Goal: Find specific page/section: Find specific page/section

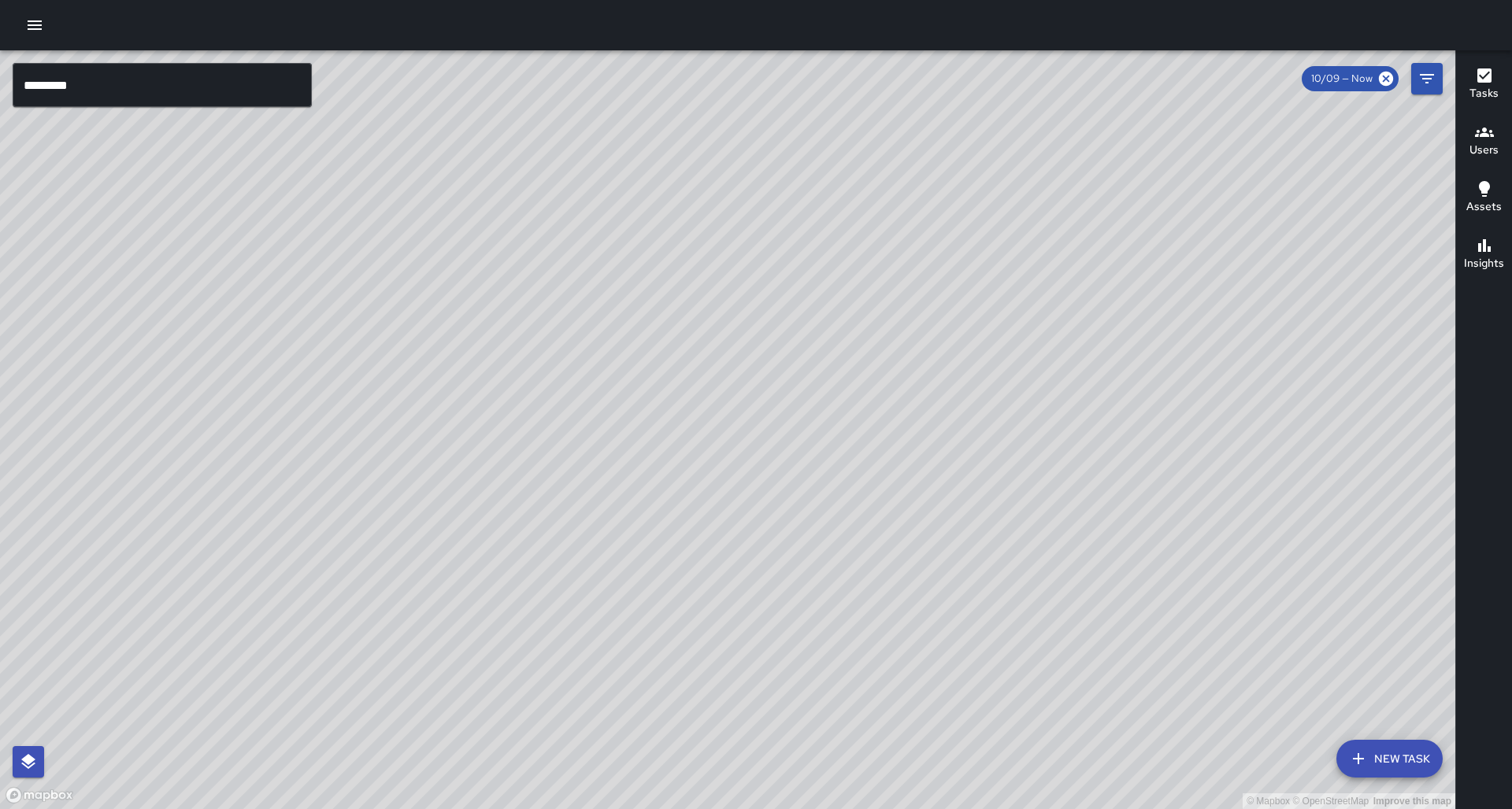
drag, startPoint x: 590, startPoint y: 311, endPoint x: 706, endPoint y: 341, distance: 119.8
click at [909, 388] on div "© Mapbox © OpenStreetMap Improve this map" at bounding box center [727, 429] width 1455 height 759
click at [275, 96] on input "*********" at bounding box center [162, 85] width 299 height 44
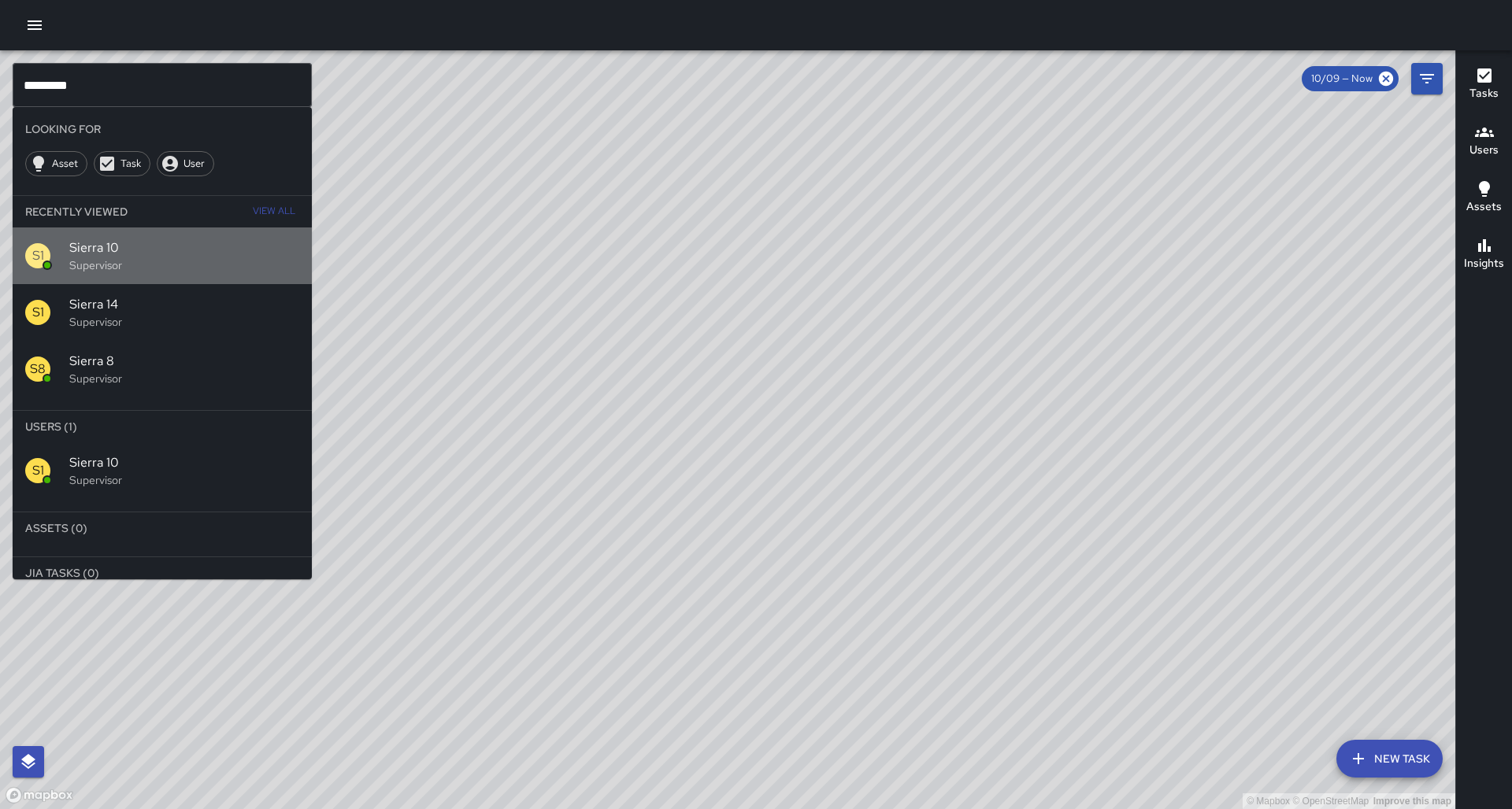
click at [118, 238] on span "Sierra 10" at bounding box center [184, 247] width 230 height 19
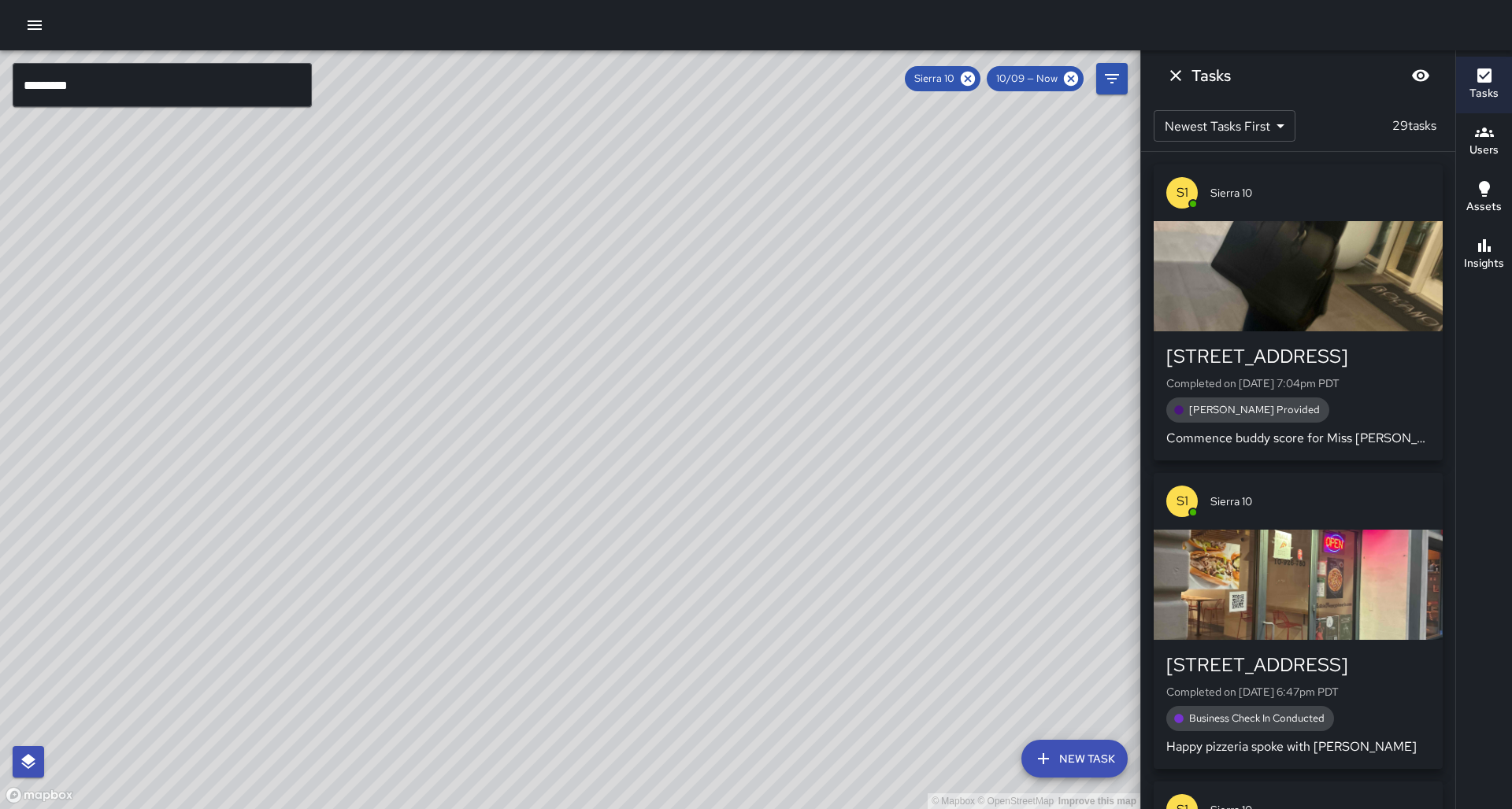
drag, startPoint x: 531, startPoint y: 446, endPoint x: 408, endPoint y: 322, distance: 174.7
click at [406, 323] on div "© Mapbox © OpenStreetMap Improve this map S1 Sierra 10 Supervisor Tasks 29 / 29…" at bounding box center [569, 429] width 1140 height 759
drag, startPoint x: 516, startPoint y: 416, endPoint x: 509, endPoint y: 389, distance: 27.9
click at [509, 389] on div "© Mapbox © OpenStreetMap Improve this map" at bounding box center [569, 429] width 1140 height 759
drag, startPoint x: 528, startPoint y: 346, endPoint x: 552, endPoint y: 316, distance: 38.4
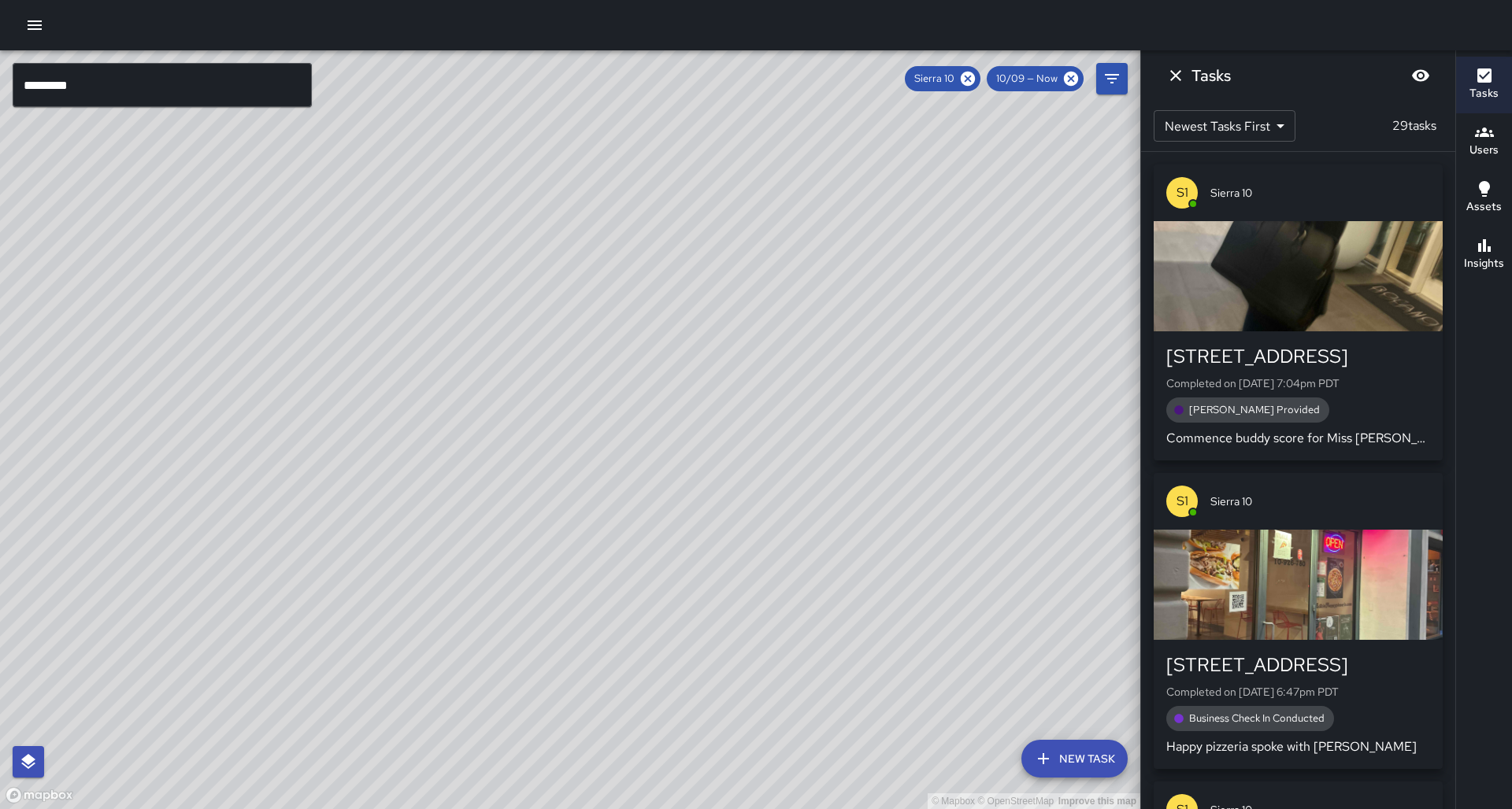
click at [552, 316] on div "© Mapbox © OpenStreetMap Improve this map" at bounding box center [569, 429] width 1140 height 759
drag, startPoint x: 464, startPoint y: 454, endPoint x: 430, endPoint y: 466, distance: 36.1
click at [431, 466] on div "© Mapbox © OpenStreetMap Improve this map" at bounding box center [569, 429] width 1140 height 759
drag, startPoint x: 182, startPoint y: 565, endPoint x: 196, endPoint y: 500, distance: 66.5
click at [196, 500] on div "© Mapbox © OpenStreetMap Improve this map" at bounding box center [569, 429] width 1140 height 759
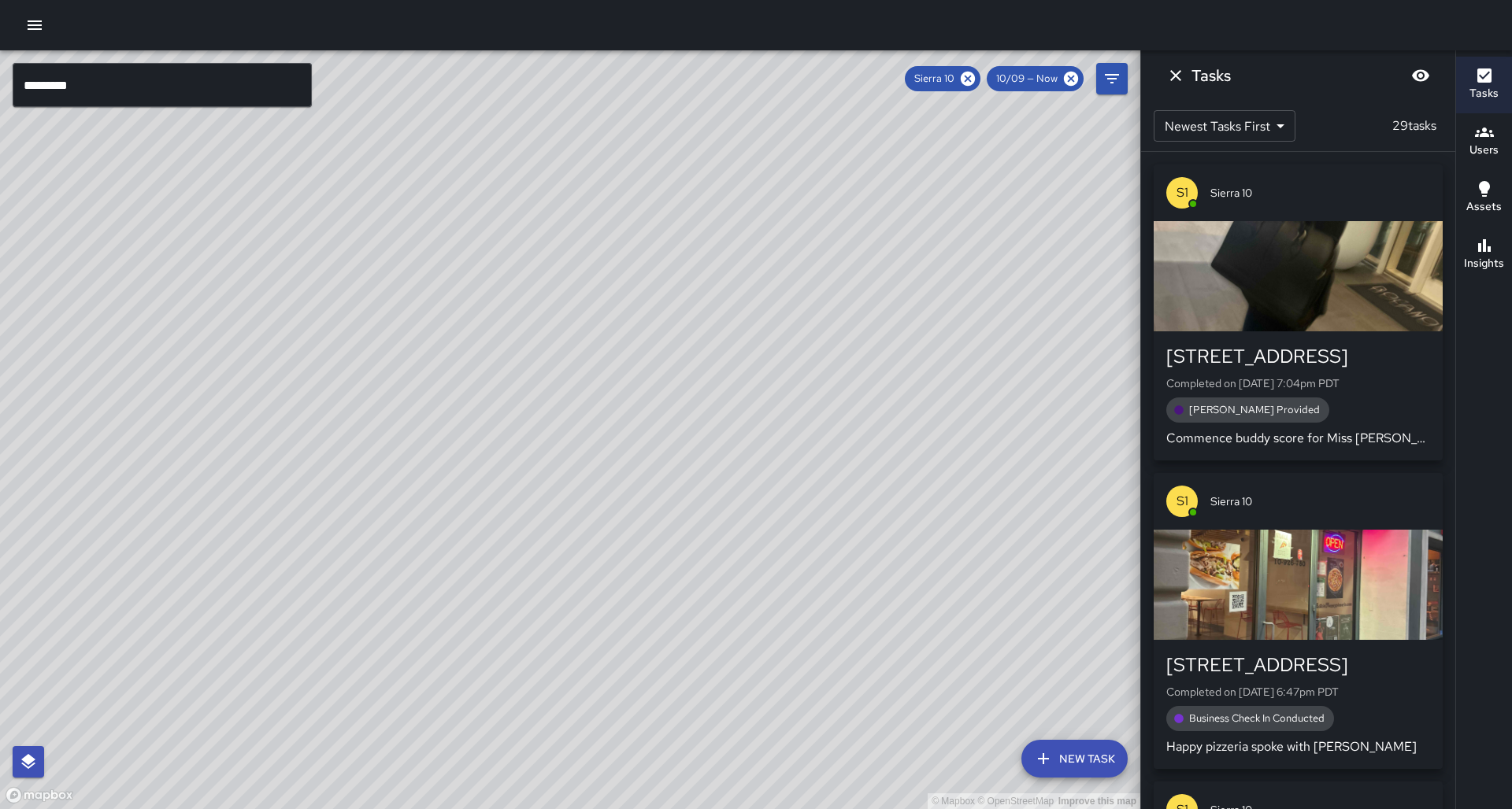
drag, startPoint x: 90, startPoint y: 674, endPoint x: 112, endPoint y: 645, distance: 36.4
click at [112, 645] on div "© Mapbox © OpenStreetMap Improve this map" at bounding box center [569, 429] width 1140 height 759
drag, startPoint x: 293, startPoint y: 509, endPoint x: 165, endPoint y: 663, distance: 200.2
click at [165, 663] on div "© Mapbox © OpenStreetMap Improve this map" at bounding box center [569, 429] width 1140 height 759
click at [1486, 263] on h6 "Insights" at bounding box center [1483, 264] width 40 height 17
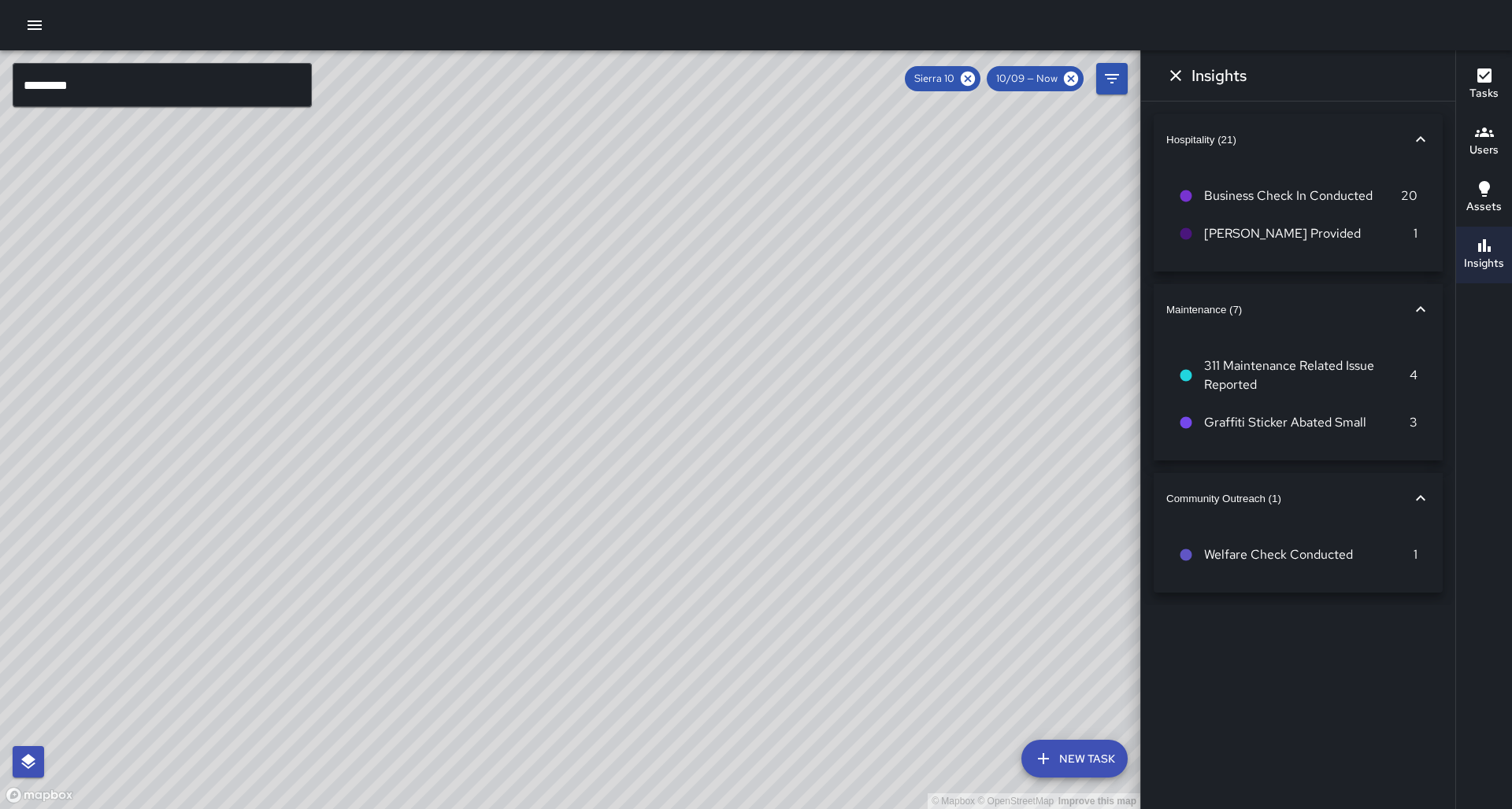
drag, startPoint x: 460, startPoint y: 322, endPoint x: 502, endPoint y: 326, distance: 42.2
click at [502, 326] on div "© Mapbox © OpenStreetMap Improve this map" at bounding box center [569, 429] width 1140 height 759
drag, startPoint x: 566, startPoint y: 308, endPoint x: 628, endPoint y: 231, distance: 98.9
click at [628, 231] on div "© Mapbox © OpenStreetMap Improve this map" at bounding box center [569, 429] width 1140 height 759
drag, startPoint x: 470, startPoint y: 373, endPoint x: 433, endPoint y: 366, distance: 37.7
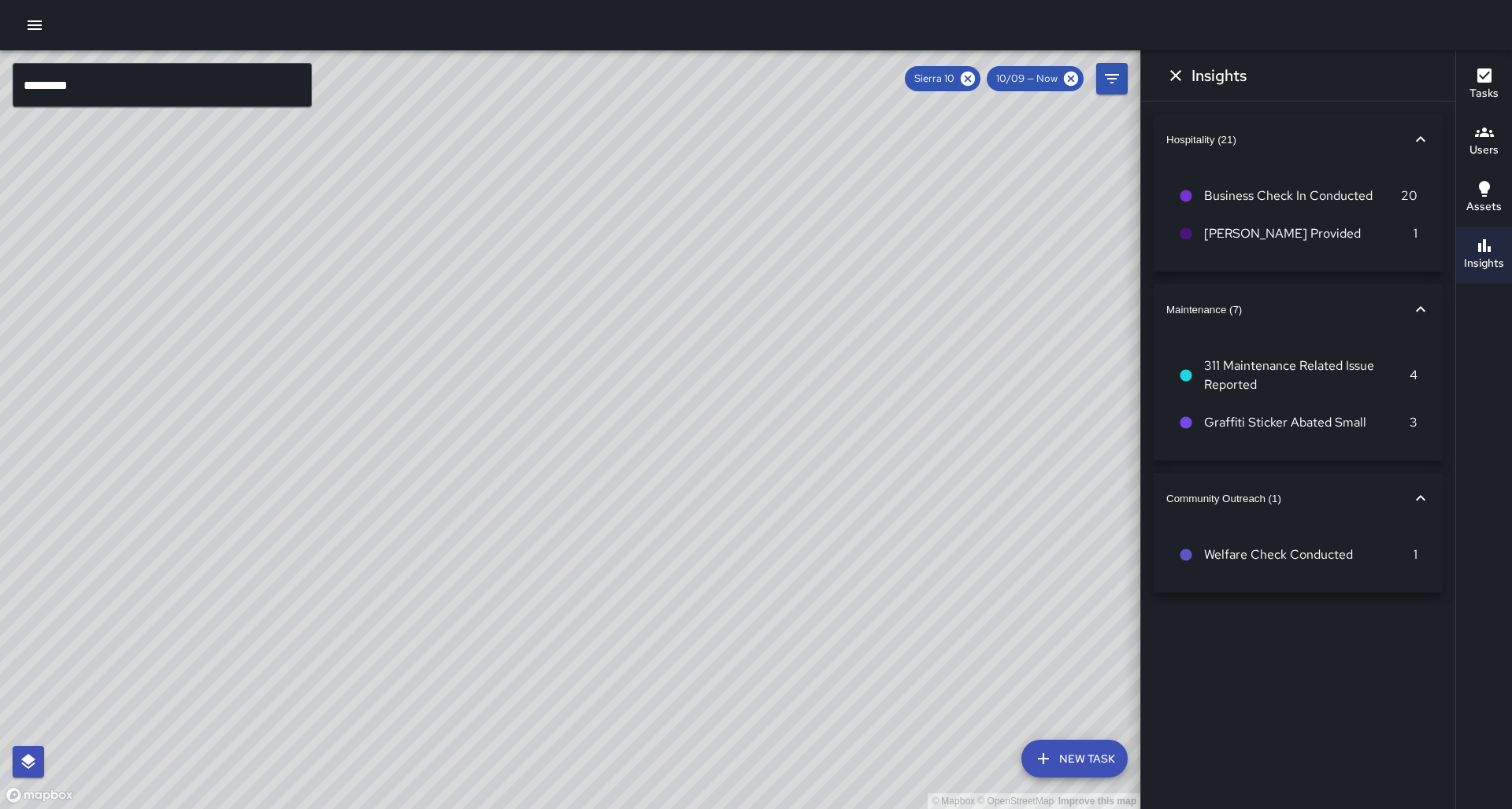
click at [433, 366] on div "© Mapbox © OpenStreetMap Improve this map" at bounding box center [569, 429] width 1140 height 759
click at [1179, 69] on icon "Dismiss" at bounding box center [1176, 75] width 19 height 19
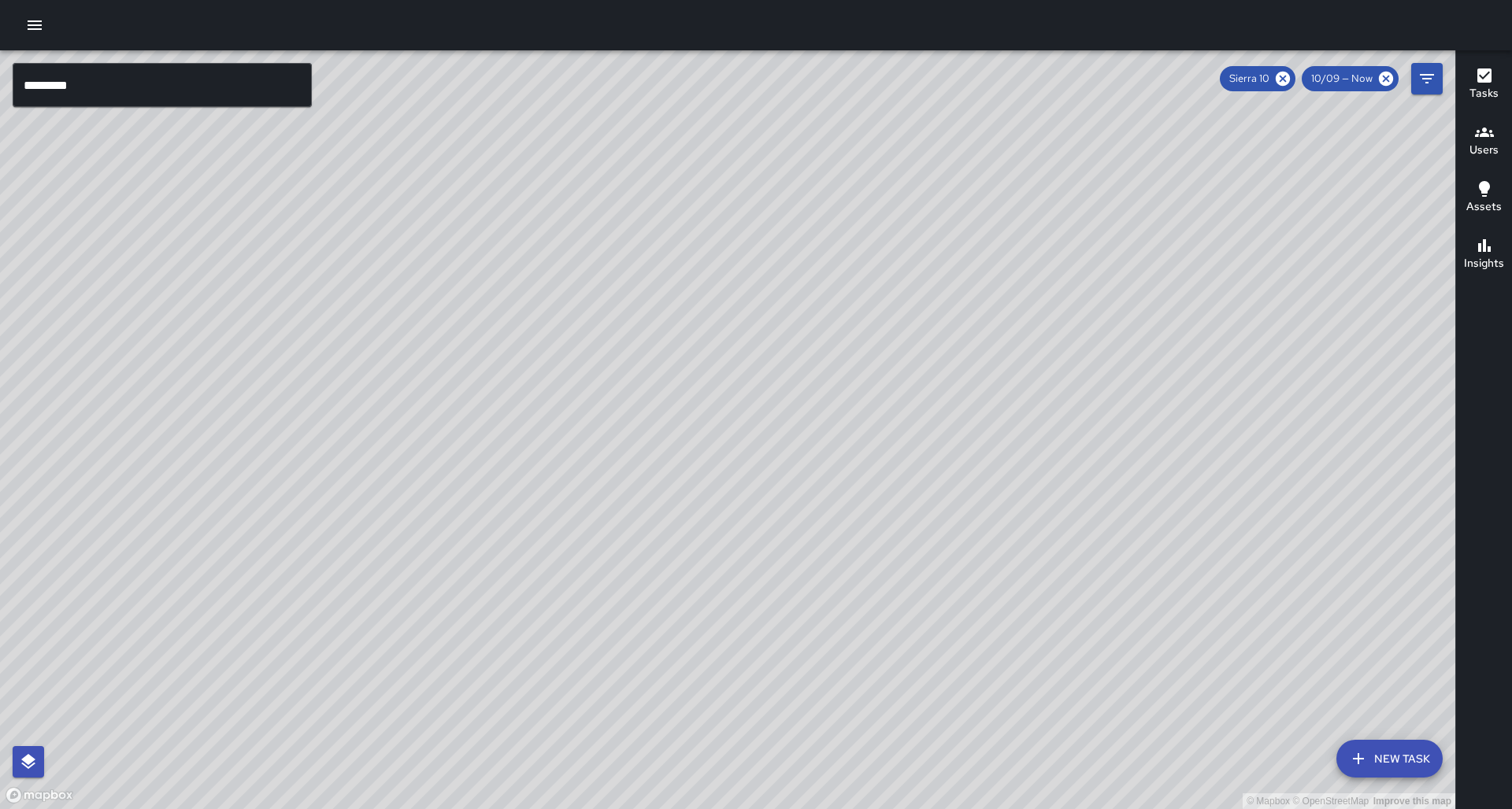
drag, startPoint x: 831, startPoint y: 318, endPoint x: 821, endPoint y: 287, distance: 32.6
click at [821, 287] on div "© Mapbox © OpenStreetMap Improve this map" at bounding box center [727, 429] width 1455 height 759
drag, startPoint x: 731, startPoint y: 306, endPoint x: 710, endPoint y: 300, distance: 21.8
click at [710, 300] on div "© Mapbox © OpenStreetMap Improve this map" at bounding box center [727, 429] width 1455 height 759
click at [254, 80] on input "*********" at bounding box center [162, 85] width 299 height 44
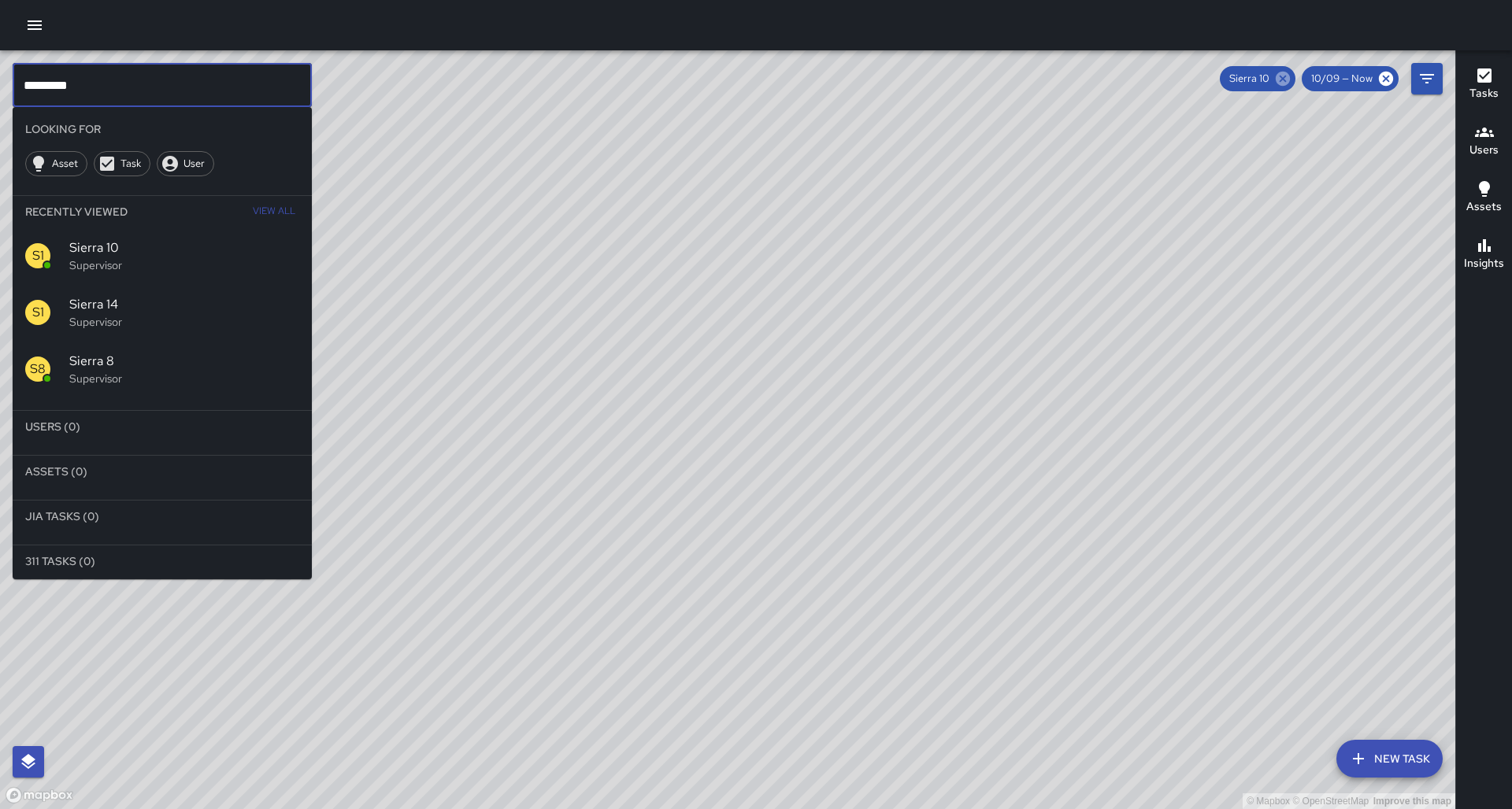
click at [1289, 83] on icon at bounding box center [1282, 79] width 15 height 15
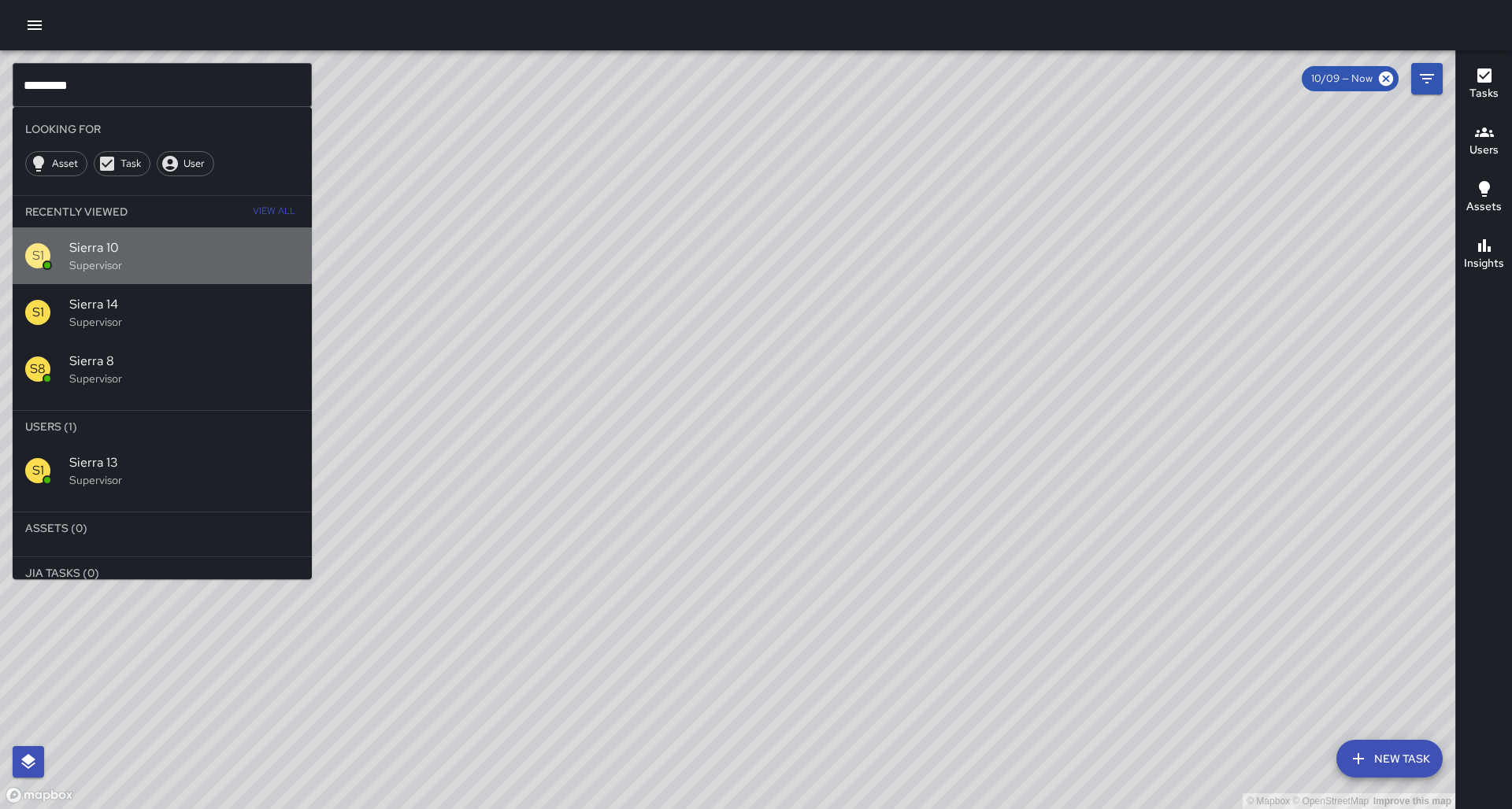
click at [85, 238] on span "Sierra 10" at bounding box center [184, 247] width 230 height 19
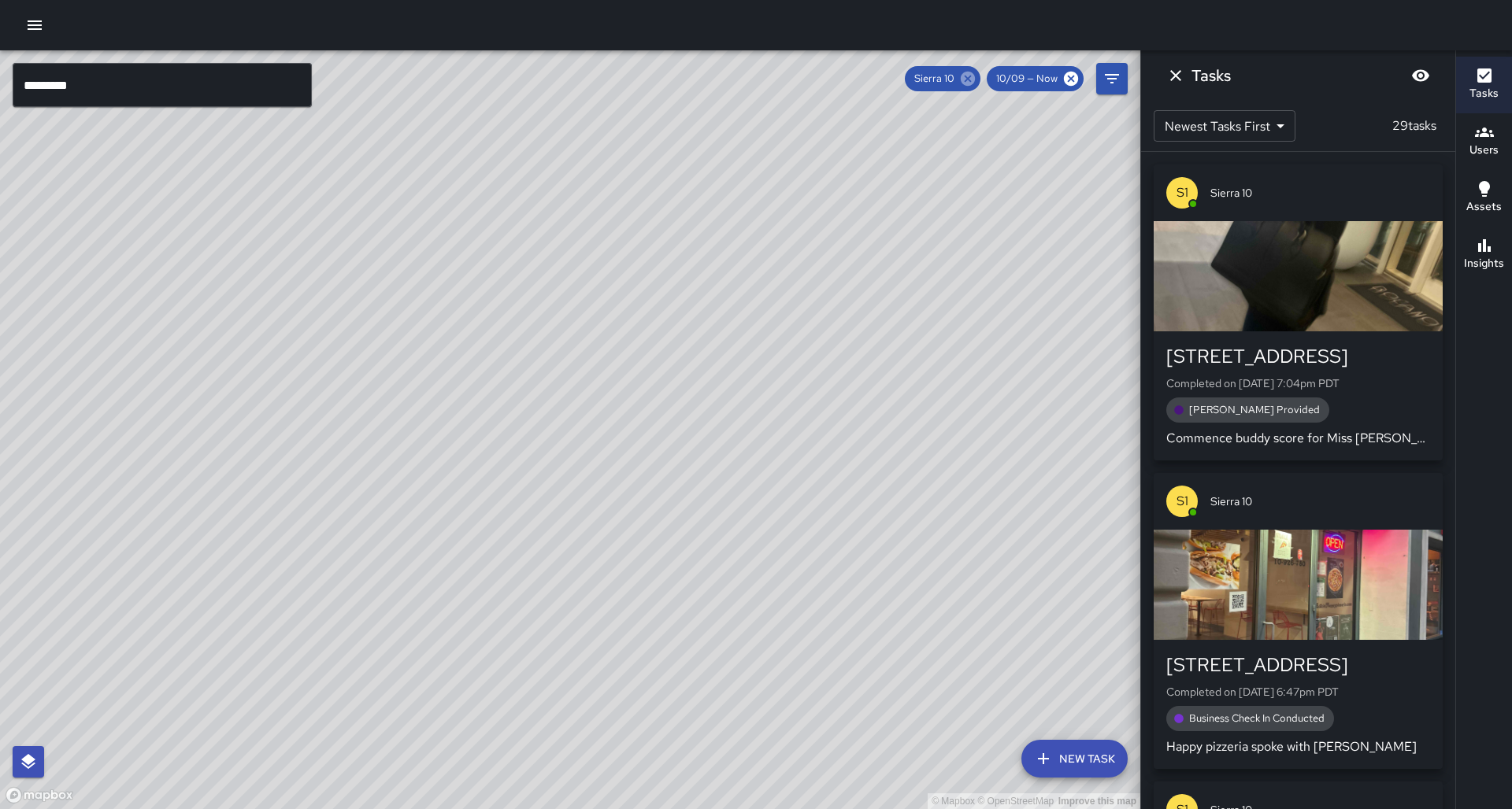
click at [976, 78] on icon at bounding box center [967, 79] width 17 height 17
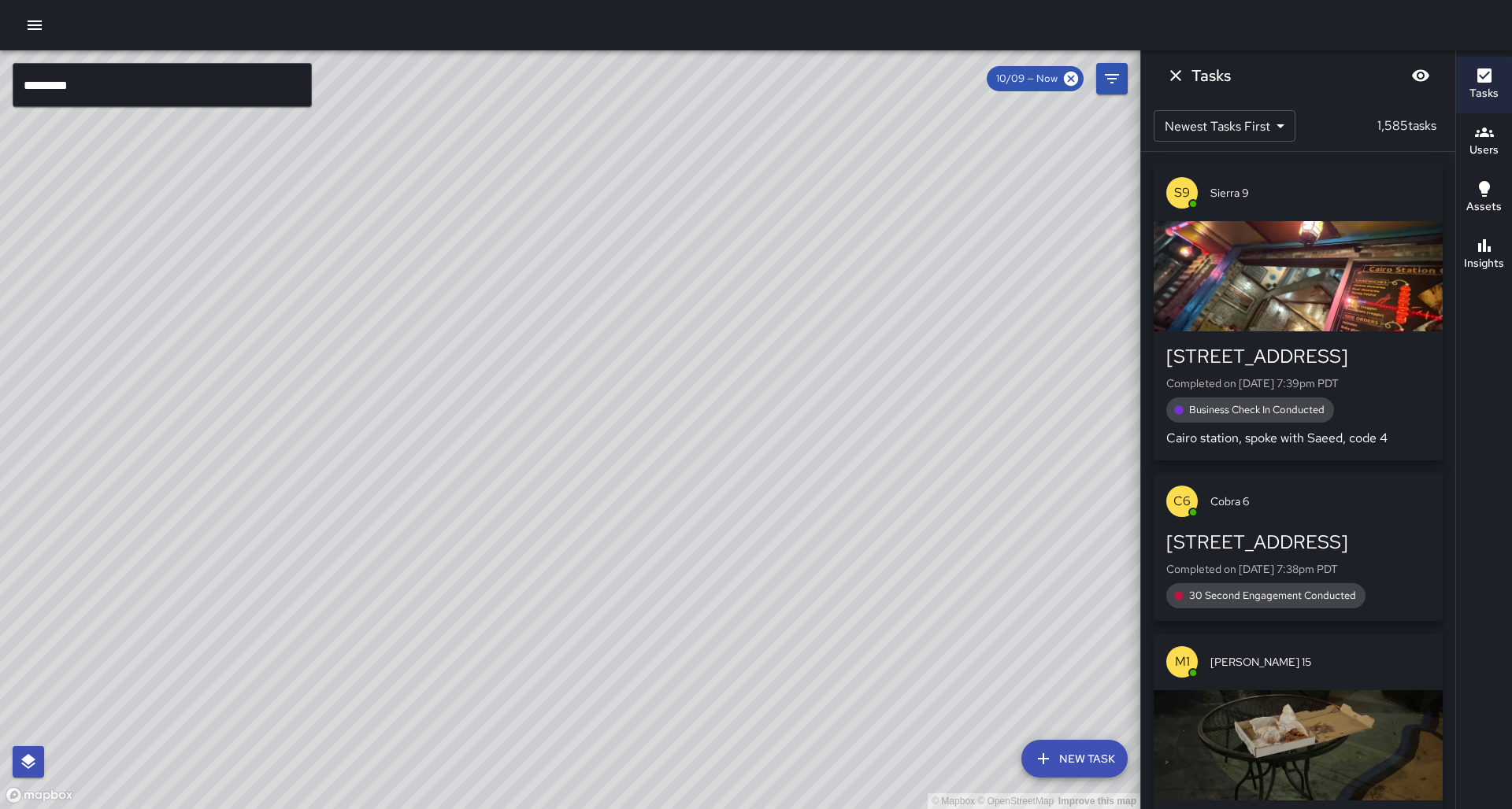
click at [207, 94] on input "*********" at bounding box center [162, 85] width 299 height 44
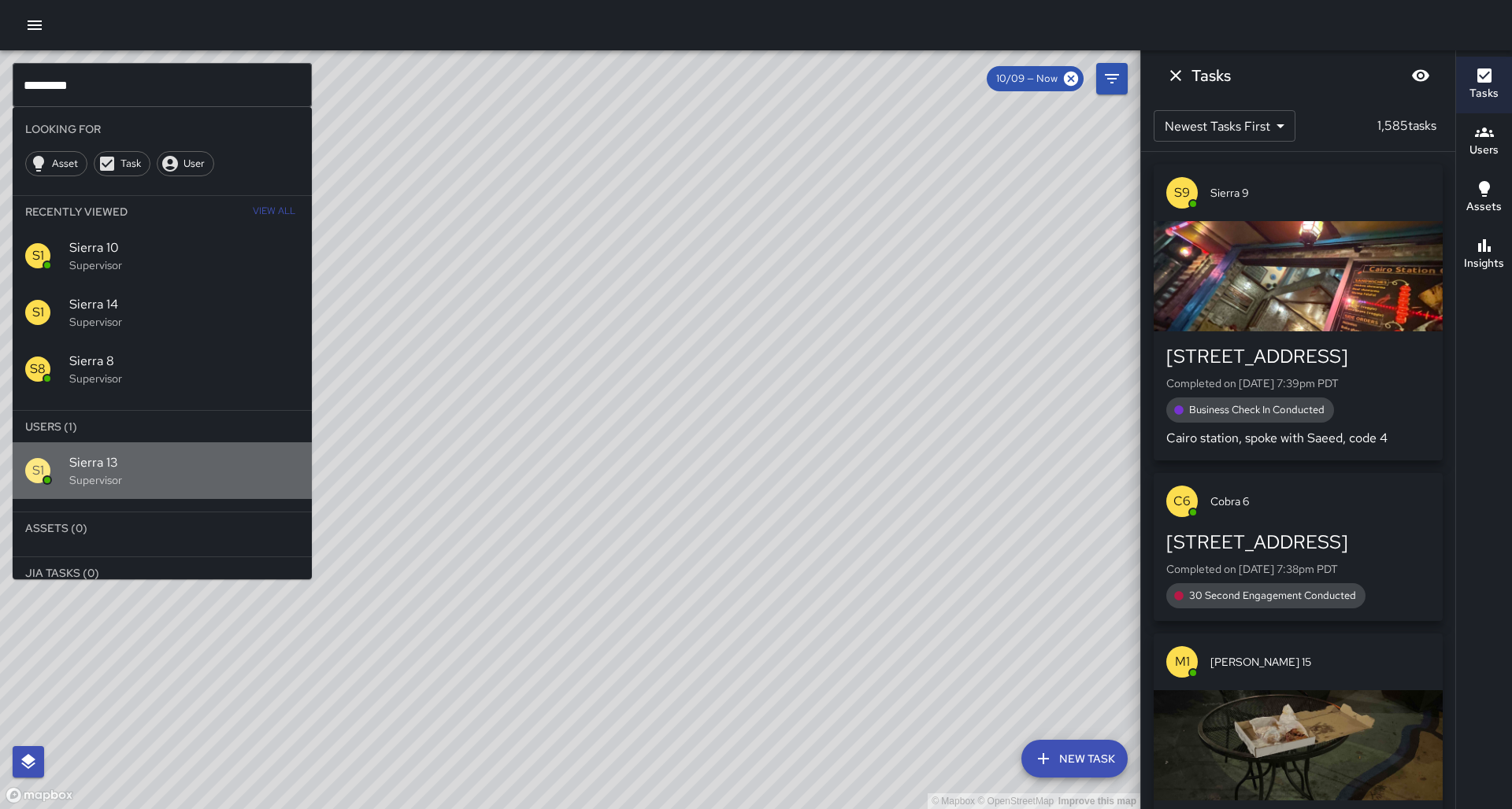
click at [148, 472] on p "Supervisor" at bounding box center [184, 480] width 230 height 15
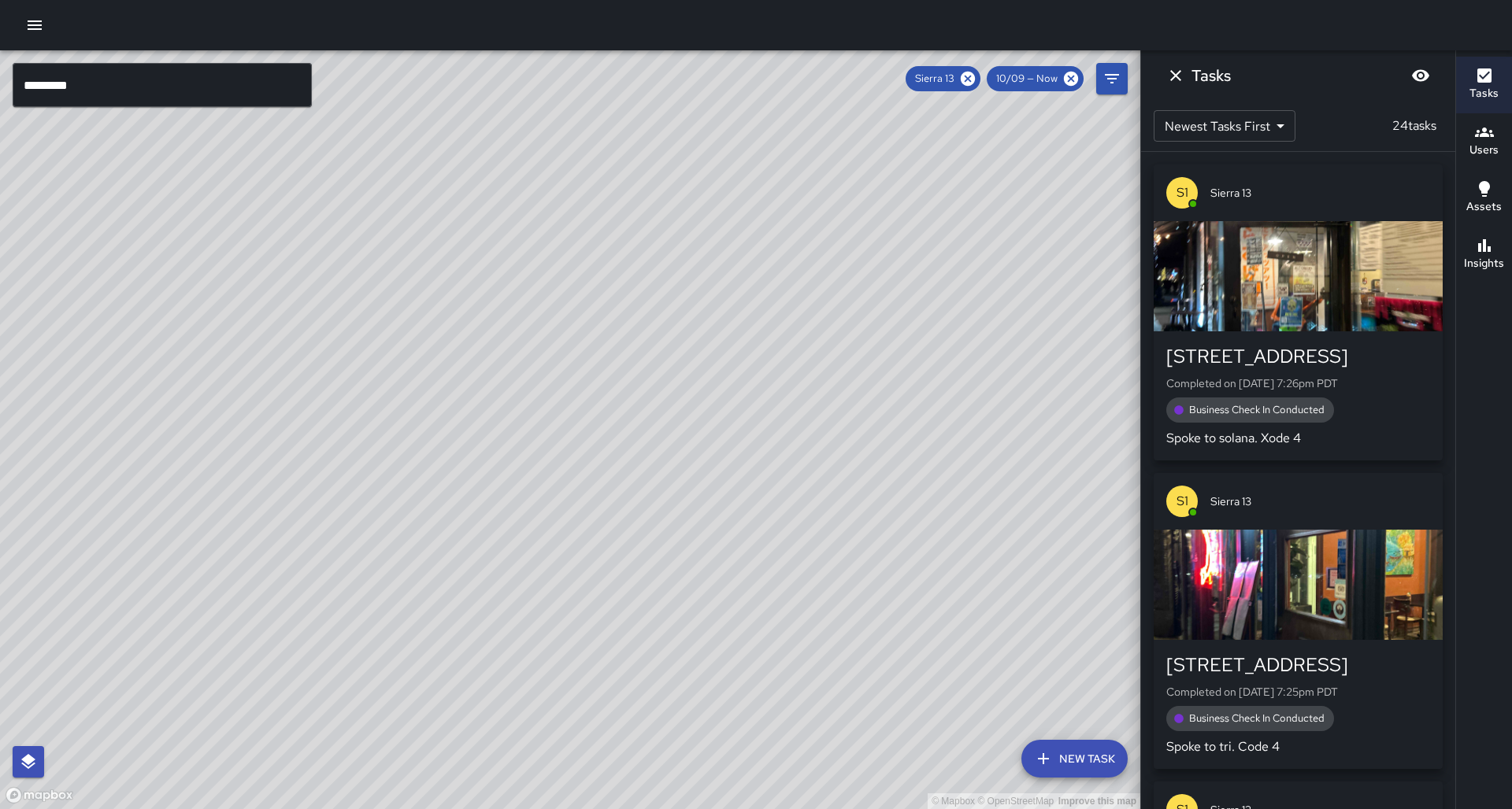
drag, startPoint x: 299, startPoint y: 416, endPoint x: 333, endPoint y: 470, distance: 63.8
click at [331, 470] on div "© Mapbox © OpenStreetMap Improve this map" at bounding box center [569, 429] width 1140 height 759
click at [975, 82] on icon at bounding box center [967, 79] width 15 height 15
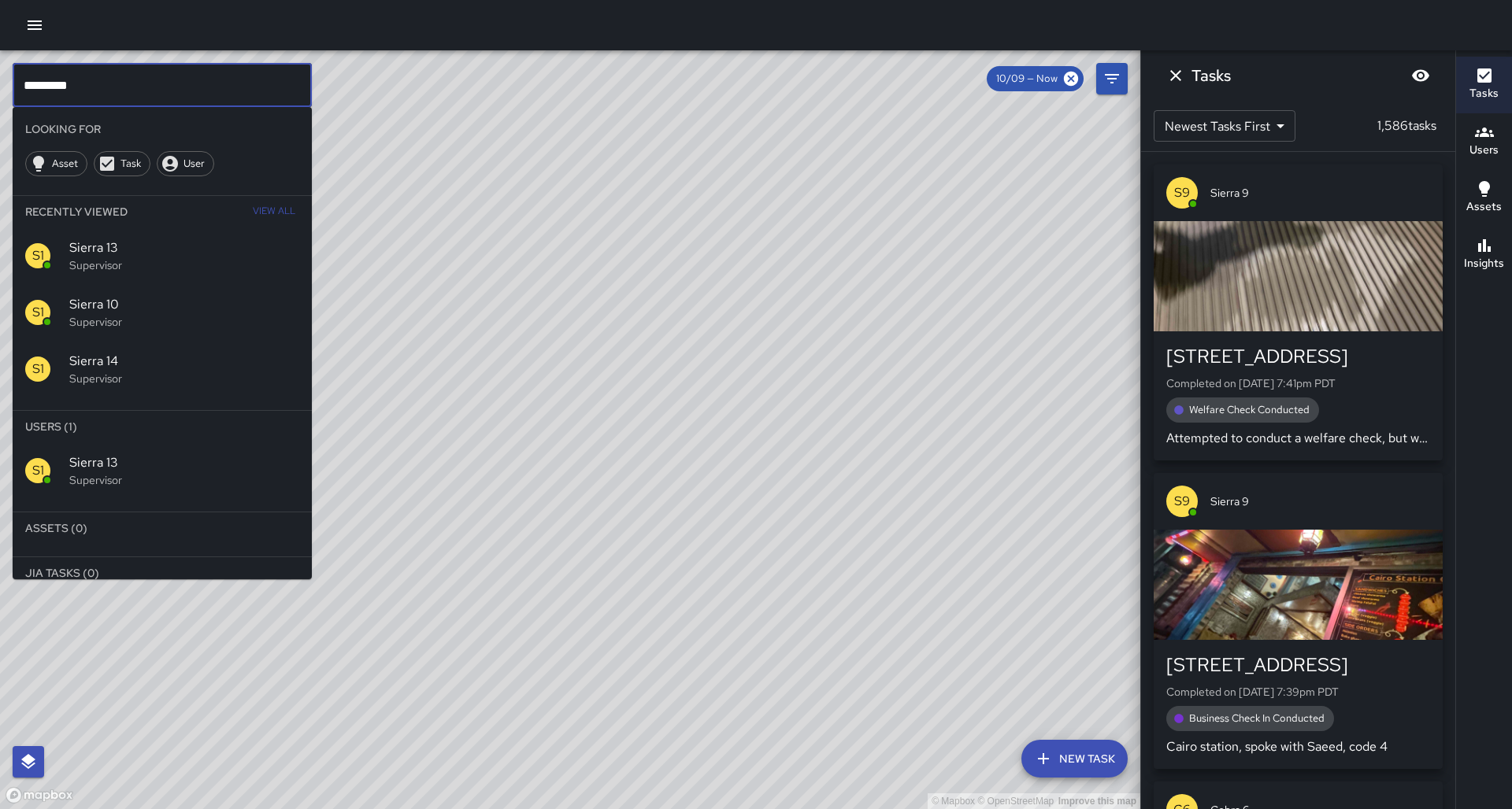
click at [120, 84] on input "*********" at bounding box center [162, 85] width 299 height 44
click at [150, 253] on div "S1 Sierra 13 Supervisor" at bounding box center [162, 256] width 299 height 56
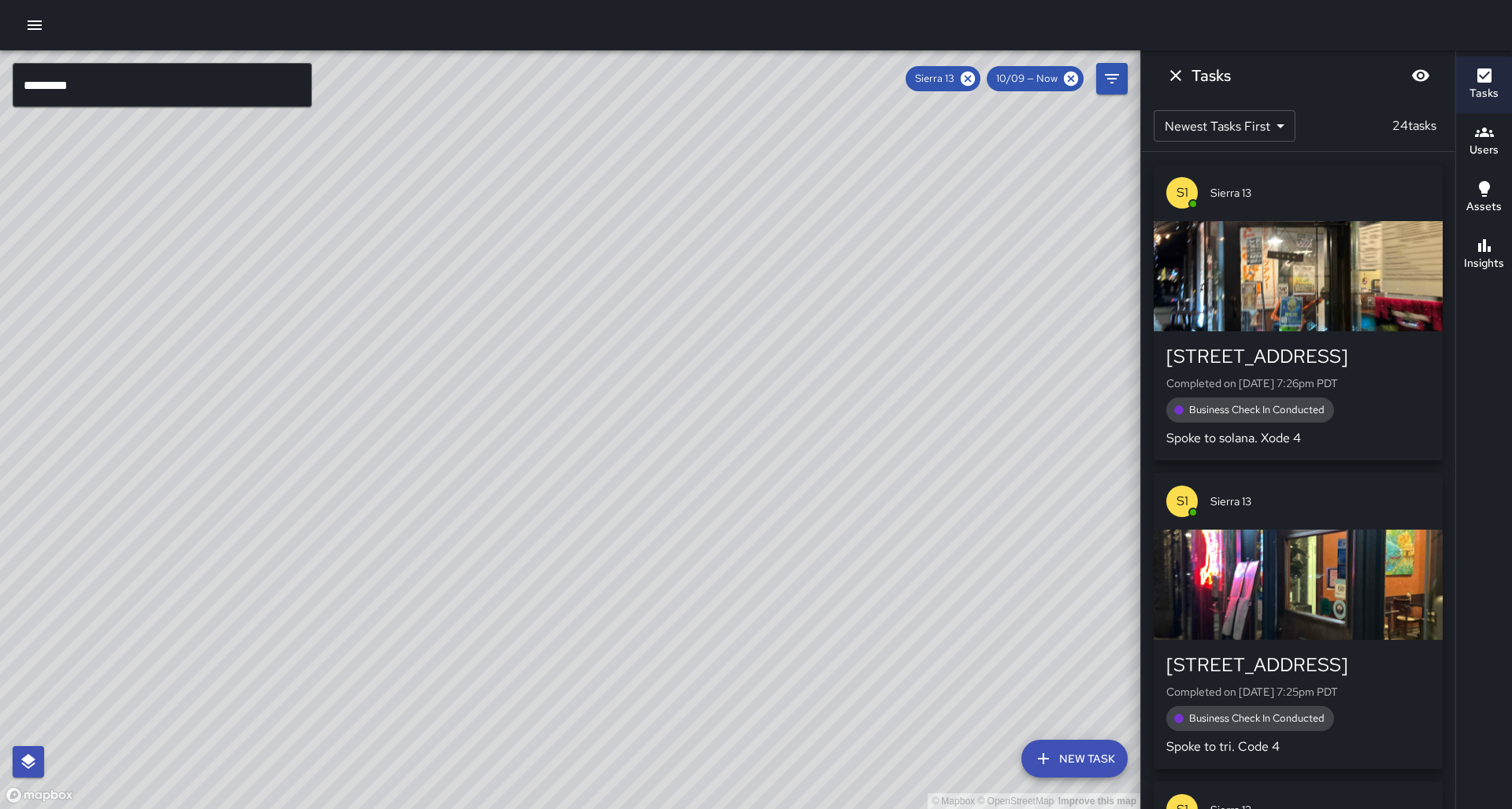
click at [1510, 239] on button "Insights" at bounding box center [1483, 255] width 55 height 56
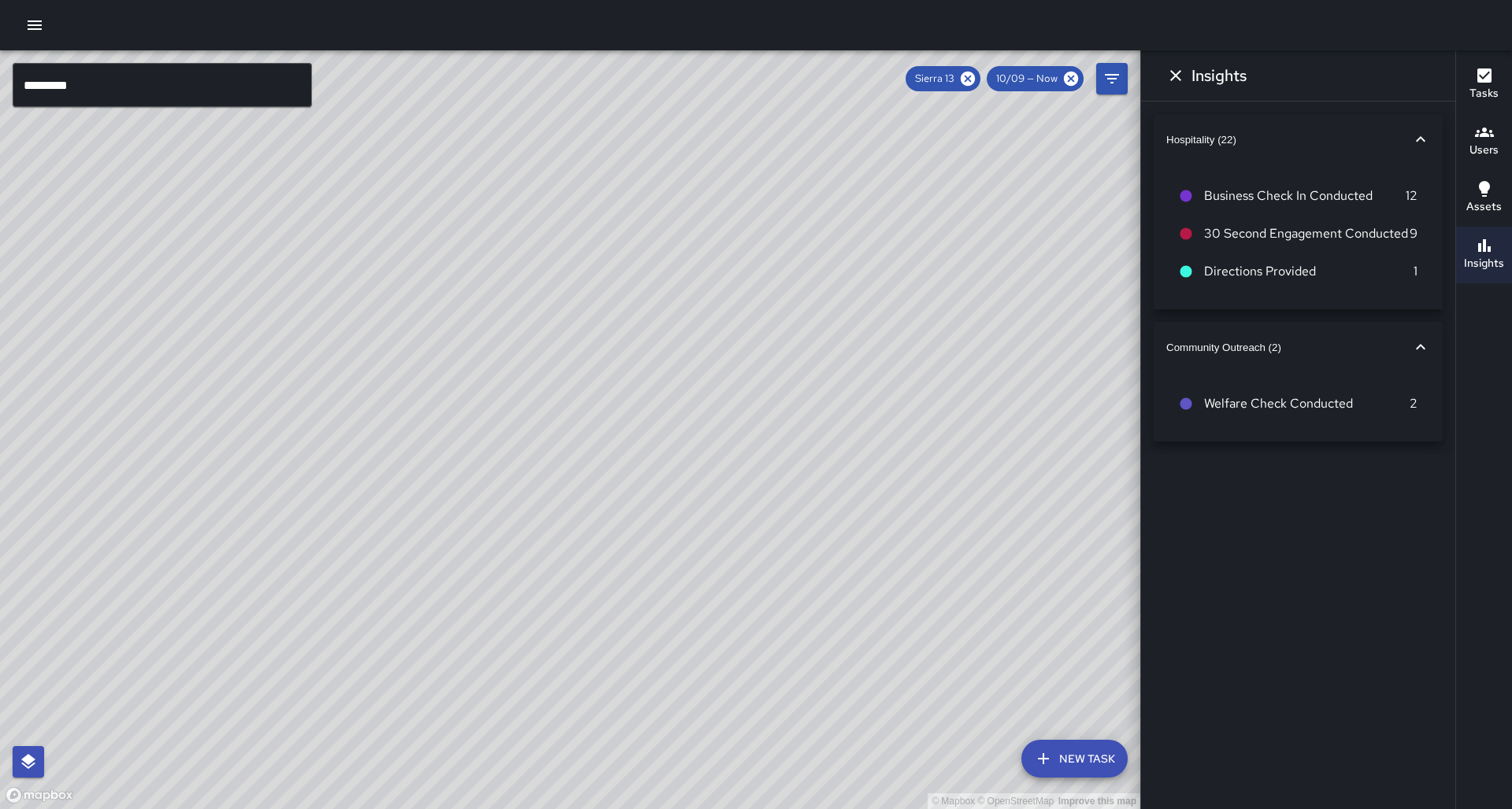
drag, startPoint x: 591, startPoint y: 335, endPoint x: 614, endPoint y: 328, distance: 24.0
click at [619, 327] on div "© Mapbox © OpenStreetMap Improve this map" at bounding box center [569, 429] width 1140 height 759
click at [534, 337] on div "© Mapbox © OpenStreetMap Improve this map" at bounding box center [569, 429] width 1140 height 759
drag, startPoint x: 466, startPoint y: 361, endPoint x: 425, endPoint y: 361, distance: 41.0
click at [504, 360] on div "© Mapbox © OpenStreetMap Improve this map" at bounding box center [569, 429] width 1140 height 759
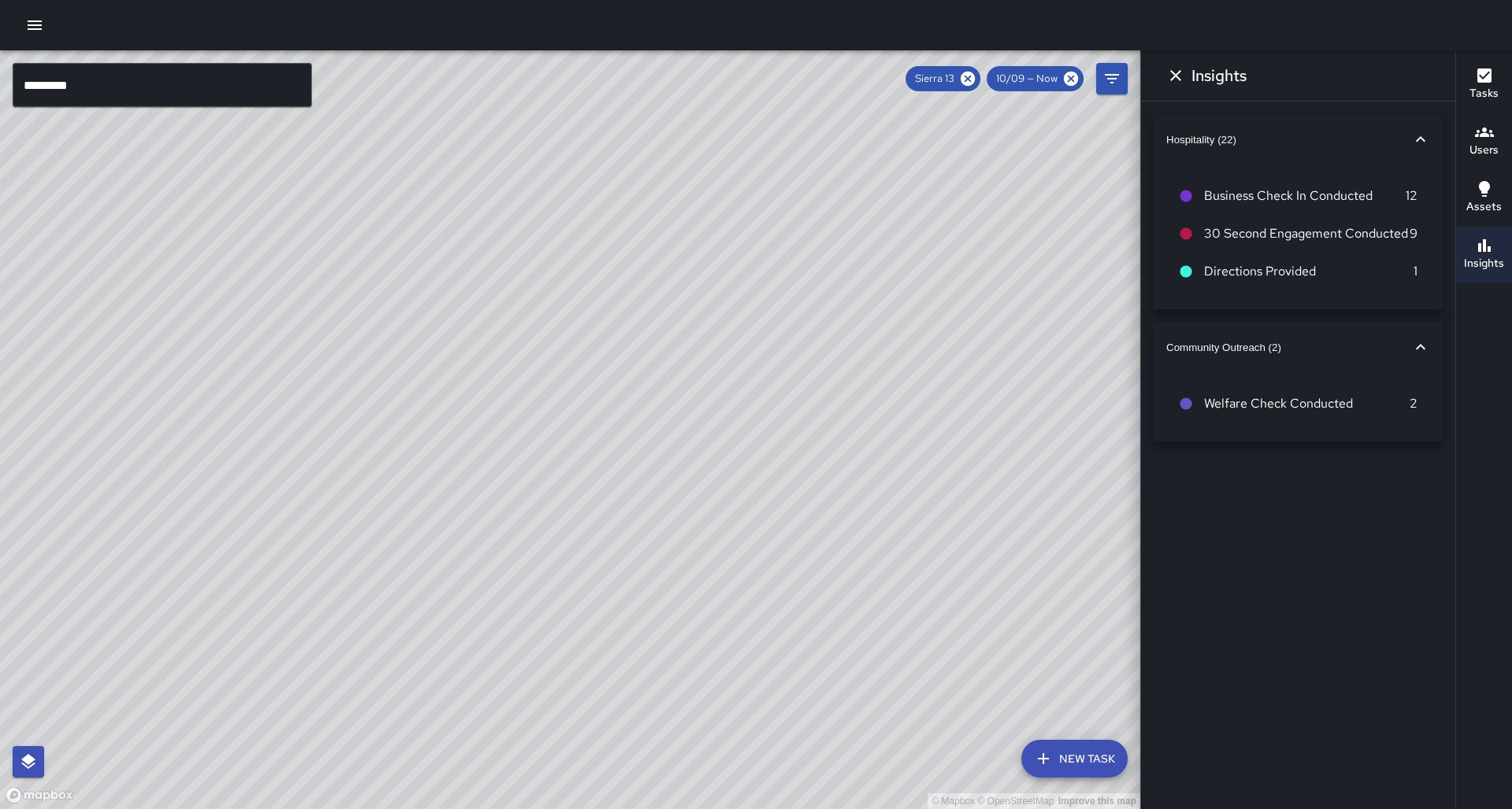
drag, startPoint x: 400, startPoint y: 346, endPoint x: 384, endPoint y: 345, distance: 16.0
click at [384, 345] on div "© Mapbox © OpenStreetMap Improve this map S1 Sierra 13 Supervisor Tasks 24 / 24…" at bounding box center [569, 429] width 1140 height 759
drag, startPoint x: 982, startPoint y: 79, endPoint x: 785, endPoint y: 116, distance: 200.4
click at [975, 79] on icon at bounding box center [967, 79] width 15 height 15
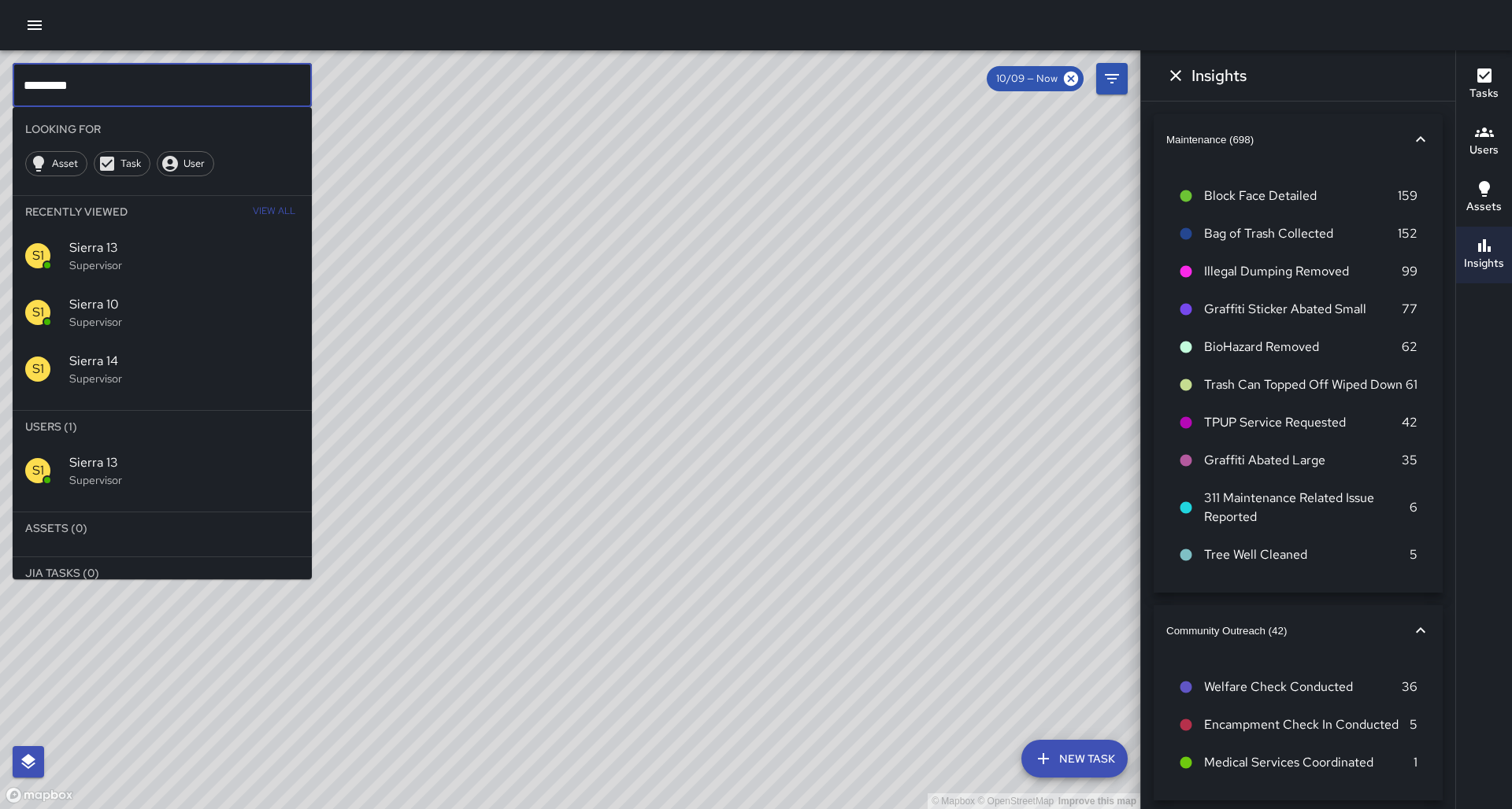
click at [235, 84] on input "*********" at bounding box center [162, 85] width 299 height 44
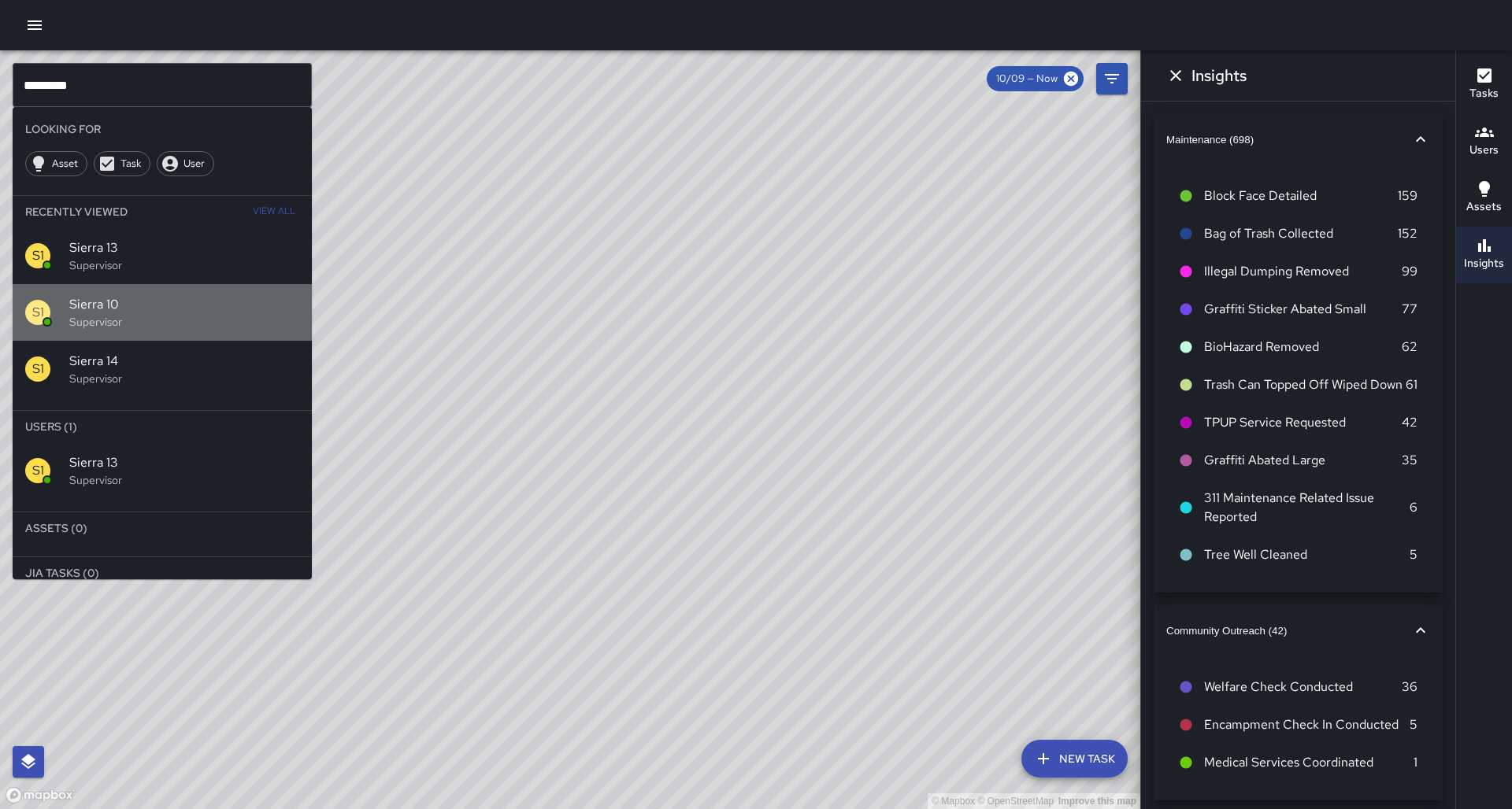
click at [126, 295] on span "Sierra 10" at bounding box center [184, 305] width 230 height 19
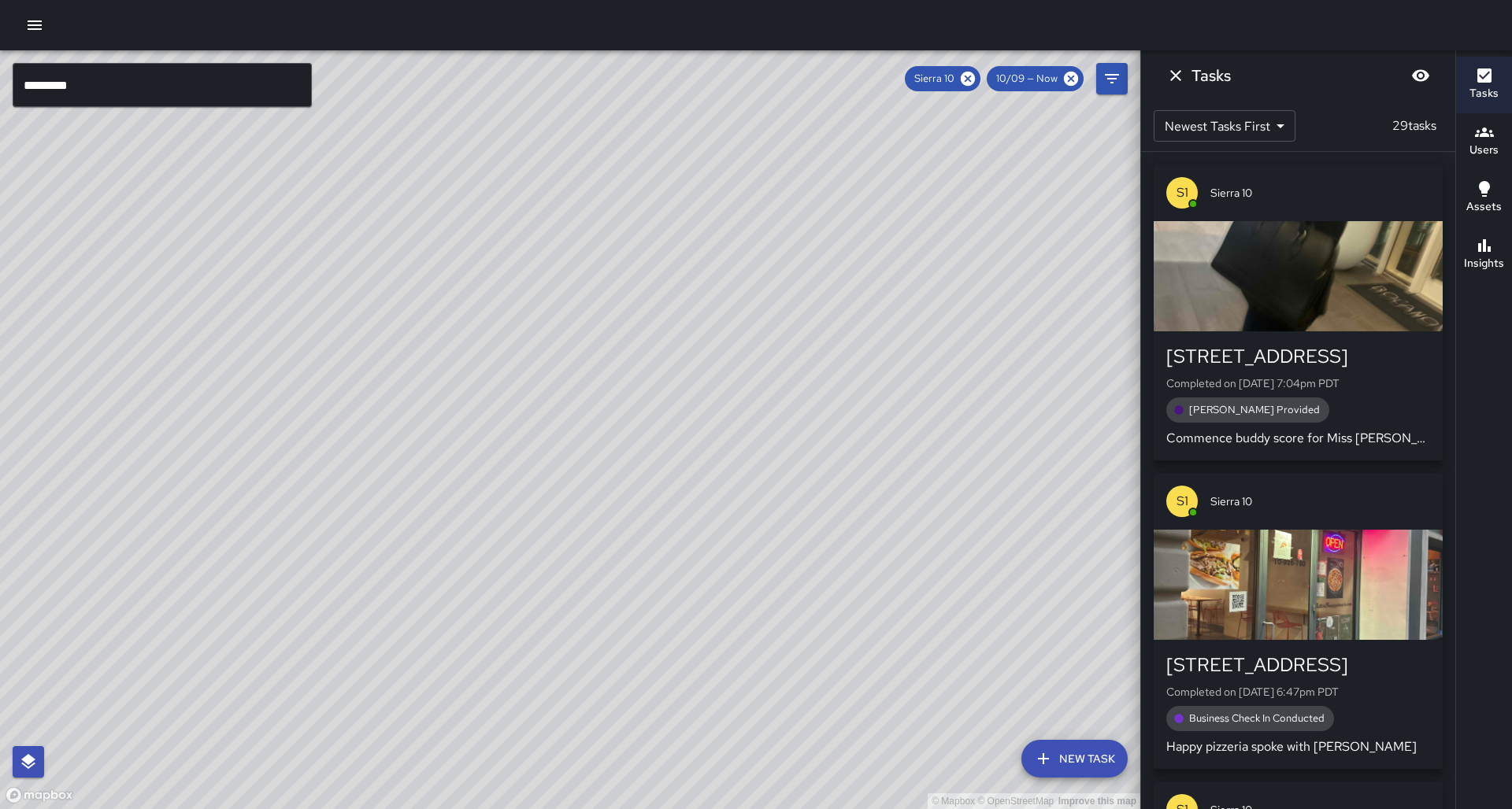
drag, startPoint x: 226, startPoint y: 396, endPoint x: 277, endPoint y: 375, distance: 55.2
click at [279, 377] on div "© Mapbox © OpenStreetMap Improve this map" at bounding box center [569, 429] width 1140 height 759
click at [1504, 261] on button "Insights" at bounding box center [1483, 255] width 55 height 56
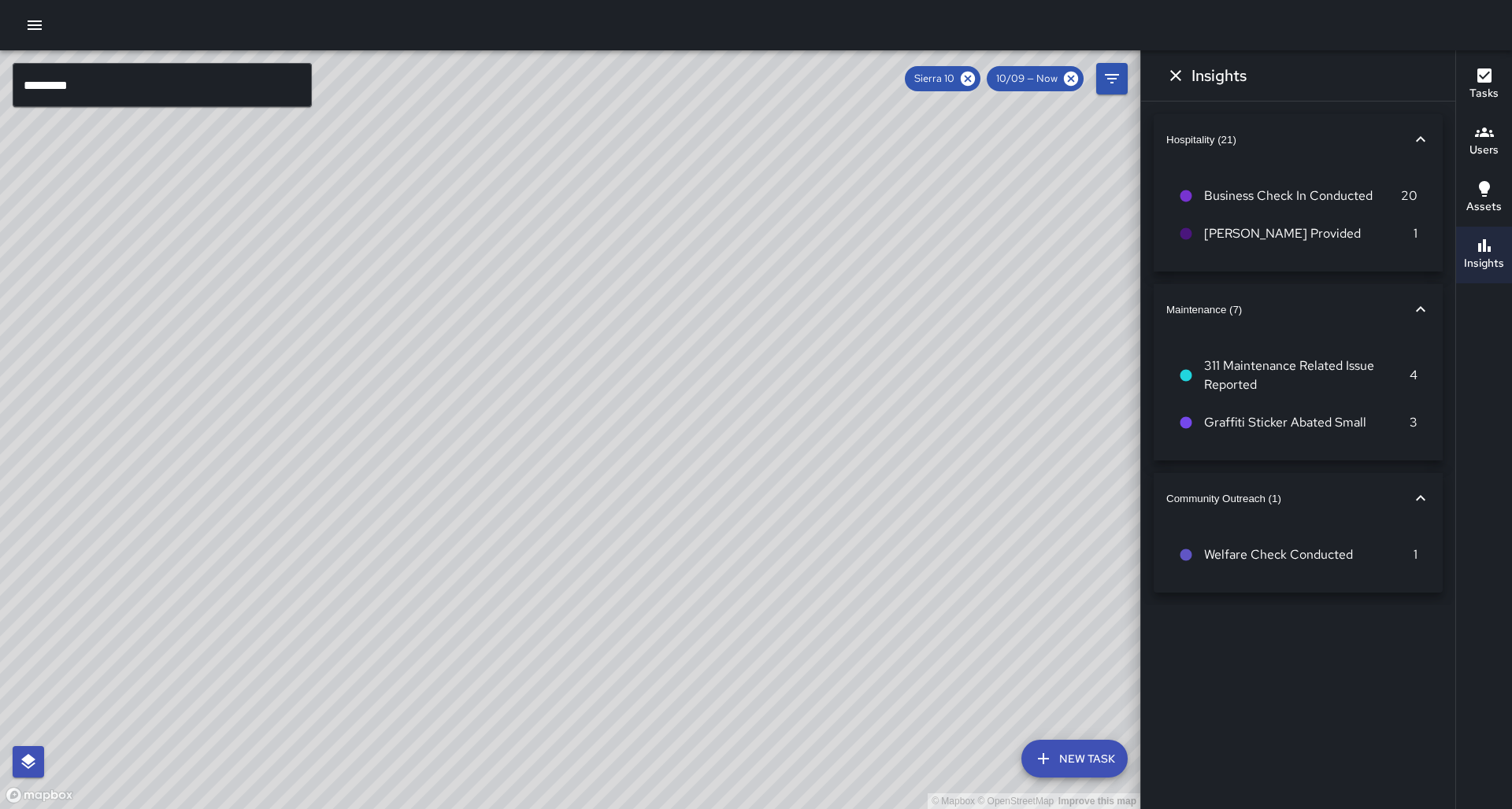
drag, startPoint x: 762, startPoint y: 315, endPoint x: 774, endPoint y: 289, distance: 28.6
click at [774, 289] on div "© Mapbox © OpenStreetMap Improve this map" at bounding box center [569, 429] width 1140 height 759
drag, startPoint x: 569, startPoint y: 334, endPoint x: 558, endPoint y: 374, distance: 41.5
click at [558, 374] on div "© Mapbox © OpenStreetMap Improve this map" at bounding box center [569, 429] width 1140 height 759
click at [975, 81] on icon at bounding box center [967, 79] width 15 height 15
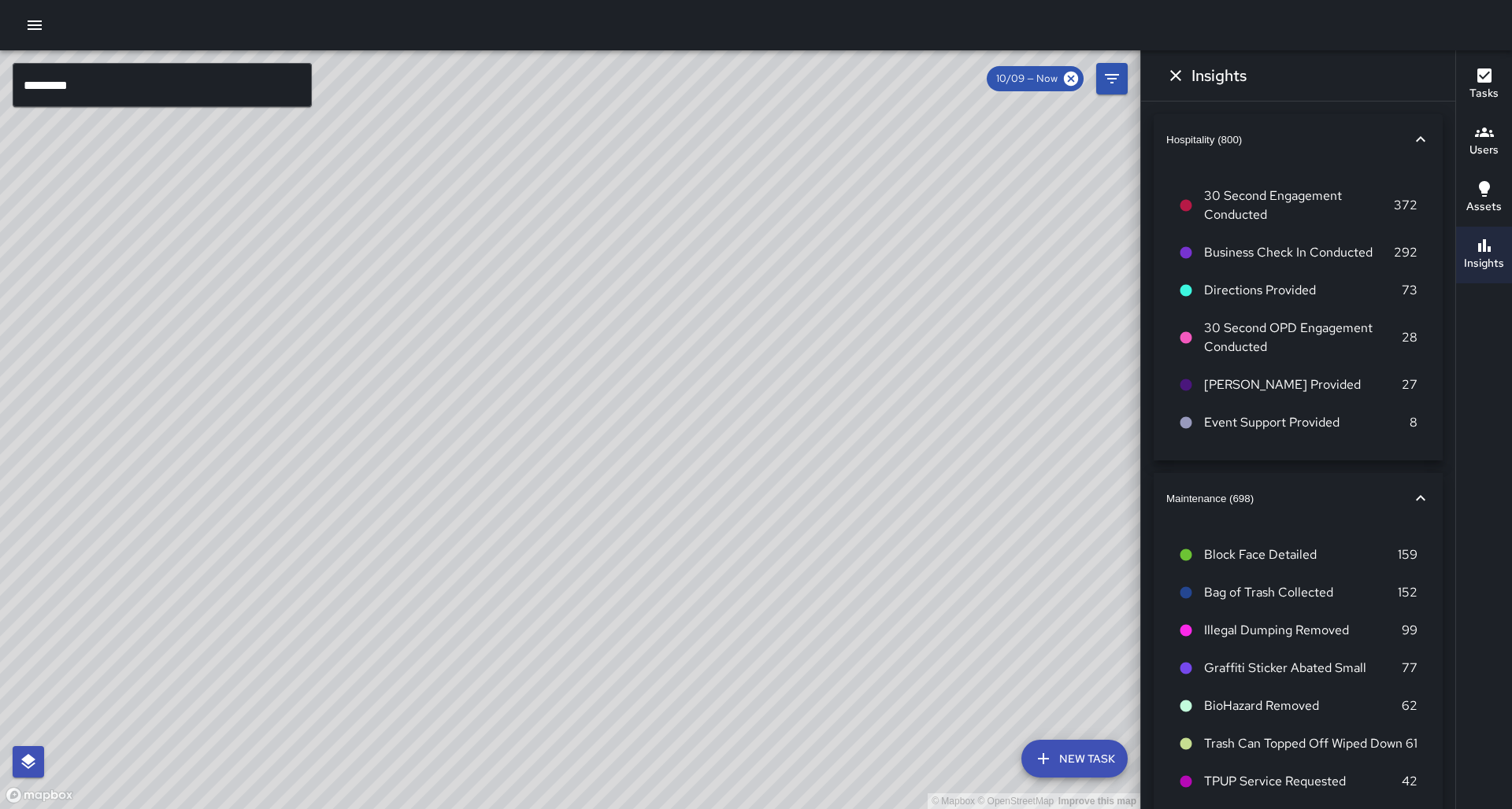
drag, startPoint x: 1110, startPoint y: 83, endPoint x: 1095, endPoint y: 84, distance: 15.0
click at [1110, 83] on icon "Filters" at bounding box center [1112, 79] width 15 height 9
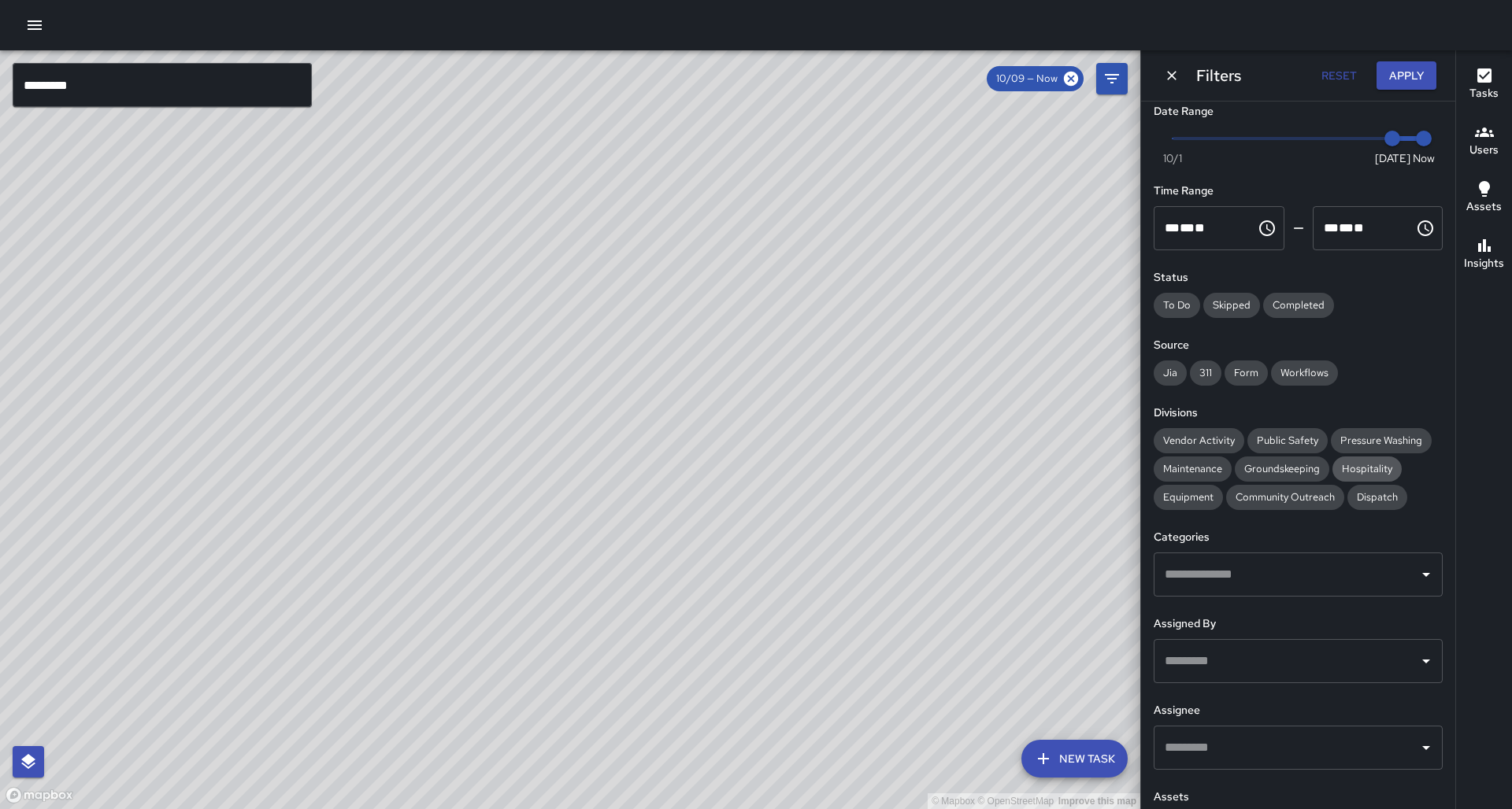
scroll to position [13, 0]
click at [1346, 460] on span "Hospitality" at bounding box center [1366, 468] width 69 height 15
drag, startPoint x: 769, startPoint y: 437, endPoint x: 738, endPoint y: 515, distance: 83.9
click at [738, 515] on div "© Mapbox © OpenStreetMap Improve this map" at bounding box center [569, 429] width 1140 height 759
click at [1503, 95] on button "Tasks" at bounding box center [1483, 84] width 55 height 56
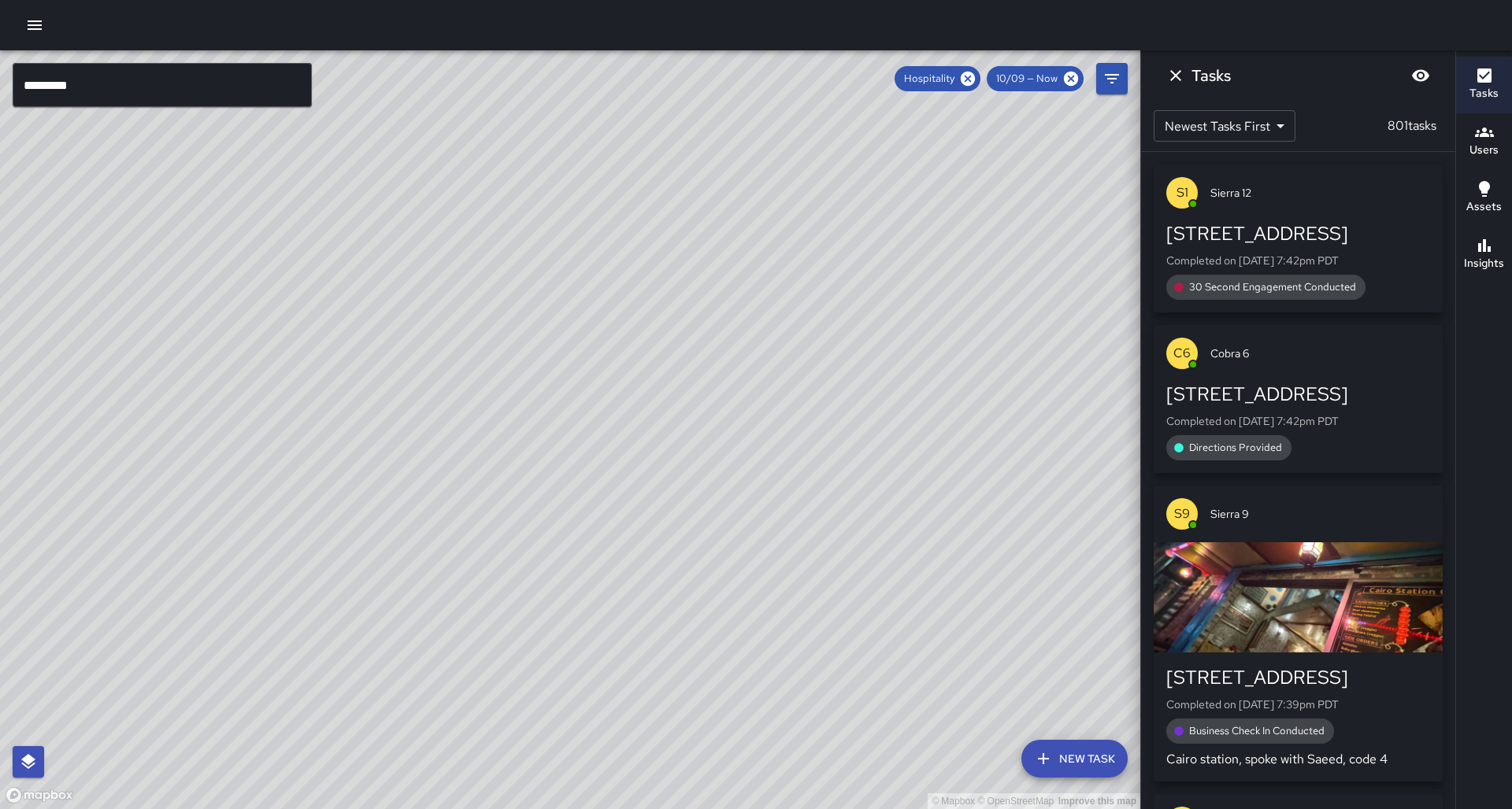
click at [1502, 240] on button "Insights" at bounding box center [1483, 255] width 55 height 56
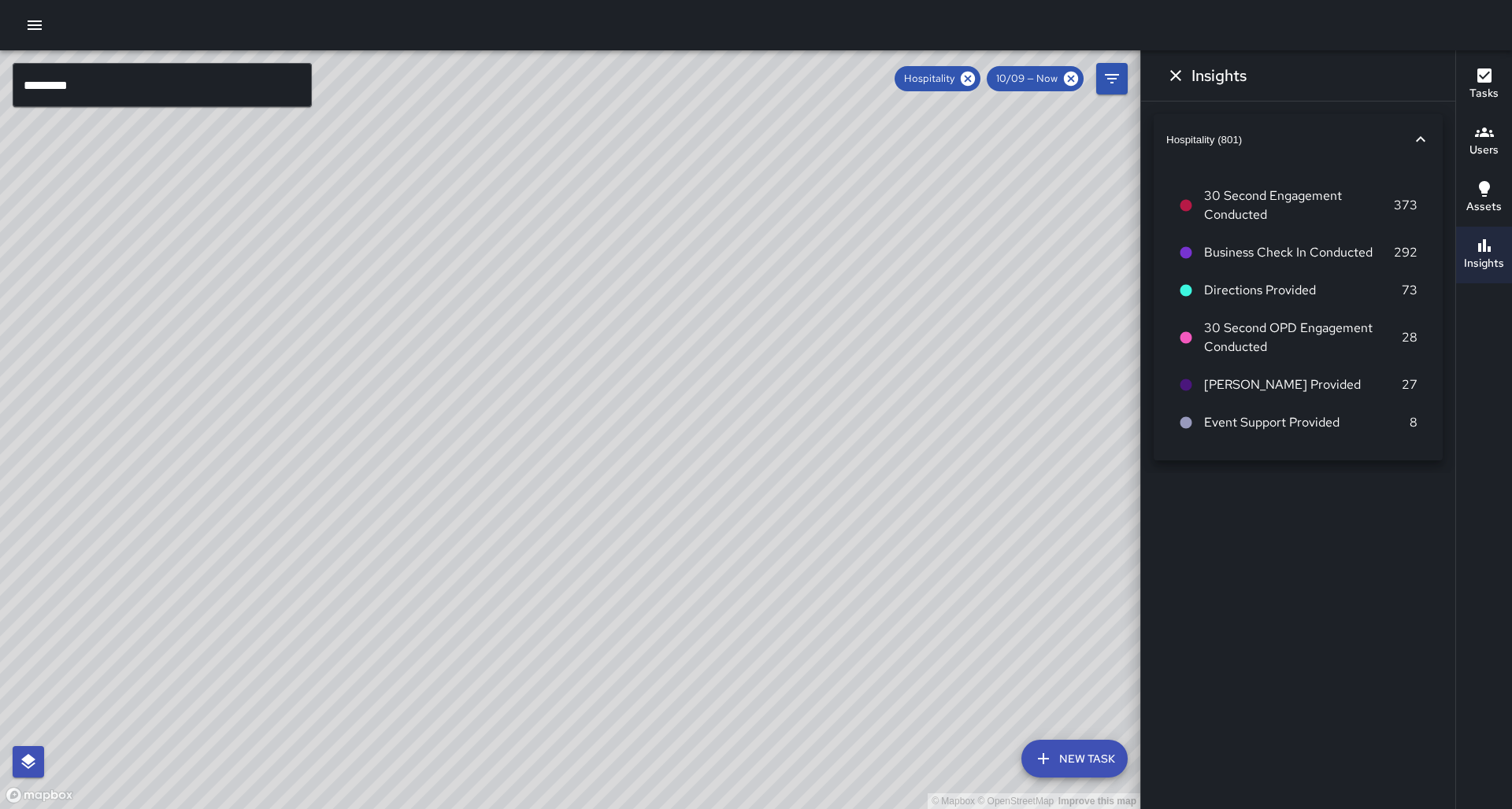
drag, startPoint x: 1050, startPoint y: 331, endPoint x: 1089, endPoint y: 265, distance: 76.7
click at [1112, 258] on div "© Mapbox © OpenStreetMap Improve this map" at bounding box center [569, 429] width 1140 height 759
drag, startPoint x: 790, startPoint y: 431, endPoint x: 862, endPoint y: 294, distance: 154.8
click at [862, 294] on div "© Mapbox © OpenStreetMap Improve this map" at bounding box center [569, 429] width 1140 height 759
drag, startPoint x: 937, startPoint y: 248, endPoint x: 628, endPoint y: 581, distance: 454.3
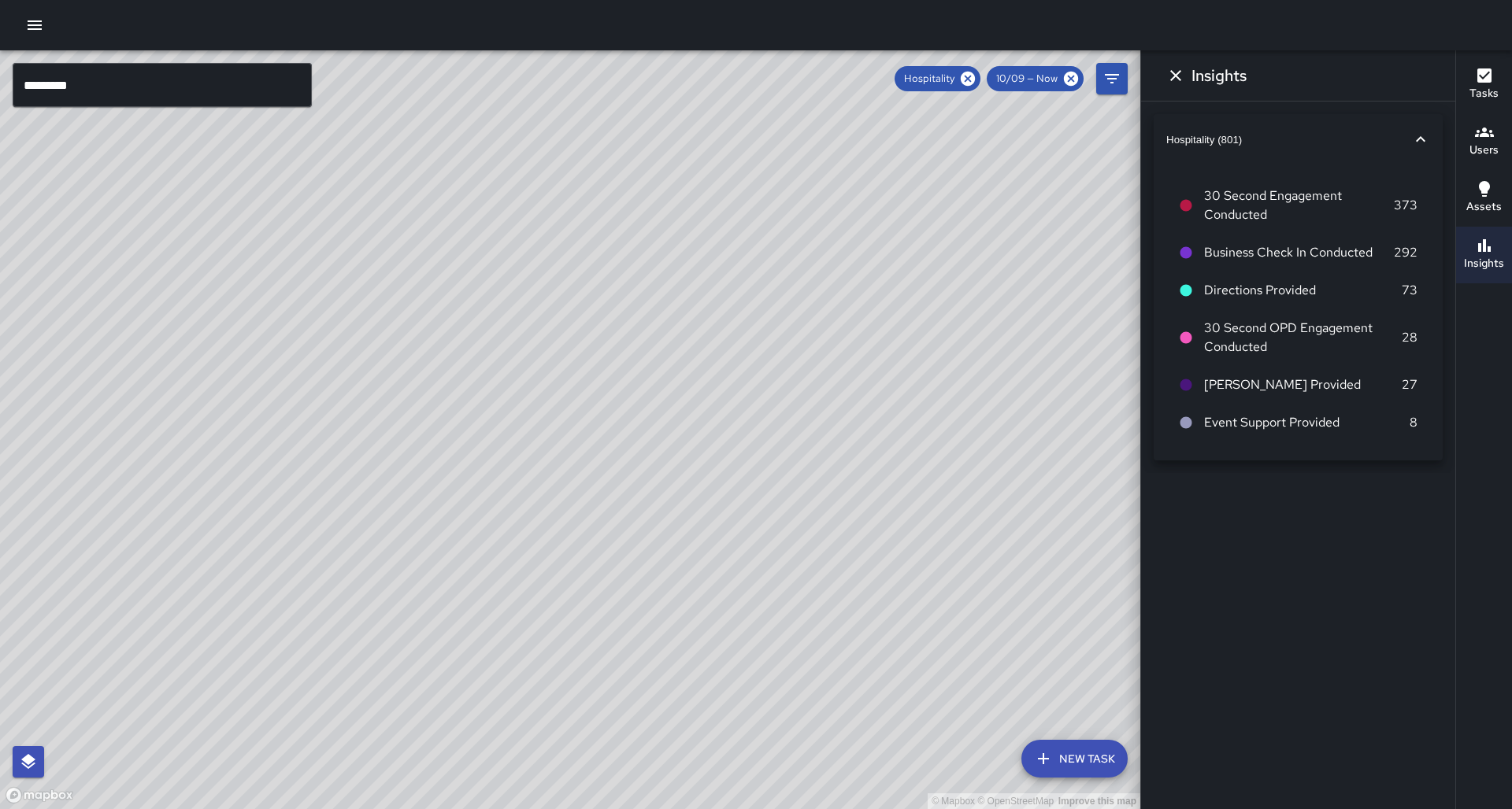
click at [628, 581] on div "© Mapbox © OpenStreetMap Improve this map" at bounding box center [569, 429] width 1140 height 759
drag, startPoint x: 477, startPoint y: 642, endPoint x: 645, endPoint y: 622, distance: 169.2
click at [645, 622] on div "© Mapbox © OpenStreetMap Improve this map" at bounding box center [569, 429] width 1140 height 759
drag, startPoint x: 459, startPoint y: 558, endPoint x: 526, endPoint y: 495, distance: 92.0
click at [526, 495] on div "© Mapbox © OpenStreetMap Improve this map" at bounding box center [569, 429] width 1140 height 759
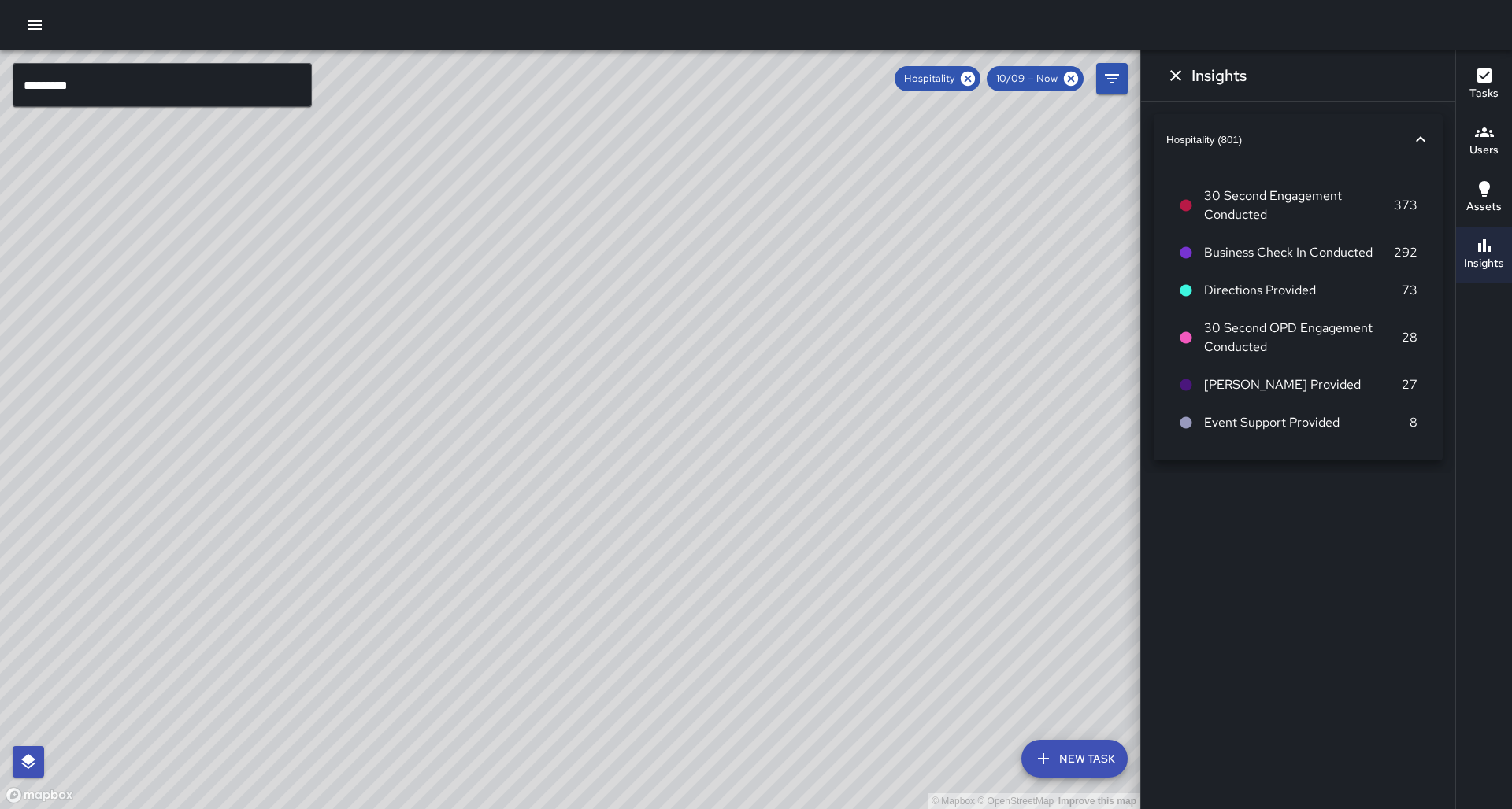
drag, startPoint x: 459, startPoint y: 605, endPoint x: 501, endPoint y: 565, distance: 58.0
click at [501, 565] on div "© Mapbox © OpenStreetMap Improve this map S1 Sierra [GEOGRAPHIC_DATA][STREET_AD…" at bounding box center [569, 429] width 1140 height 759
drag, startPoint x: 401, startPoint y: 556, endPoint x: 332, endPoint y: 620, distance: 94.1
click at [332, 620] on div "© Mapbox © OpenStreetMap Improve this map" at bounding box center [569, 429] width 1140 height 759
drag, startPoint x: 412, startPoint y: 469, endPoint x: 371, endPoint y: 491, distance: 46.5
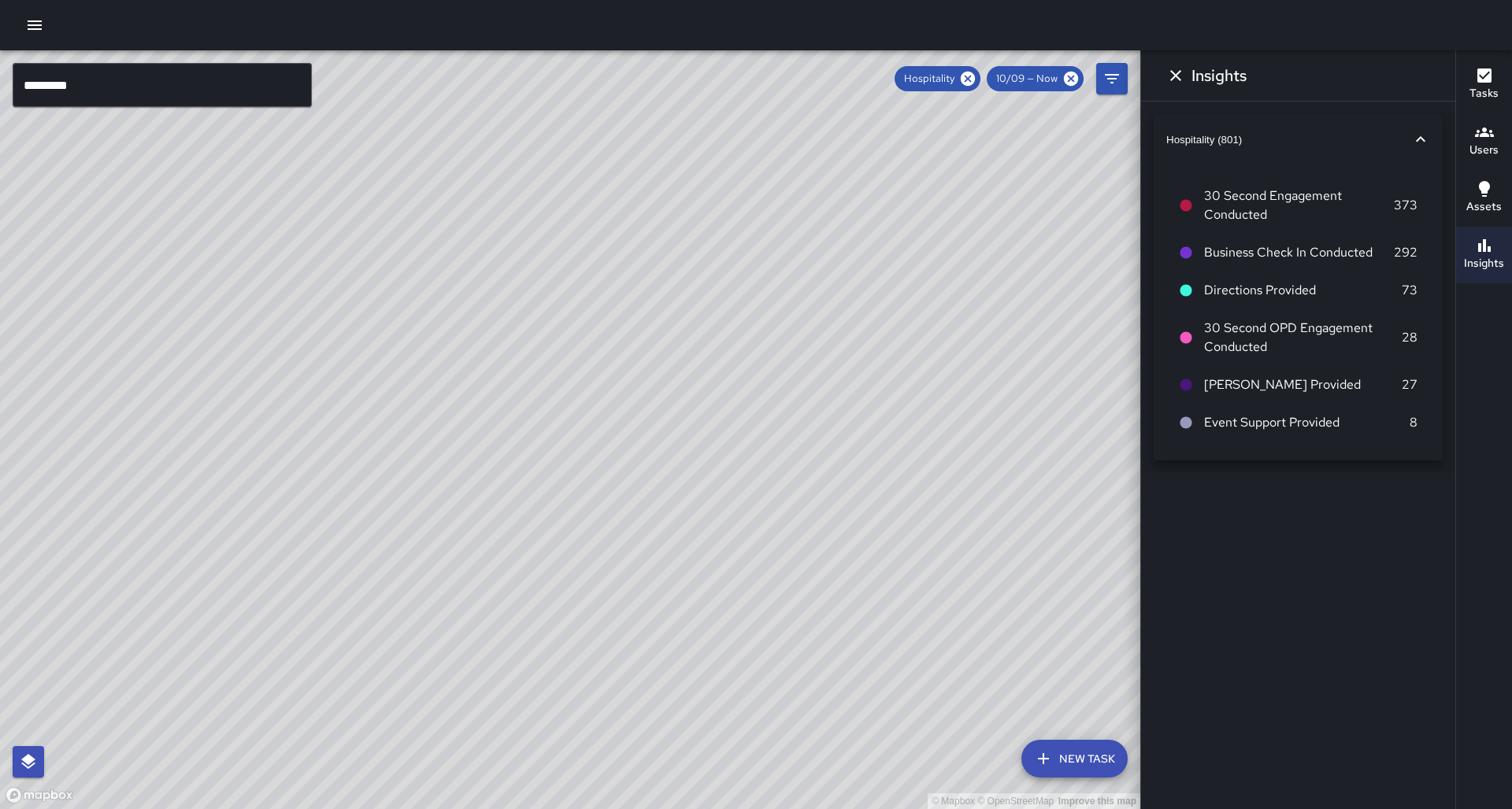
click at [371, 491] on div "© Mapbox © OpenStreetMap Improve this map" at bounding box center [569, 429] width 1140 height 759
drag, startPoint x: 516, startPoint y: 430, endPoint x: 536, endPoint y: 439, distance: 21.9
click at [536, 439] on div "© Mapbox © OpenStreetMap Improve this map" at bounding box center [569, 429] width 1140 height 759
drag, startPoint x: 511, startPoint y: 340, endPoint x: 474, endPoint y: 432, distance: 99.2
click at [474, 432] on div "© Mapbox © OpenStreetMap Improve this map" at bounding box center [569, 429] width 1140 height 759
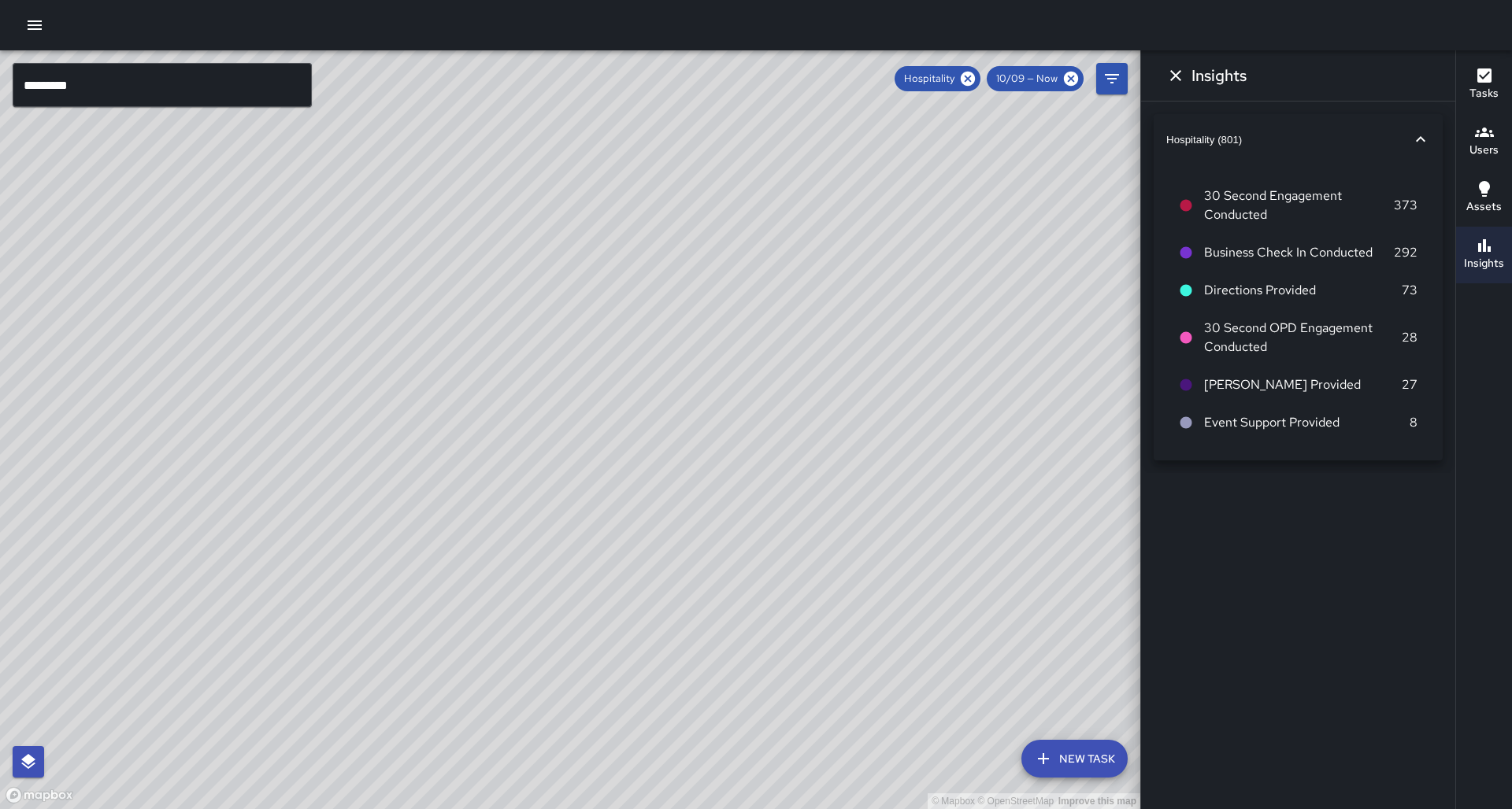
drag, startPoint x: 492, startPoint y: 454, endPoint x: 489, endPoint y: 497, distance: 43.1
click at [488, 499] on div "© Mapbox © OpenStreetMap Improve this map" at bounding box center [569, 429] width 1140 height 759
click at [1176, 84] on icon "Dismiss" at bounding box center [1176, 75] width 19 height 19
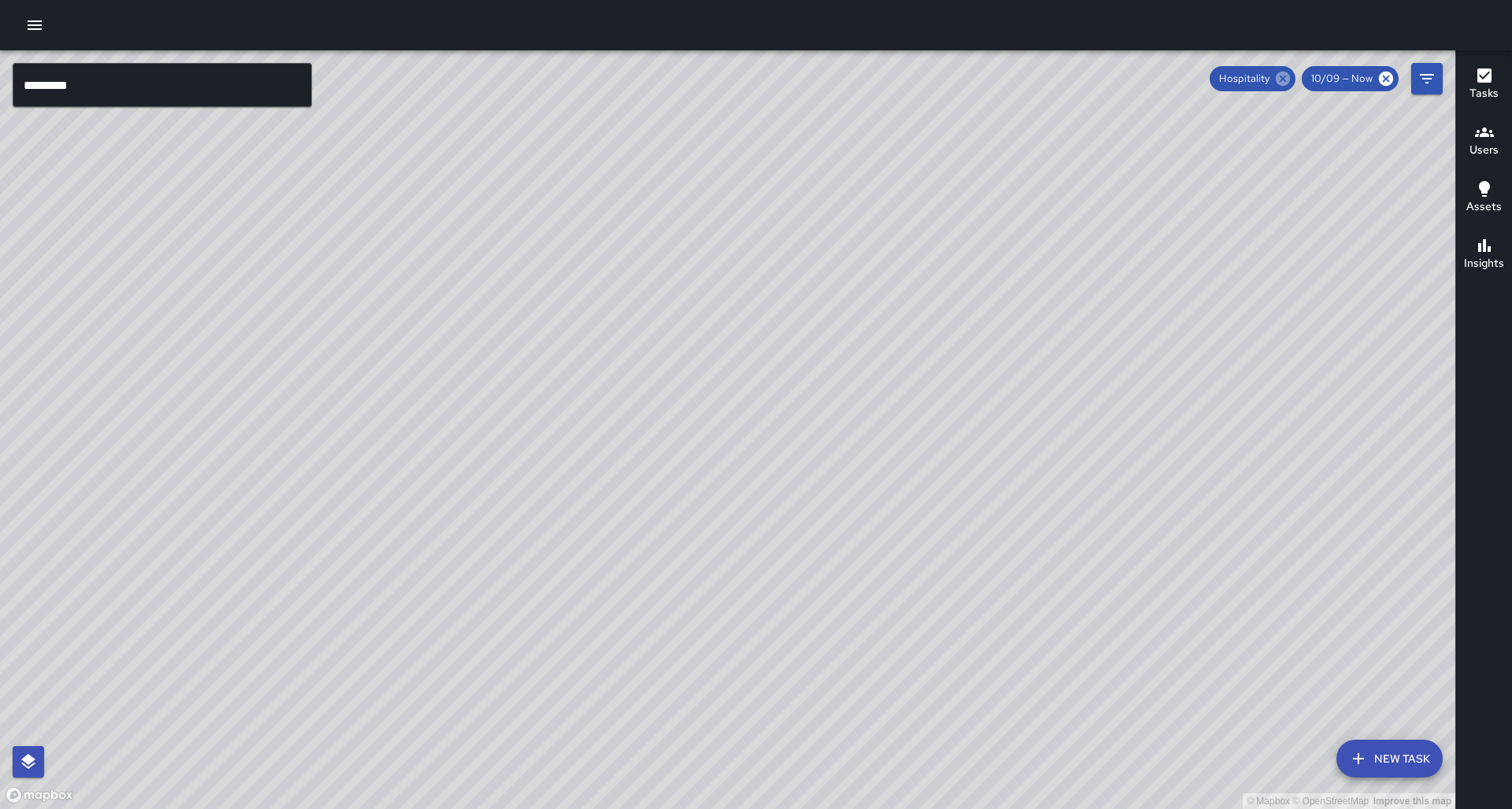
click at [1289, 78] on icon at bounding box center [1282, 79] width 15 height 15
click at [1427, 78] on icon "Filters" at bounding box center [1427, 79] width 15 height 9
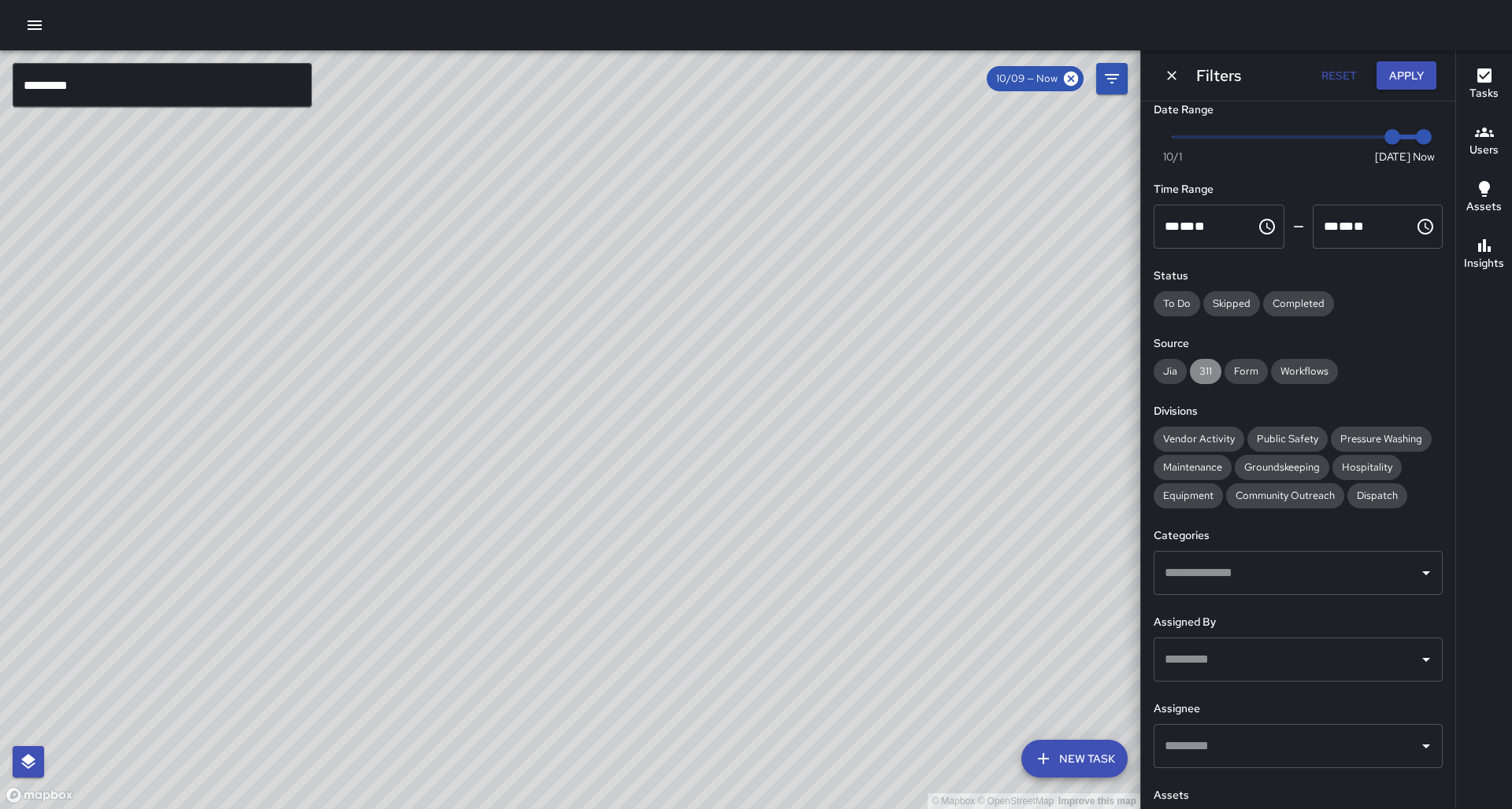
click at [1205, 364] on span "311" at bounding box center [1205, 371] width 32 height 15
drag, startPoint x: 788, startPoint y: 329, endPoint x: 755, endPoint y: 296, distance: 46.7
click at [755, 296] on div "© Mapbox © OpenStreetMap Improve this map" at bounding box center [569, 429] width 1140 height 759
click at [975, 73] on icon at bounding box center [967, 79] width 15 height 15
click at [1304, 558] on input "text" at bounding box center [1286, 573] width 251 height 30
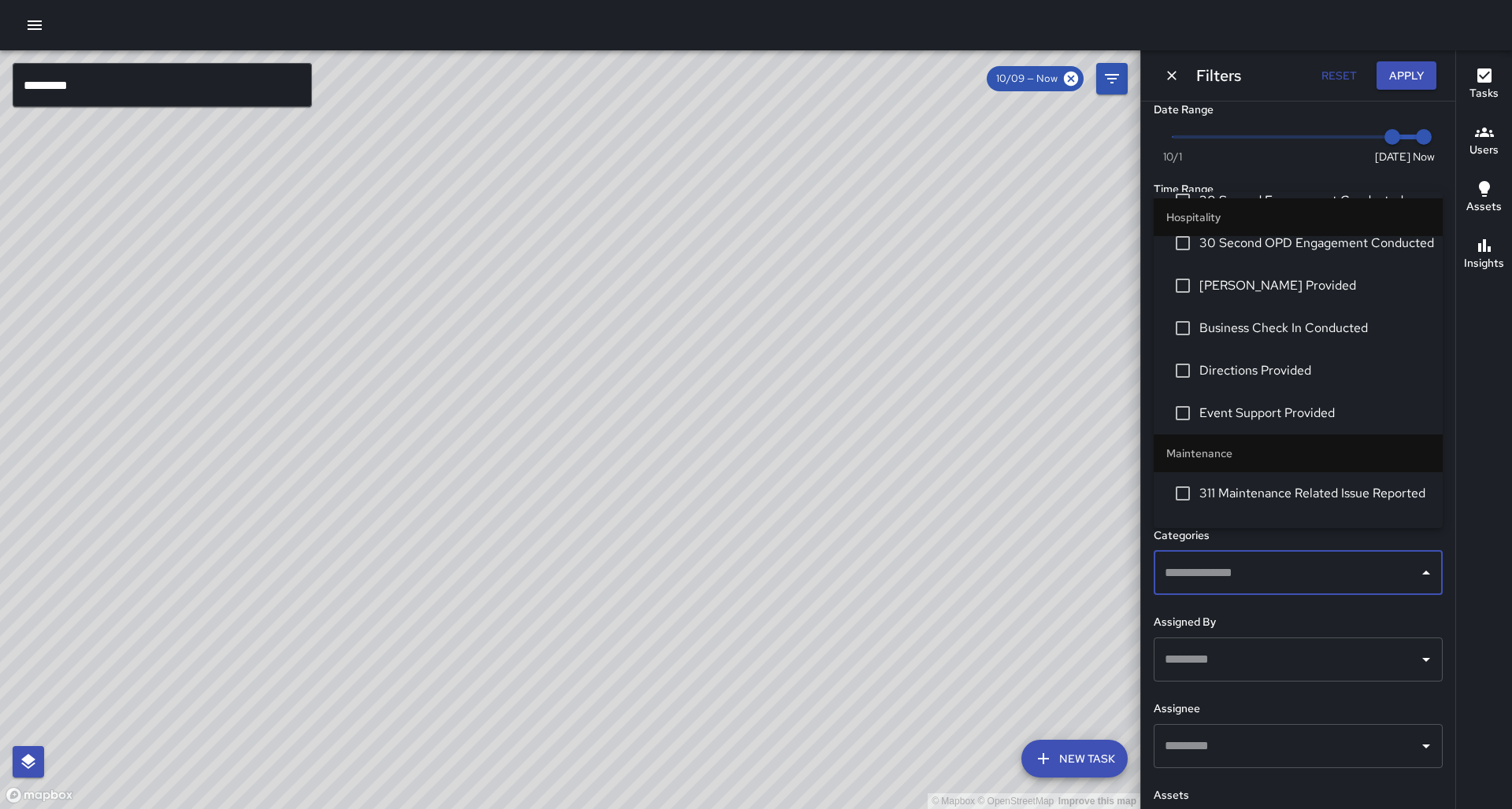
scroll to position [1319, 0]
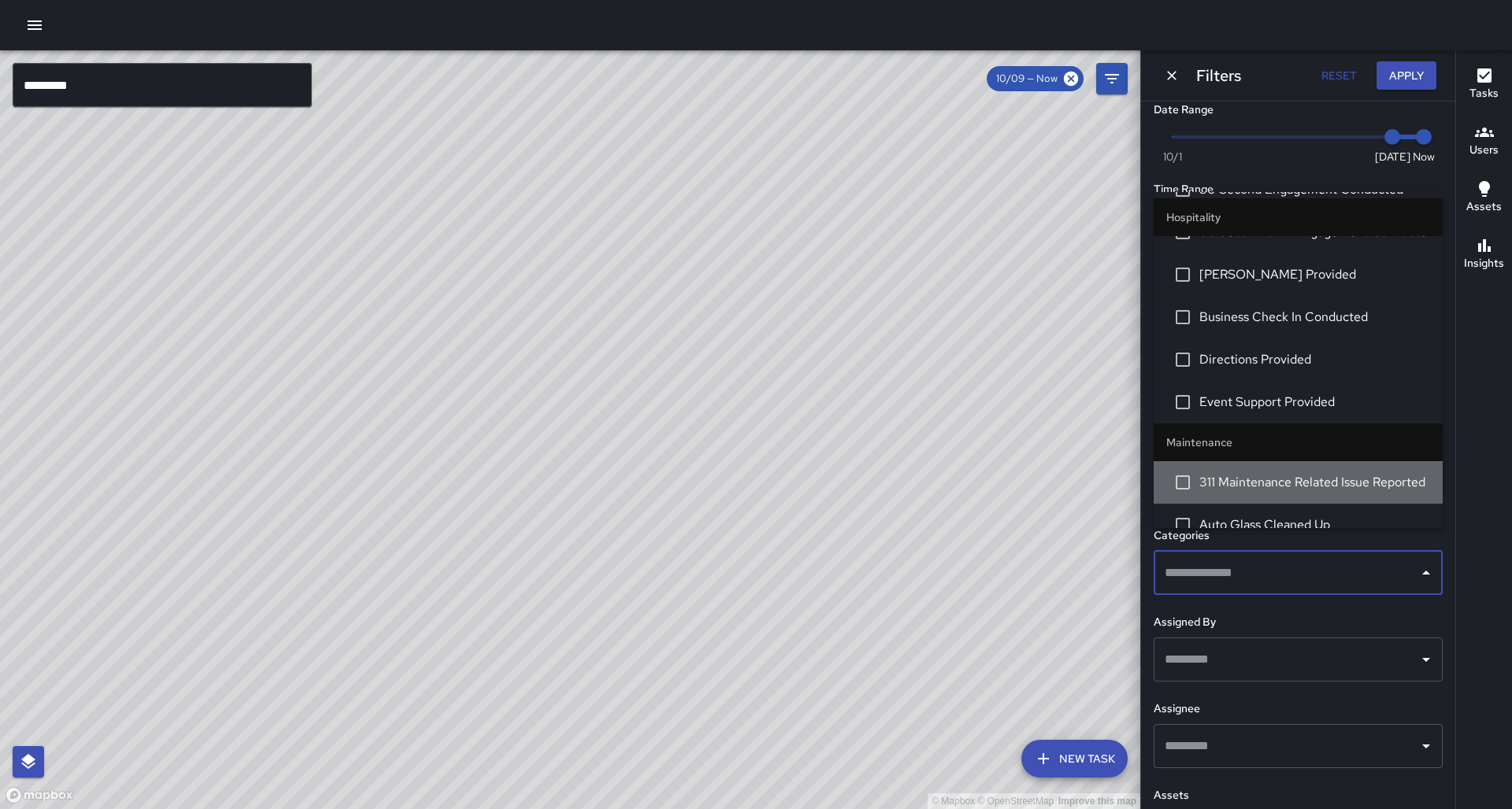
click at [1274, 473] on span "311 Maintenance Related Issue Reported" at bounding box center [1314, 482] width 231 height 19
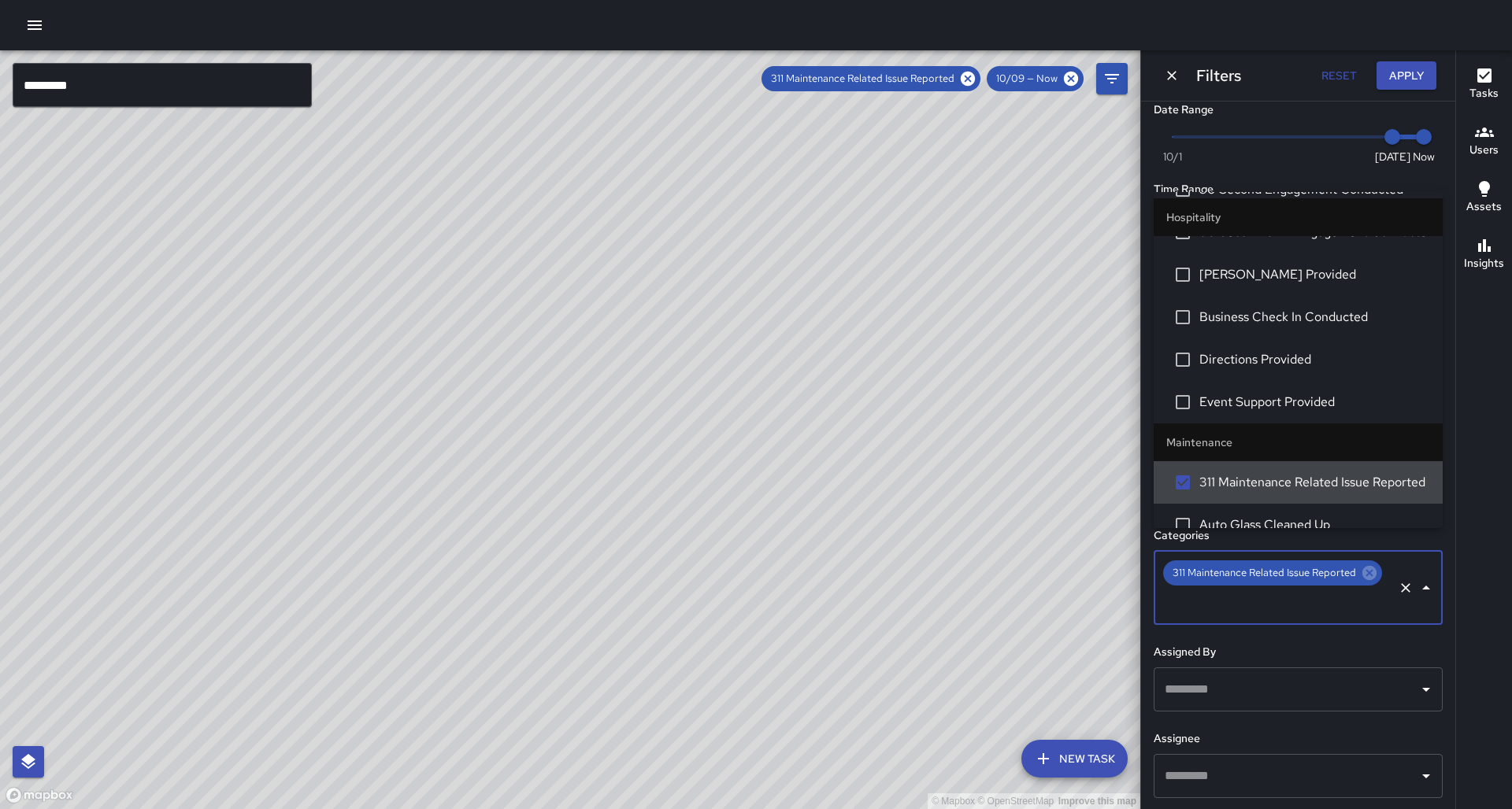
scroll to position [1322, 0]
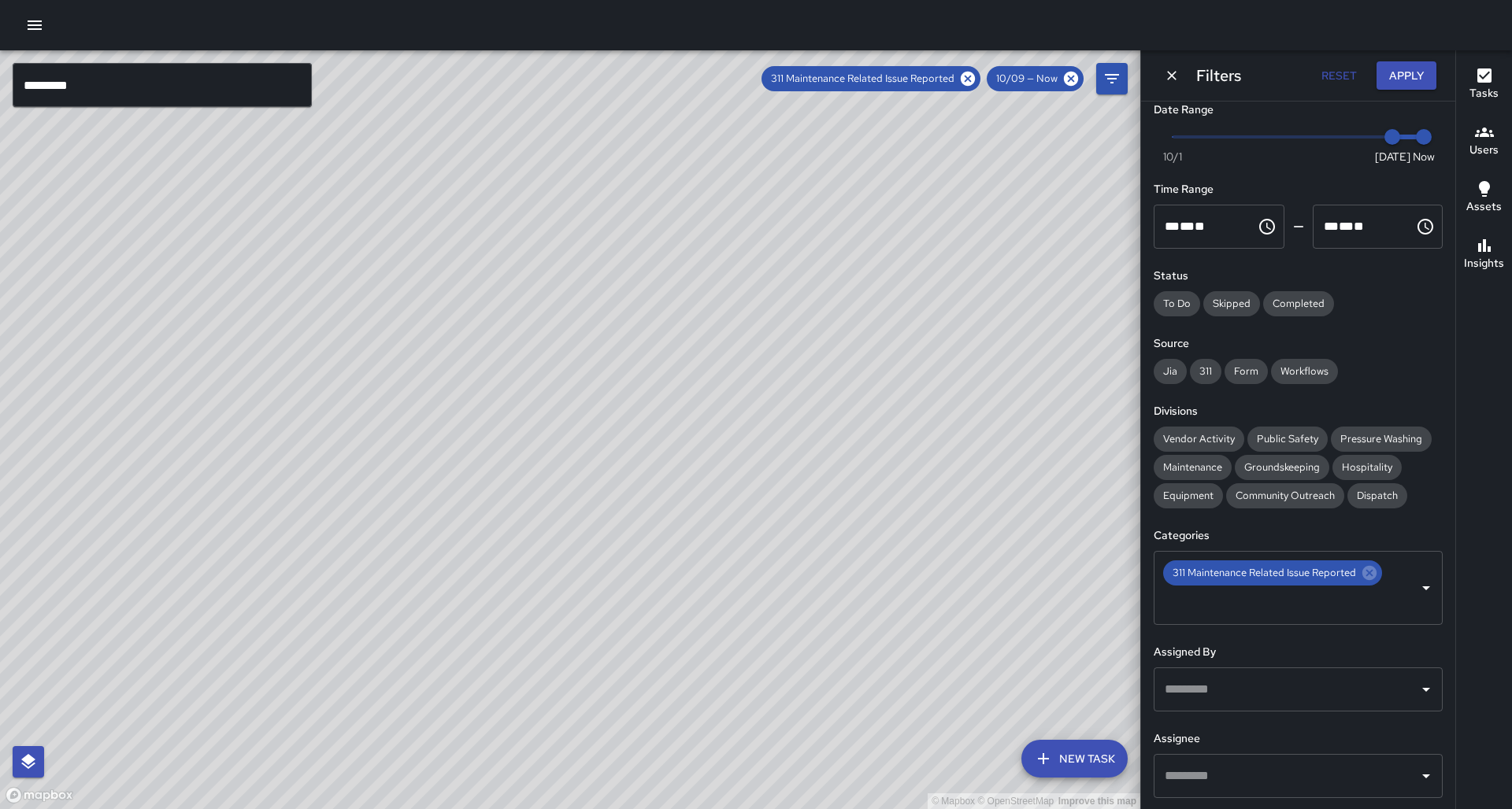
drag, startPoint x: 797, startPoint y: 492, endPoint x: 785, endPoint y: 488, distance: 12.6
click at [785, 488] on div "© Mapbox © OpenStreetMap Improve this map" at bounding box center [569, 429] width 1140 height 759
drag, startPoint x: 791, startPoint y: 397, endPoint x: 834, endPoint y: 501, distance: 112.5
click at [834, 501] on div "© Mapbox © OpenStreetMap Improve this map" at bounding box center [569, 429] width 1140 height 759
drag, startPoint x: 834, startPoint y: 500, endPoint x: 857, endPoint y: 381, distance: 121.2
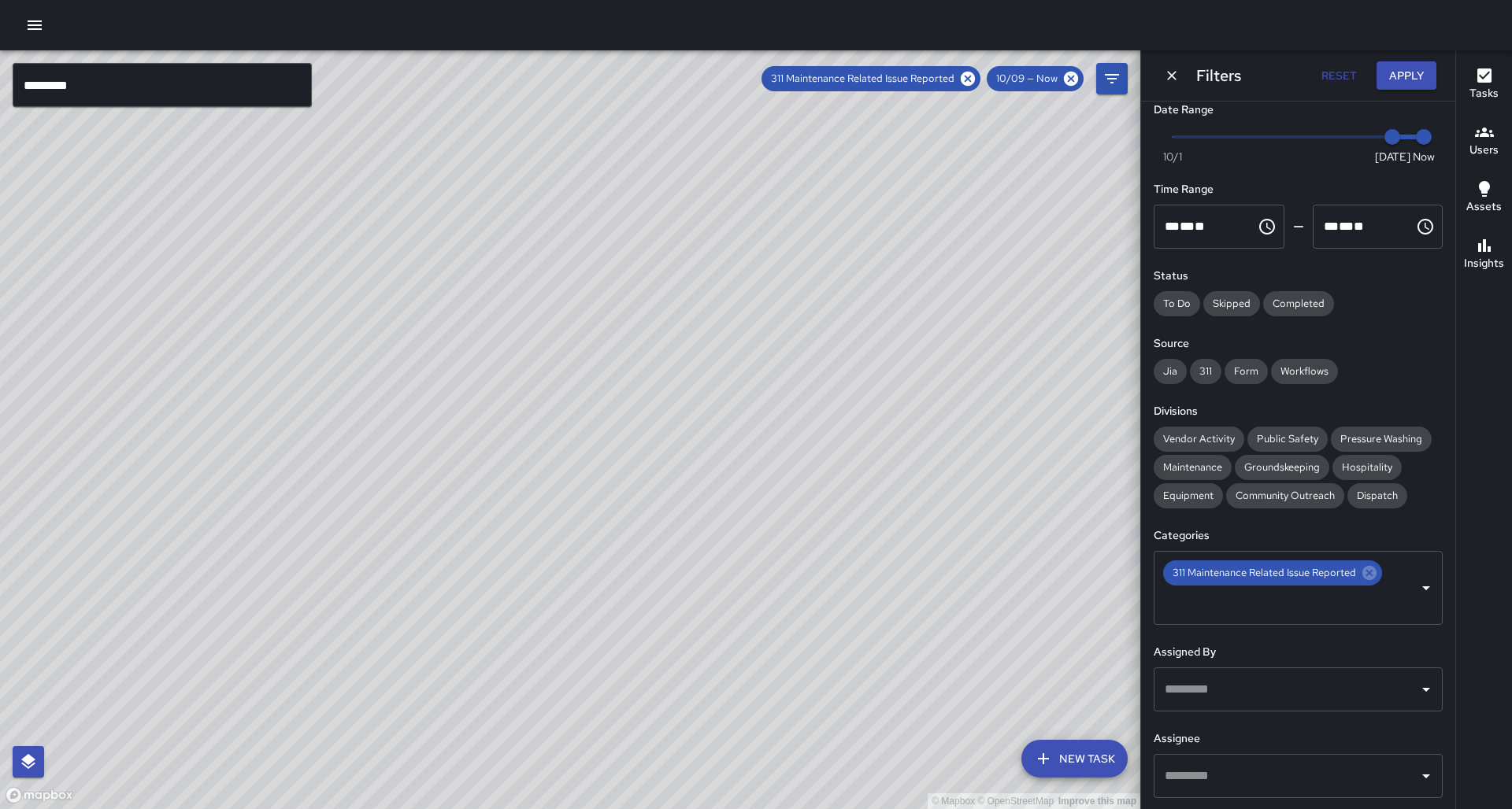
click at [857, 381] on div "© Mapbox © OpenStreetMap Improve this map" at bounding box center [569, 429] width 1140 height 759
drag, startPoint x: 569, startPoint y: 649, endPoint x: 638, endPoint y: 504, distance: 160.6
click at [638, 504] on div "© Mapbox © OpenStreetMap Improve this map" at bounding box center [569, 429] width 1140 height 759
drag, startPoint x: 811, startPoint y: 556, endPoint x: 526, endPoint y: 806, distance: 379.1
click at [523, 808] on div "© Mapbox © OpenStreetMap Improve this map" at bounding box center [569, 429] width 1140 height 759
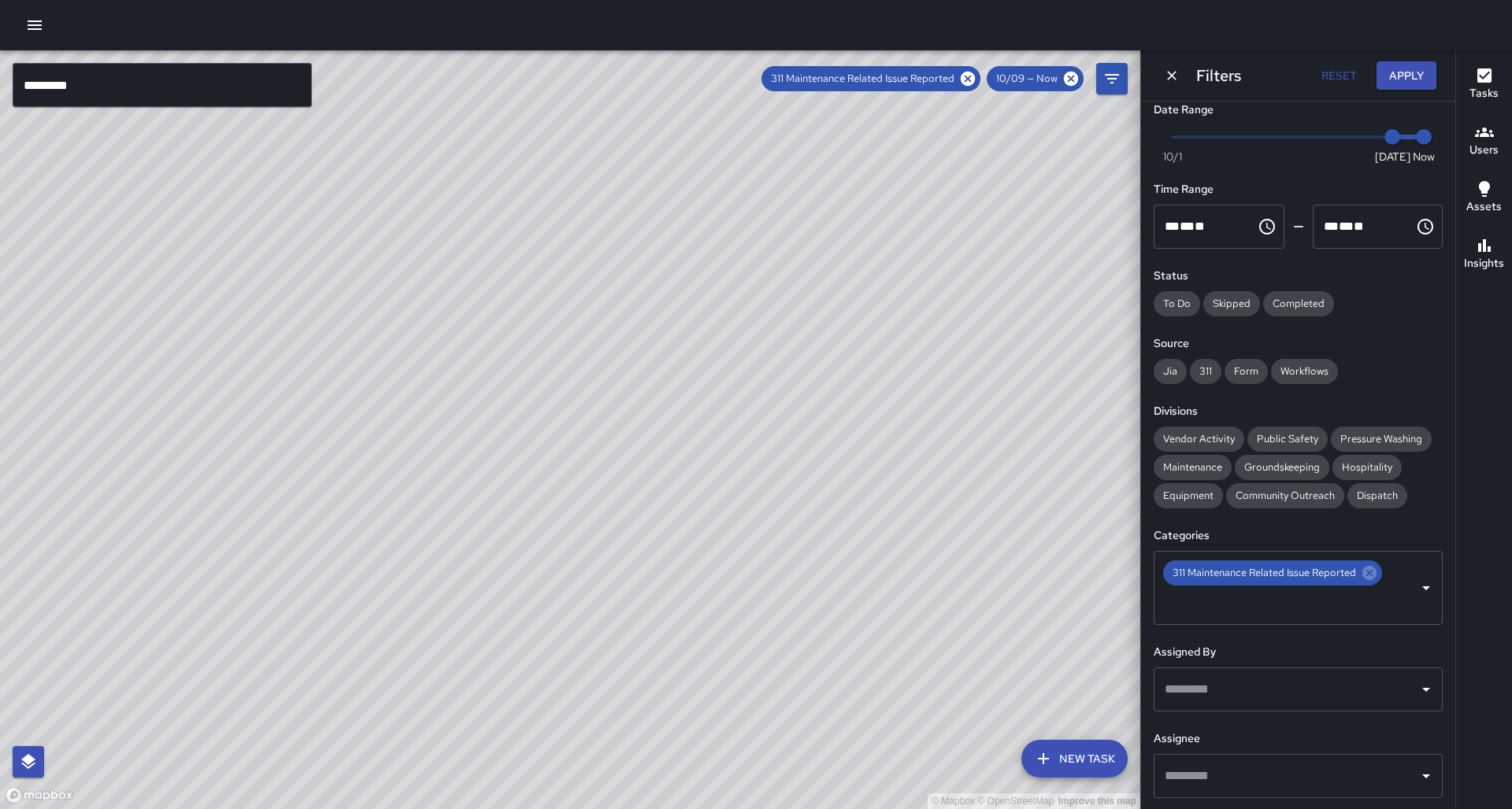
drag, startPoint x: 446, startPoint y: 461, endPoint x: 517, endPoint y: 620, distance: 174.1
click at [552, 777] on div "© Mapbox © OpenStreetMap Improve this map" at bounding box center [569, 429] width 1140 height 759
drag, startPoint x: 542, startPoint y: 534, endPoint x: 506, endPoint y: 460, distance: 82.3
click at [506, 460] on div "© Mapbox © OpenStreetMap Improve this map" at bounding box center [569, 429] width 1140 height 759
drag, startPoint x: 562, startPoint y: 521, endPoint x: 453, endPoint y: 419, distance: 149.3
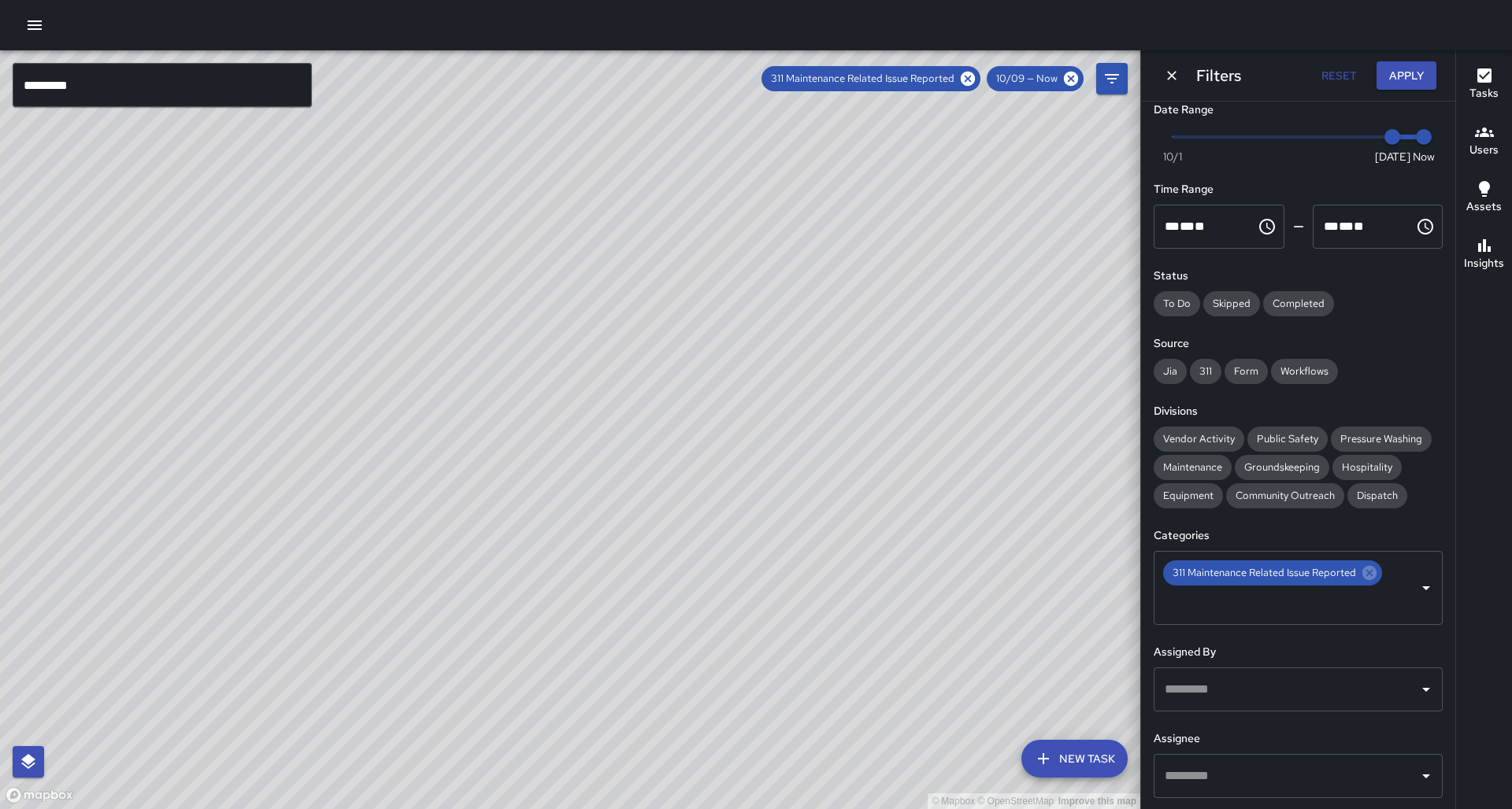
click at [453, 419] on div "© Mapbox © OpenStreetMap Improve this map" at bounding box center [569, 429] width 1140 height 759
drag, startPoint x: 441, startPoint y: 637, endPoint x: 584, endPoint y: 401, distance: 275.9
click at [584, 401] on div "© Mapbox © OpenStreetMap Improve this map" at bounding box center [569, 429] width 1140 height 759
click at [976, 76] on icon at bounding box center [967, 79] width 17 height 17
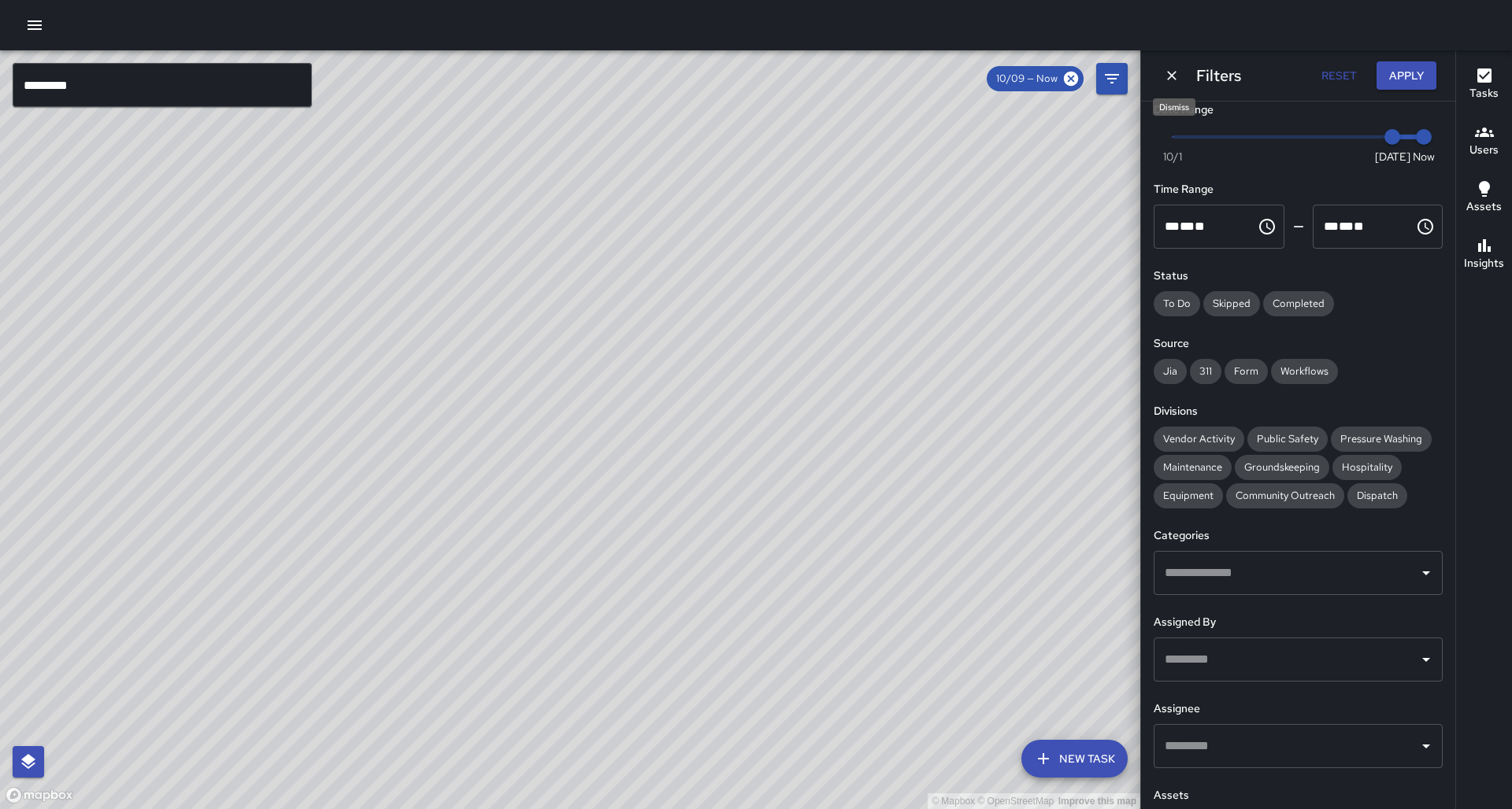
click at [1174, 79] on icon "Dismiss" at bounding box center [1171, 75] width 15 height 15
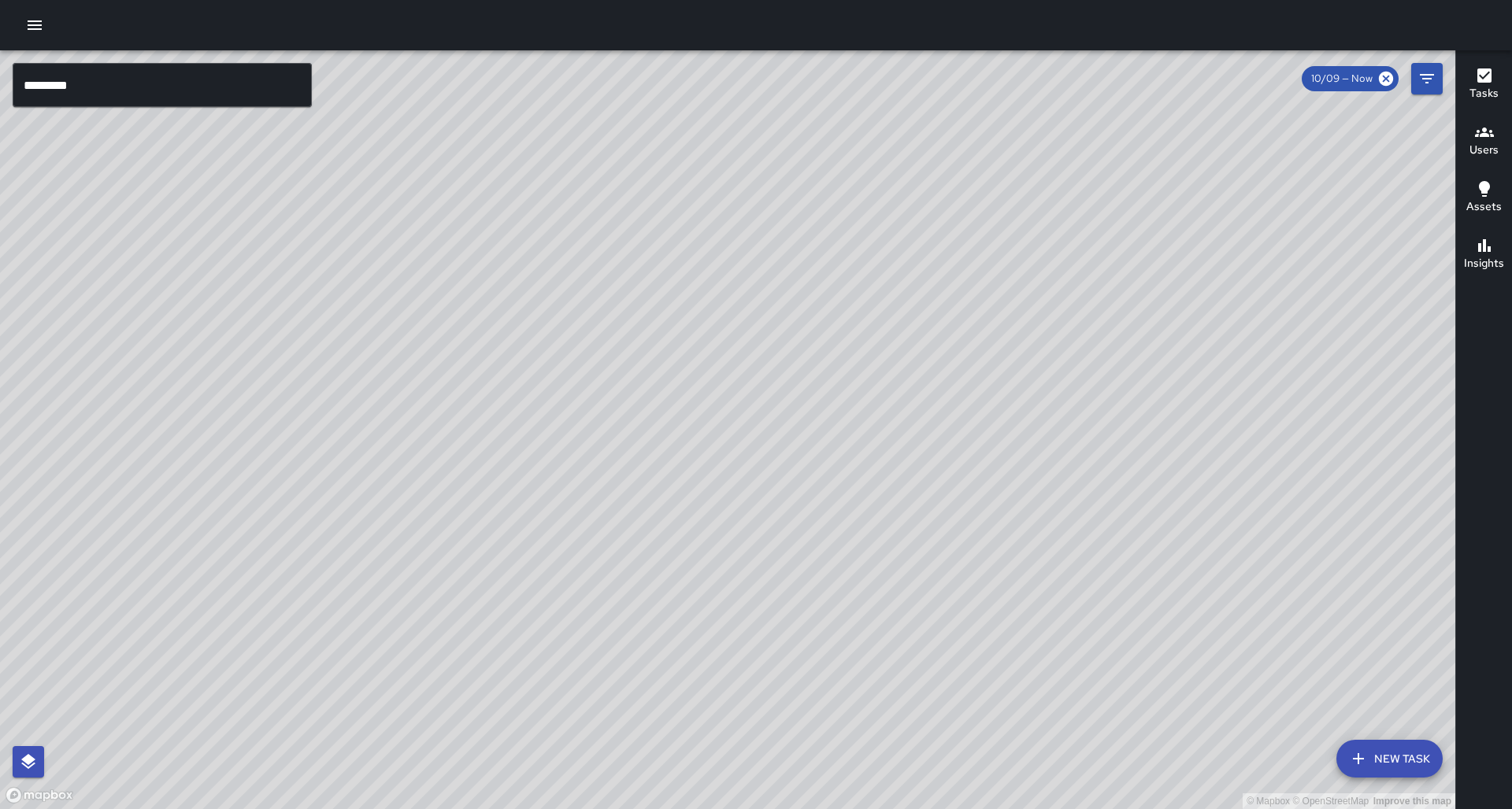
drag, startPoint x: 962, startPoint y: 260, endPoint x: 845, endPoint y: 275, distance: 118.0
click at [845, 275] on div "© Mapbox © OpenStreetMap Improve this map" at bounding box center [727, 429] width 1455 height 759
drag, startPoint x: 735, startPoint y: 375, endPoint x: 651, endPoint y: 325, distance: 97.8
click at [651, 325] on div "© Mapbox © OpenStreetMap Improve this map" at bounding box center [727, 429] width 1455 height 759
drag, startPoint x: 905, startPoint y: 337, endPoint x: 849, endPoint y: 486, distance: 159.2
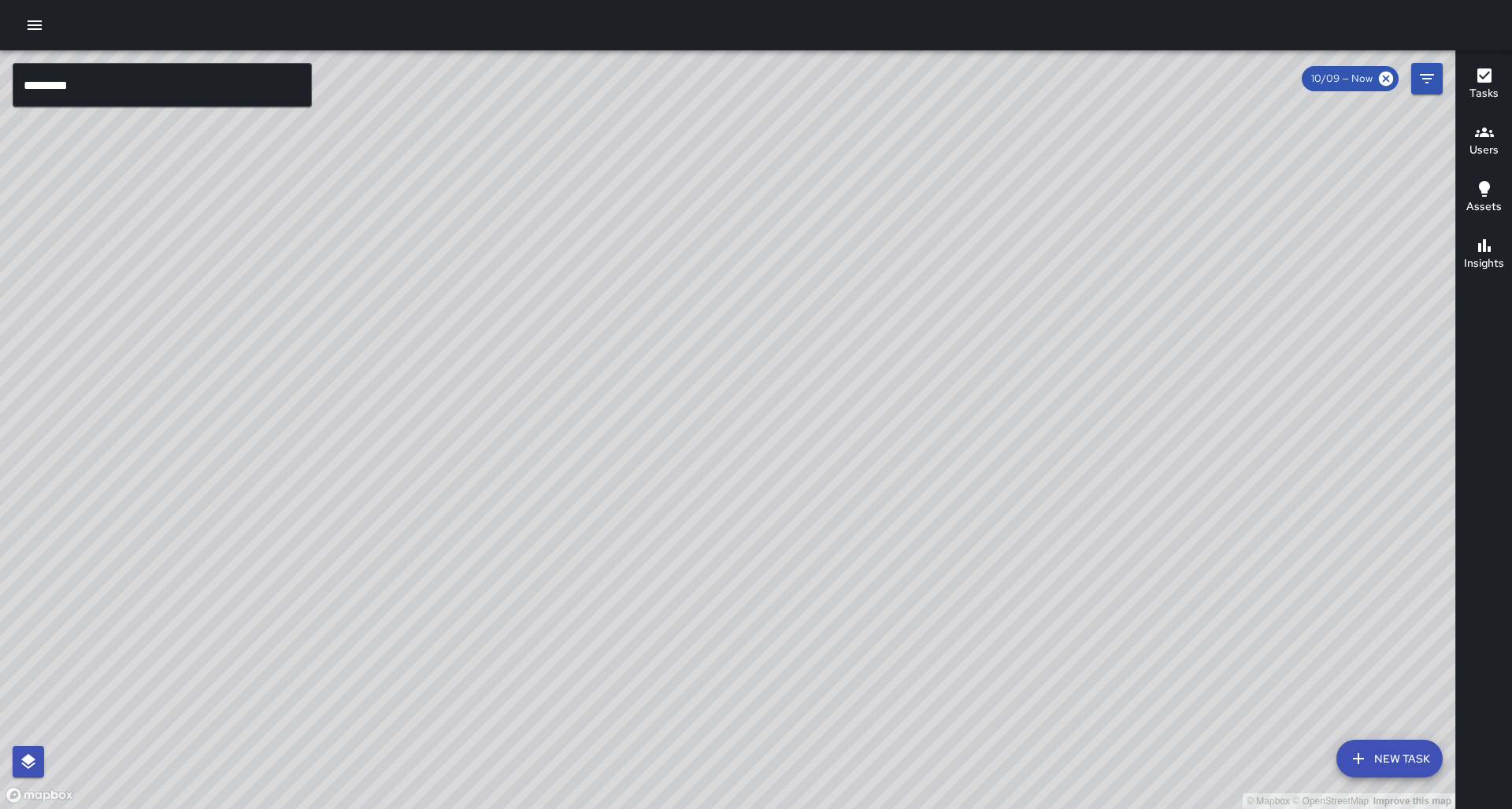
click at [849, 486] on div "© Mapbox © OpenStreetMap Improve this map" at bounding box center [727, 429] width 1455 height 759
drag, startPoint x: 975, startPoint y: 527, endPoint x: 911, endPoint y: 598, distance: 95.6
click at [911, 598] on div "© Mapbox © OpenStreetMap Improve this map" at bounding box center [727, 429] width 1455 height 759
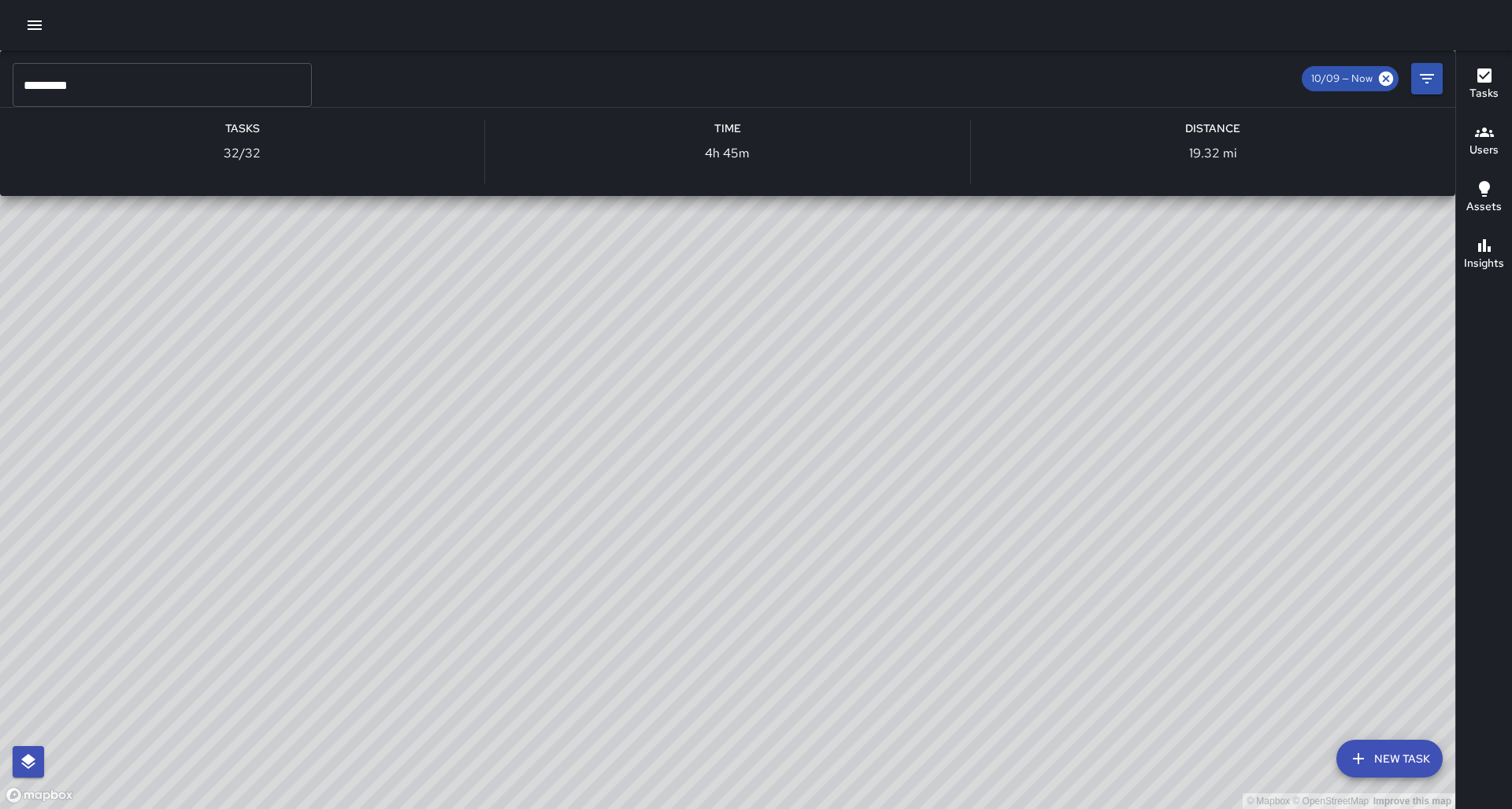
click at [617, 179] on div "© Mapbox © OpenStreetMap Improve this map S1 Sierra 11 Supervisor Tasks 32 / 32…" at bounding box center [727, 429] width 1455 height 759
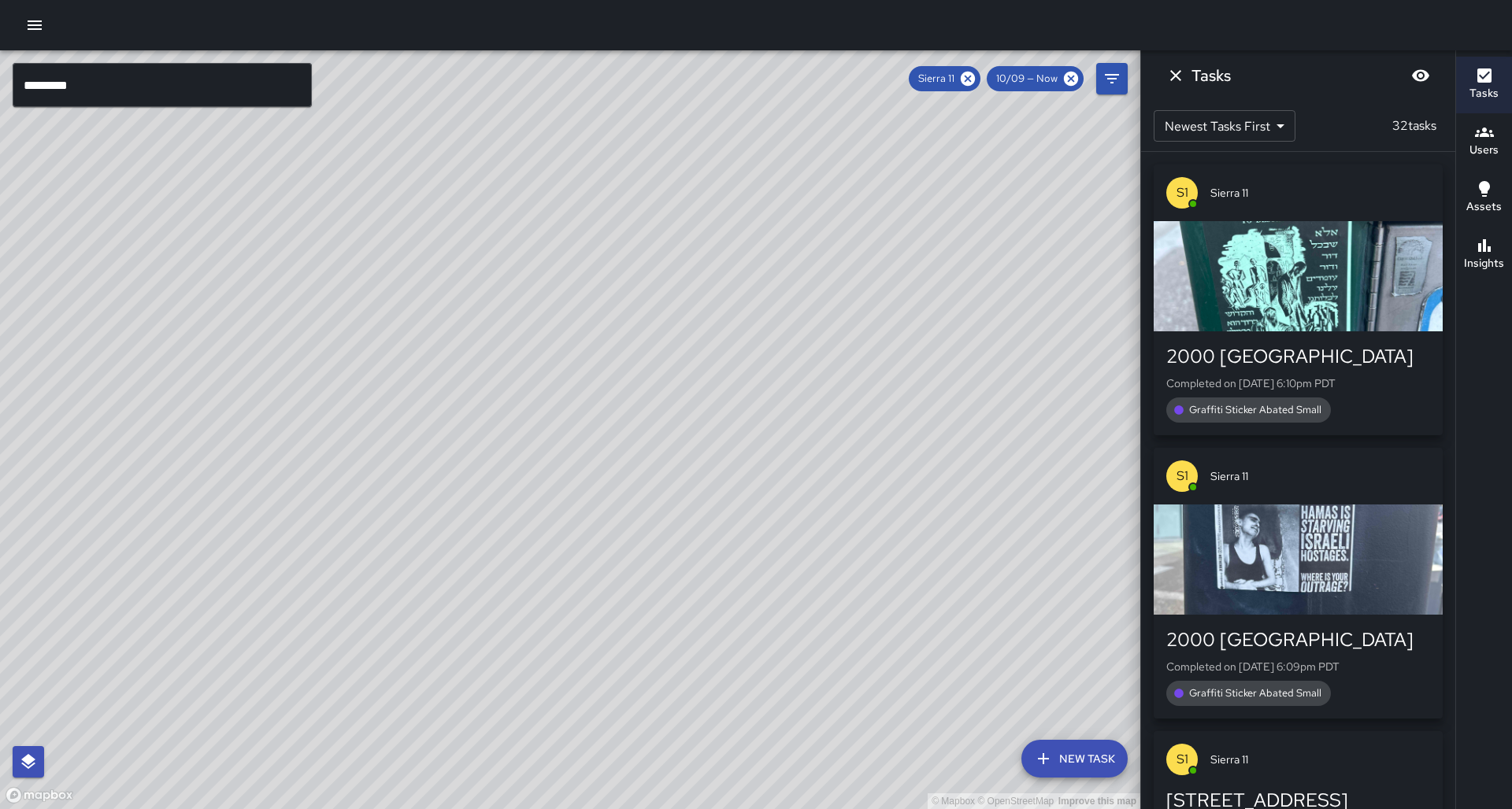
drag, startPoint x: 702, startPoint y: 212, endPoint x: 687, endPoint y: 198, distance: 20.5
click at [687, 198] on div "© Mapbox © OpenStreetMap Improve this map" at bounding box center [569, 429] width 1140 height 759
drag, startPoint x: 658, startPoint y: 243, endPoint x: 642, endPoint y: 283, distance: 43.1
click at [635, 288] on div "© Mapbox © OpenStreetMap Improve this map" at bounding box center [569, 429] width 1140 height 759
click at [1492, 253] on icon "button" at bounding box center [1484, 246] width 19 height 19
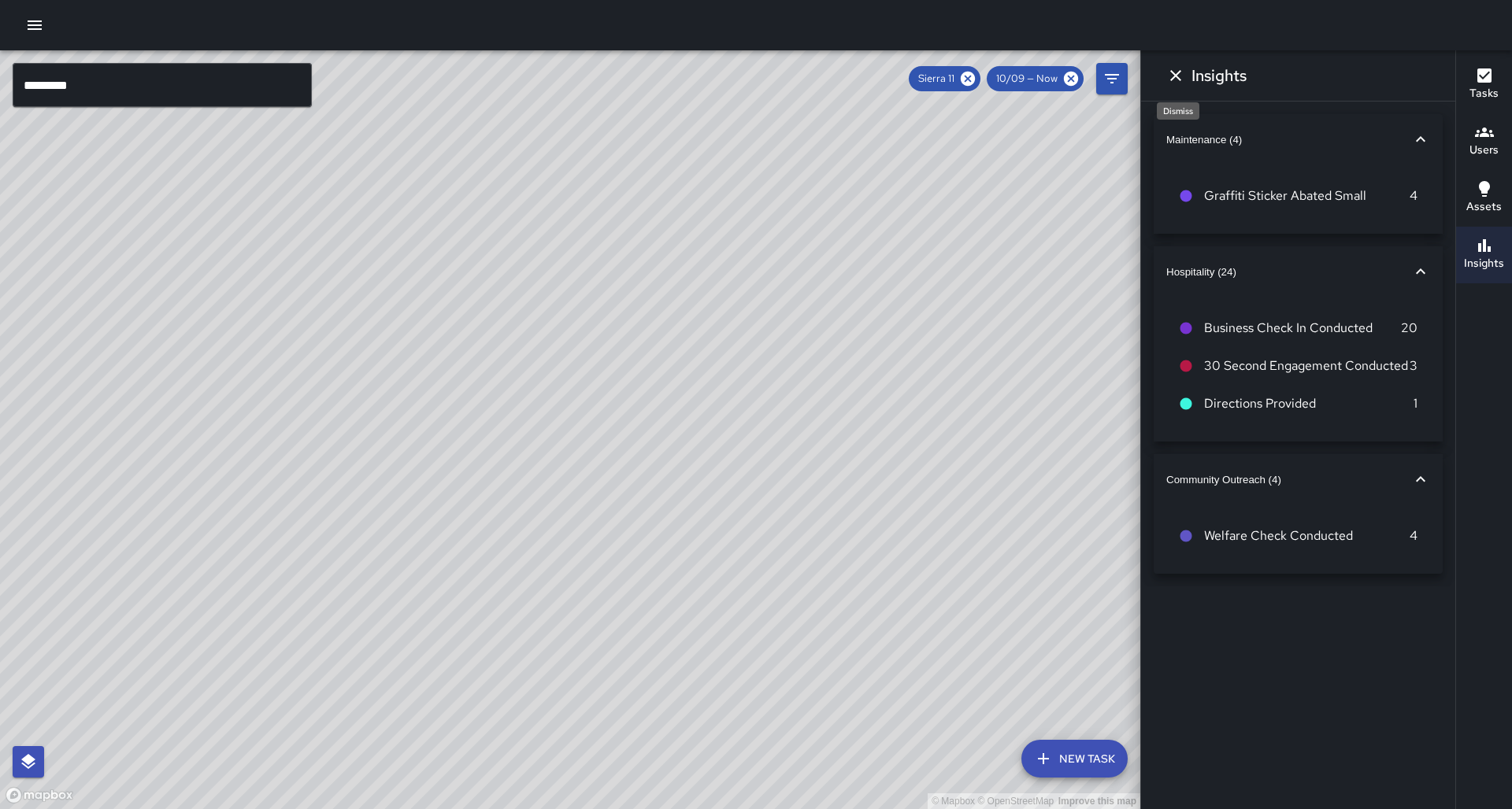
click at [1176, 76] on icon "Dismiss" at bounding box center [1175, 75] width 11 height 11
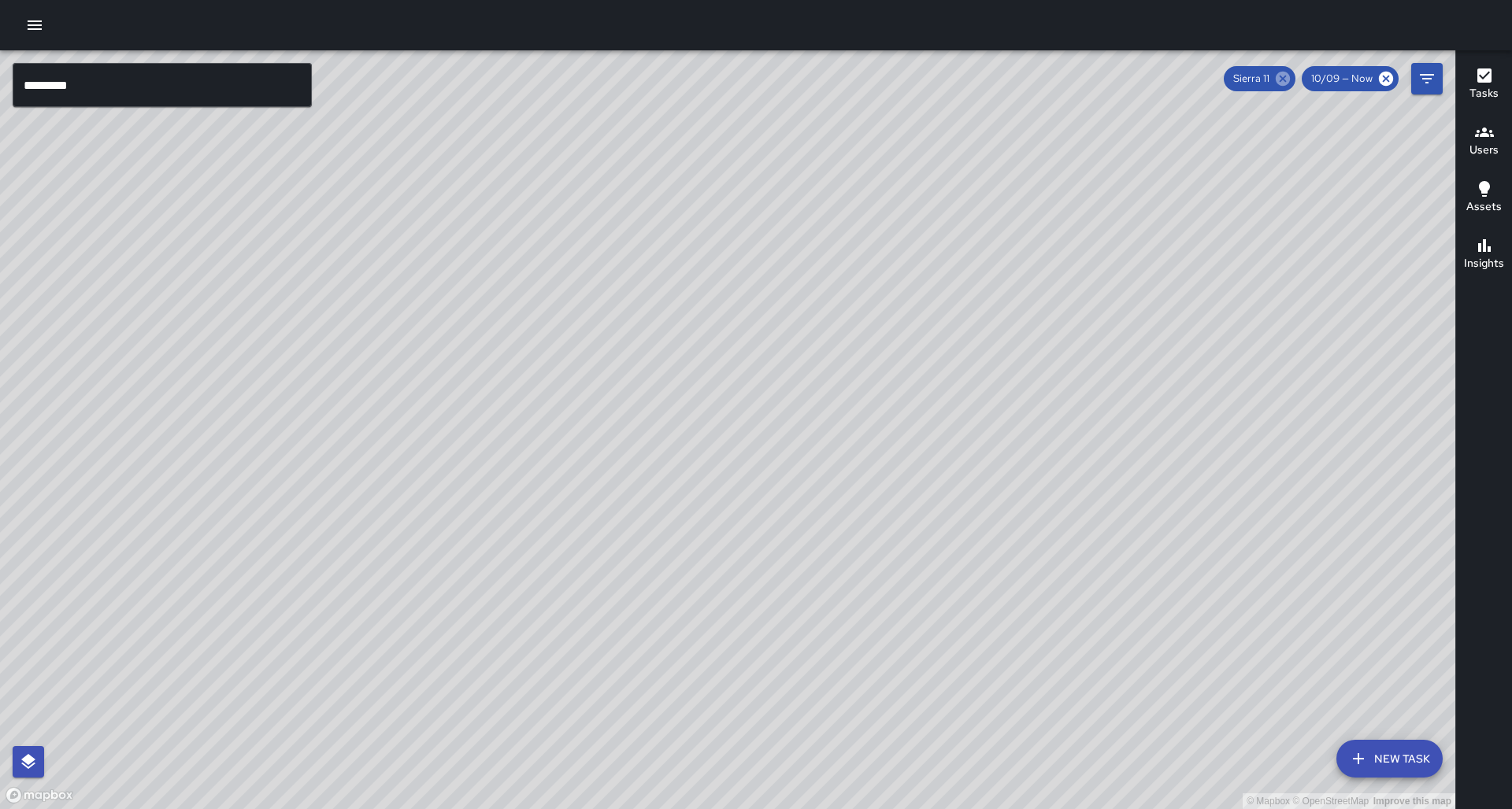
click at [1289, 79] on icon at bounding box center [1282, 79] width 15 height 15
drag, startPoint x: 867, startPoint y: 283, endPoint x: 871, endPoint y: 258, distance: 25.3
click at [871, 258] on div "© Mapbox © OpenStreetMap Improve this map" at bounding box center [727, 429] width 1455 height 759
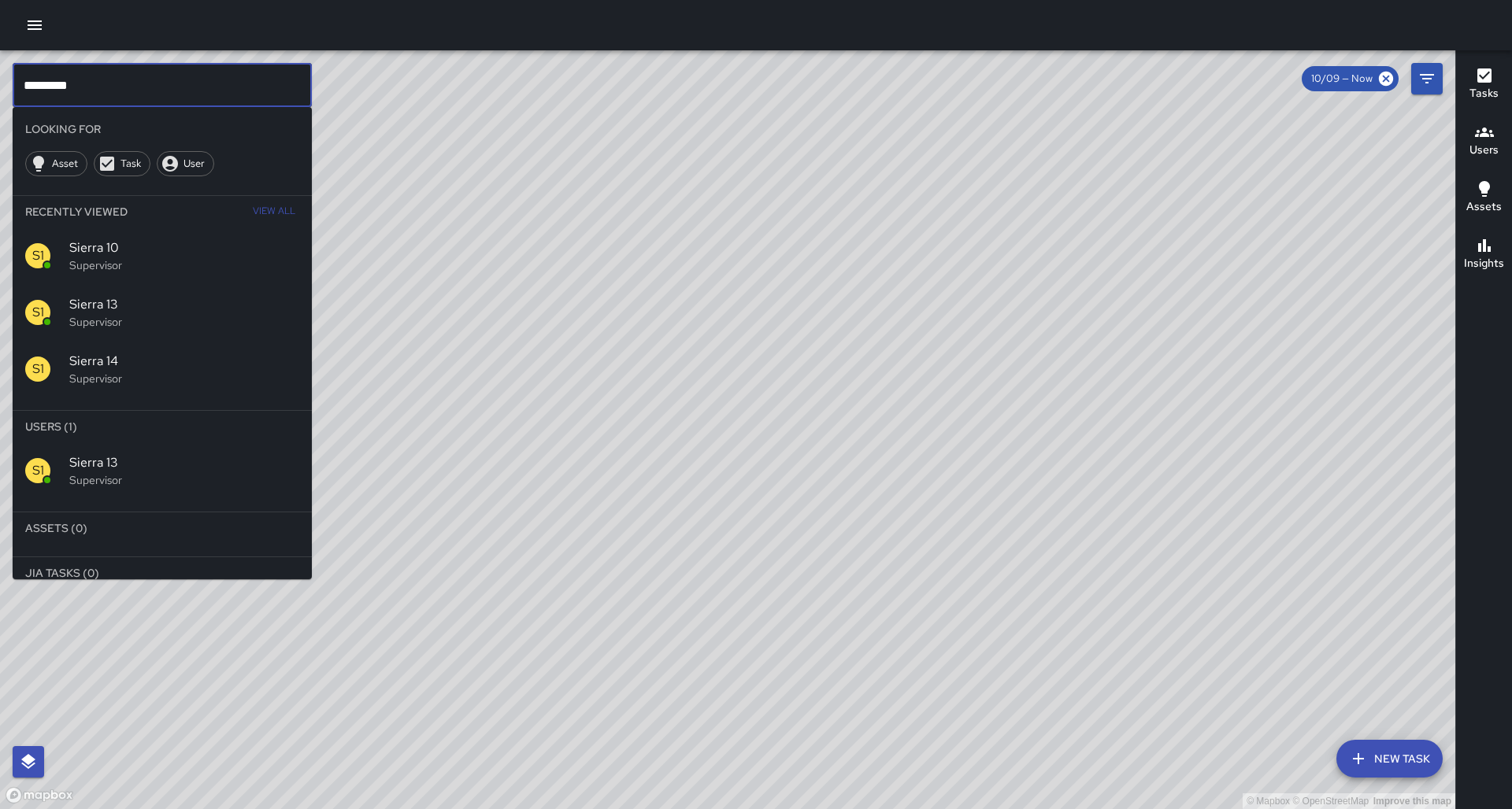
click at [127, 100] on input "*********" at bounding box center [162, 85] width 299 height 44
click at [156, 453] on span "Sierra 9" at bounding box center [184, 463] width 230 height 19
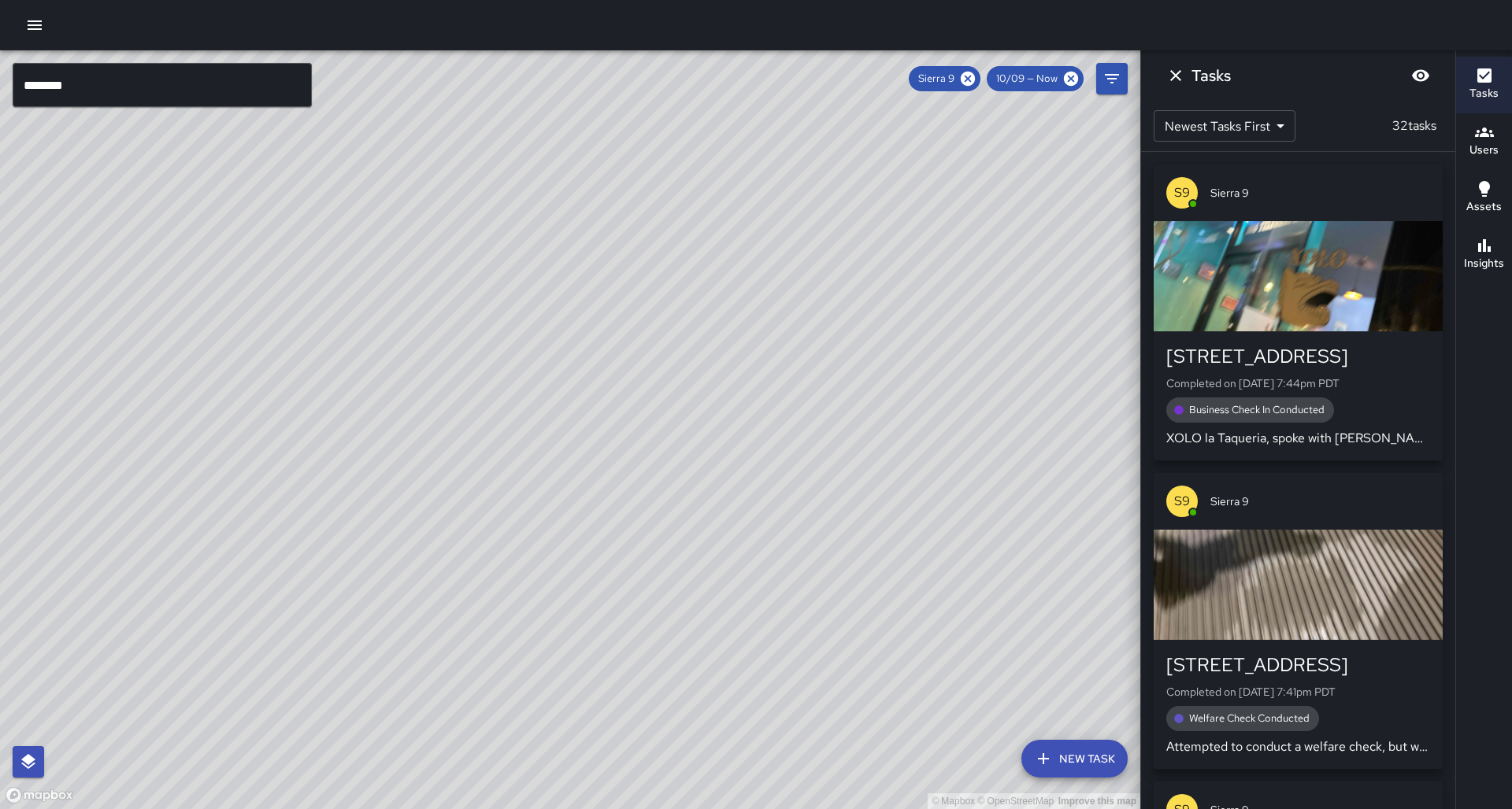
drag, startPoint x: 370, startPoint y: 521, endPoint x: 404, endPoint y: 327, distance: 197.0
click at [404, 327] on div "© Mapbox © OpenStreetMap Improve this map" at bounding box center [569, 429] width 1140 height 759
drag, startPoint x: 395, startPoint y: 349, endPoint x: 451, endPoint y: 337, distance: 57.3
click at [451, 337] on div "© Mapbox © OpenStreetMap Improve this map" at bounding box center [569, 429] width 1140 height 759
drag, startPoint x: 423, startPoint y: 347, endPoint x: 462, endPoint y: 293, distance: 66.6
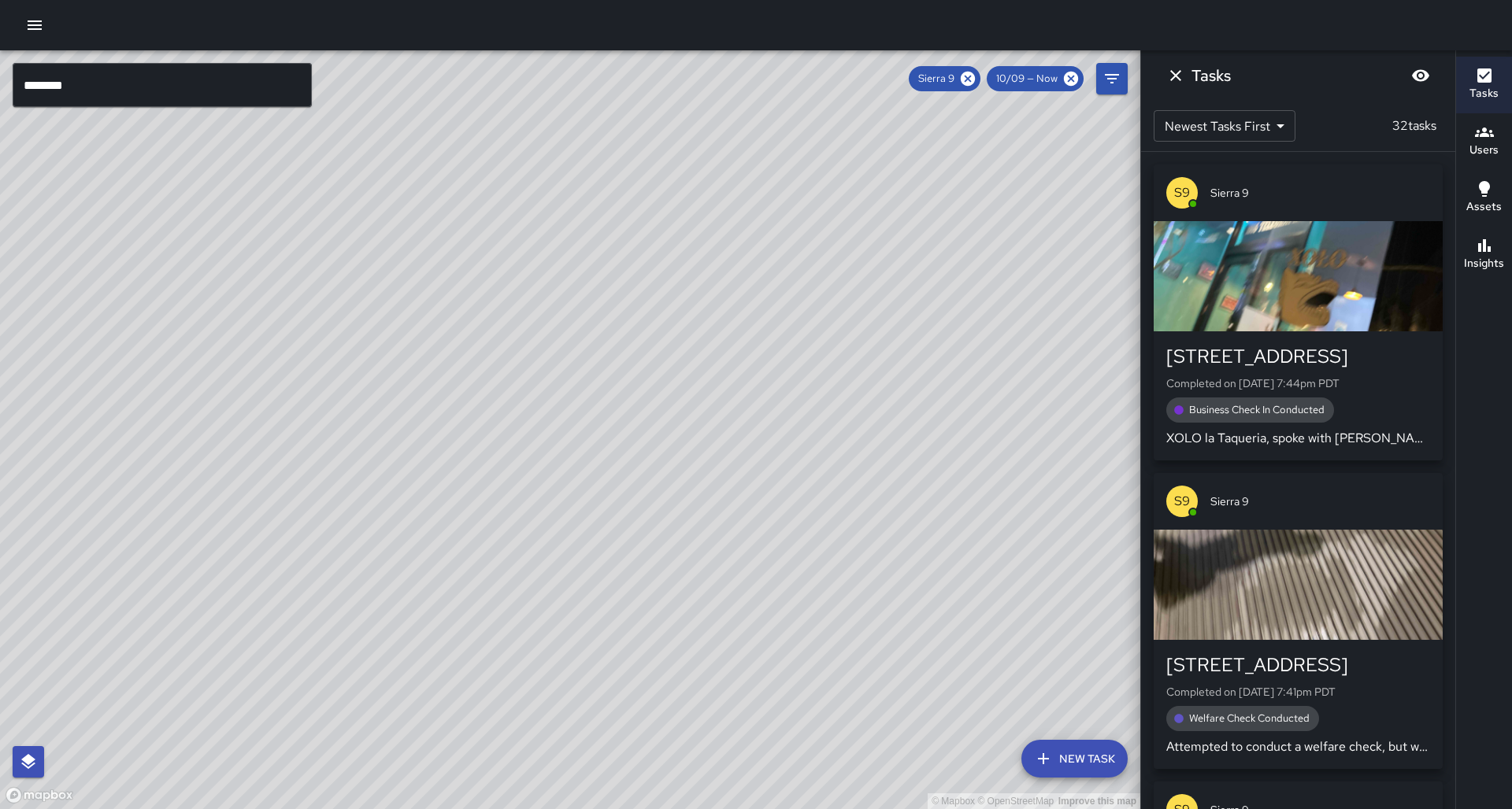
click at [462, 293] on div "© Mapbox © OpenStreetMap Improve this map" at bounding box center [569, 429] width 1140 height 759
drag, startPoint x: 357, startPoint y: 515, endPoint x: 449, endPoint y: 336, distance: 201.3
click at [452, 325] on div "© Mapbox © OpenStreetMap Improve this map" at bounding box center [569, 429] width 1140 height 759
drag, startPoint x: 460, startPoint y: 412, endPoint x: 365, endPoint y: 591, distance: 202.6
click at [365, 591] on div "© Mapbox © OpenStreetMap Improve this map" at bounding box center [569, 429] width 1140 height 759
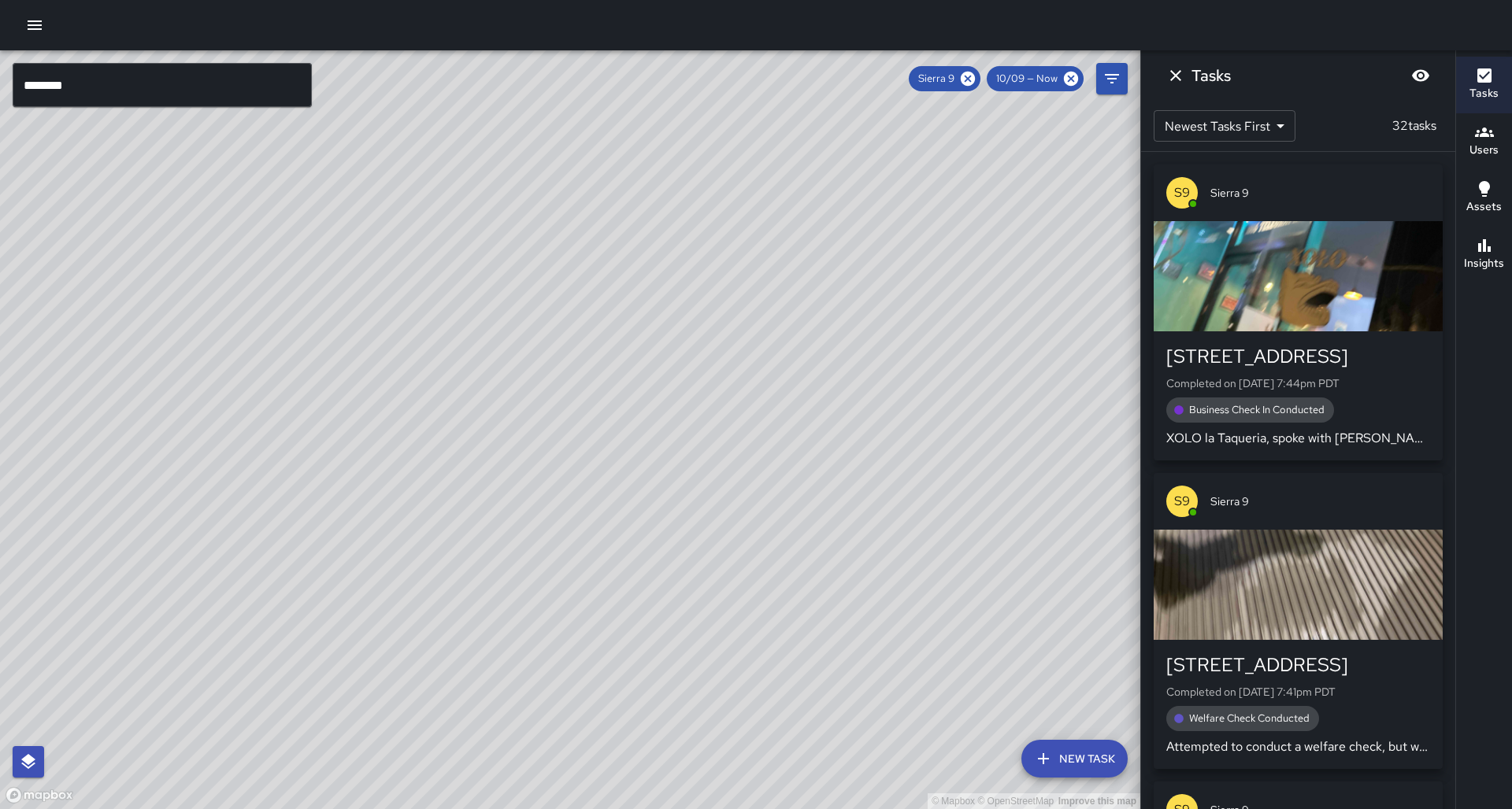
drag, startPoint x: 396, startPoint y: 409, endPoint x: 346, endPoint y: 512, distance: 114.5
click at [346, 512] on div "© Mapbox © OpenStreetMap Improve this map" at bounding box center [569, 429] width 1140 height 759
drag, startPoint x: 323, startPoint y: 453, endPoint x: 378, endPoint y: 374, distance: 96.3
click at [378, 374] on div "© Mapbox © OpenStreetMap Improve this map" at bounding box center [569, 429] width 1140 height 759
click at [1503, 237] on button "Insights" at bounding box center [1483, 255] width 55 height 56
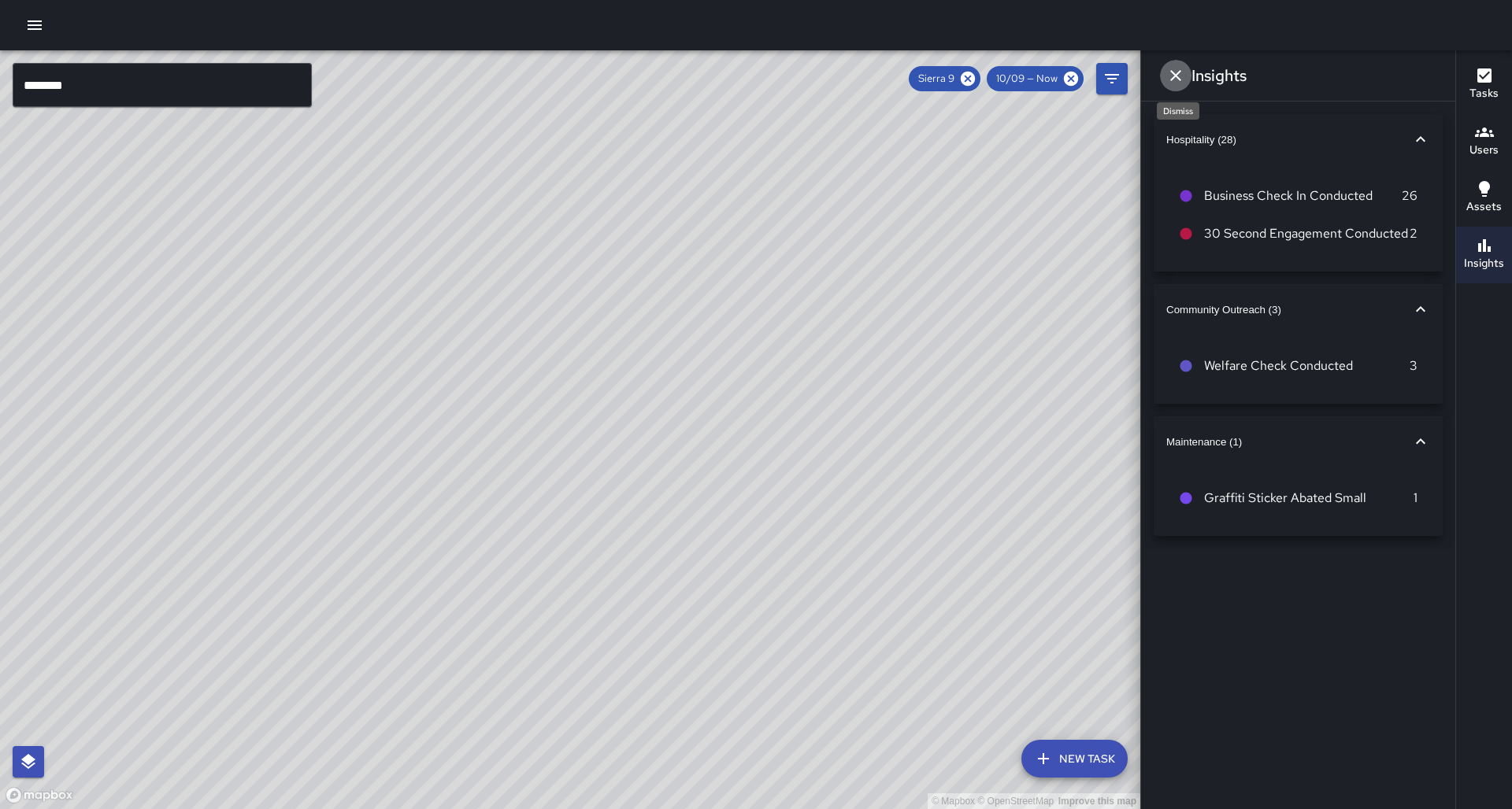
click at [1177, 84] on icon "Dismiss" at bounding box center [1176, 75] width 19 height 19
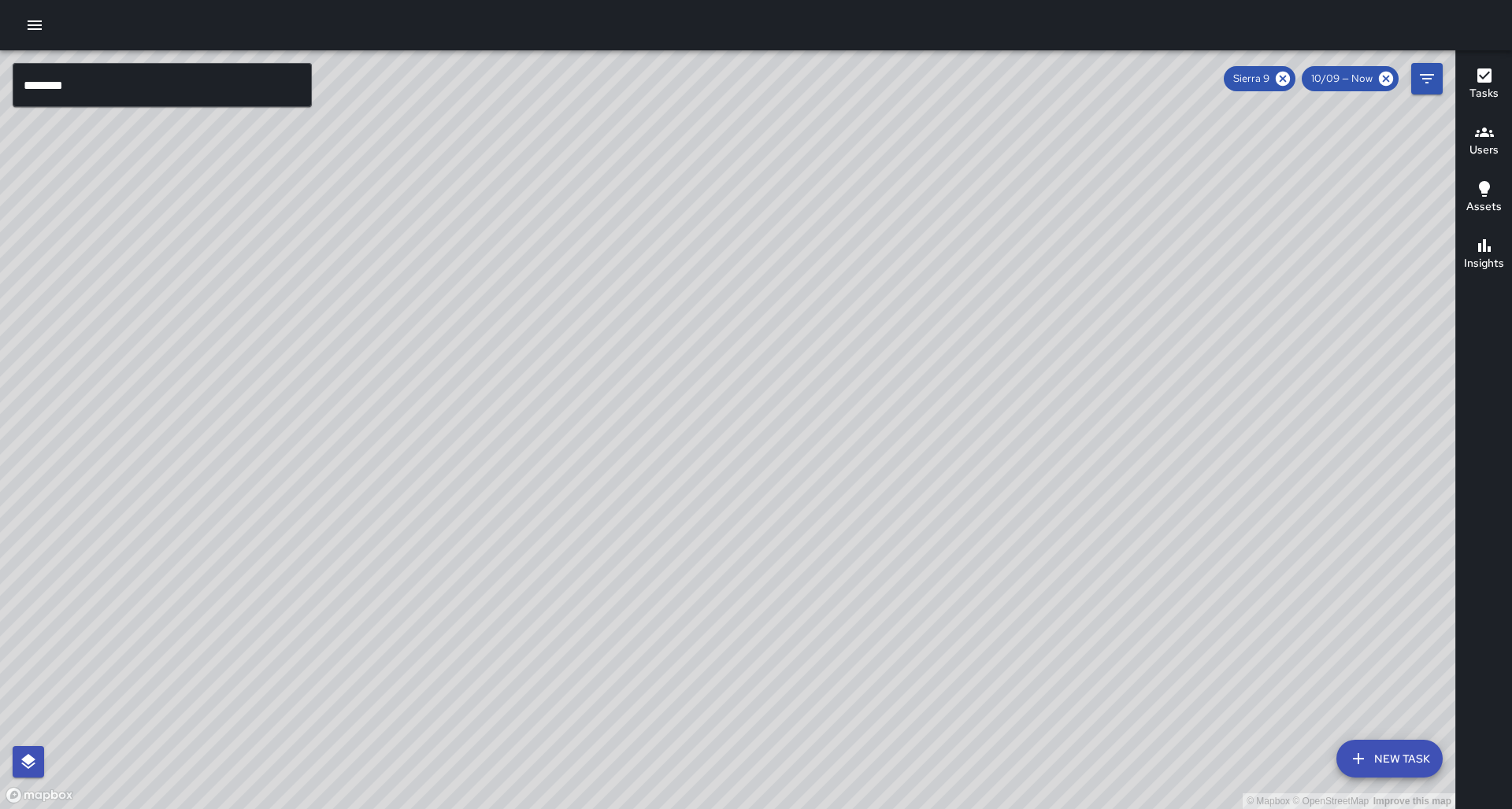
drag, startPoint x: 744, startPoint y: 307, endPoint x: 733, endPoint y: 308, distance: 11.0
click at [733, 308] on div "© Mapbox © OpenStreetMap Improve this map" at bounding box center [727, 429] width 1455 height 759
click at [1492, 268] on h6 "Insights" at bounding box center [1483, 264] width 40 height 17
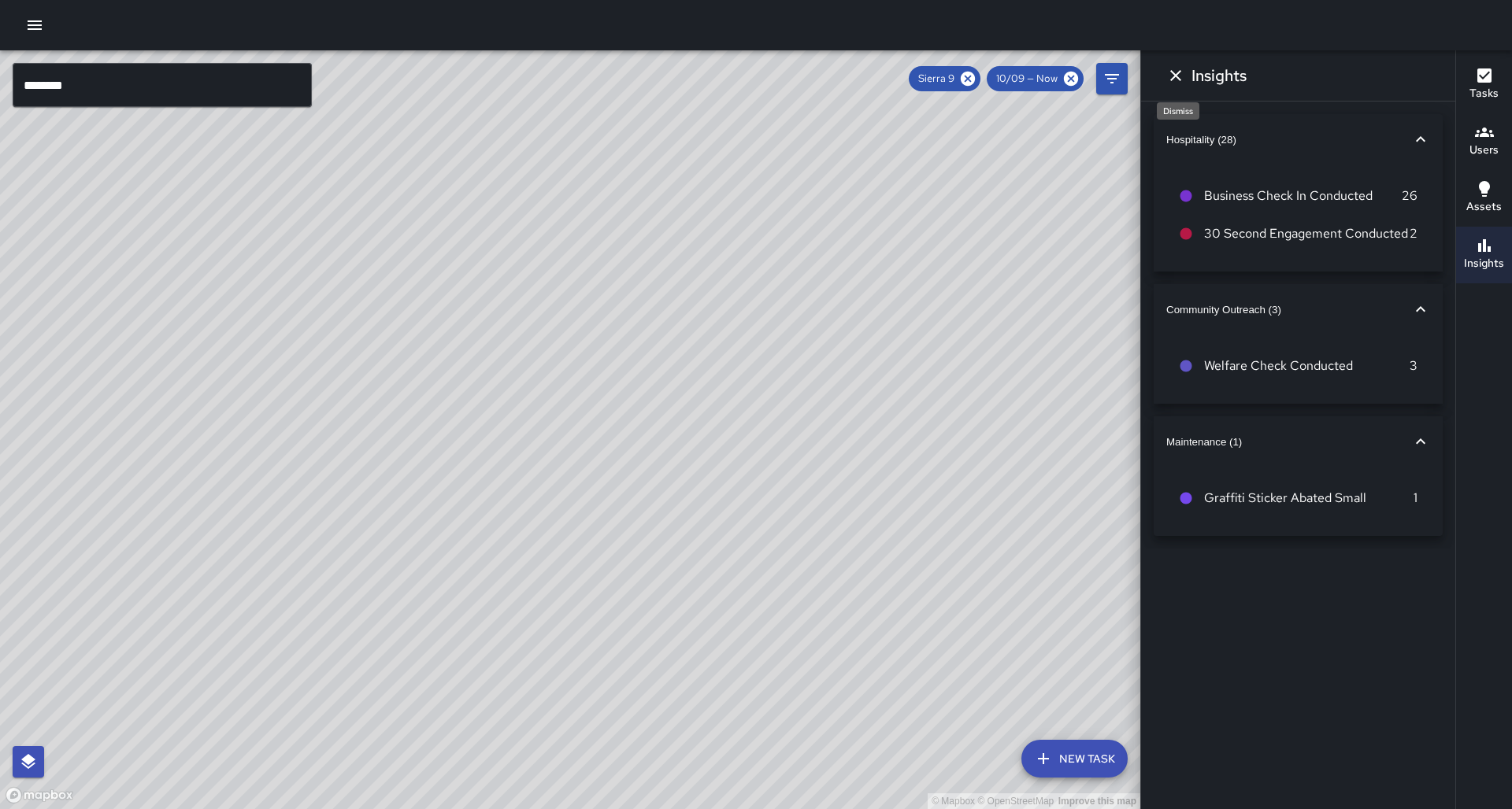
scroll to position [1, 0]
click at [1178, 79] on icon "Dismiss" at bounding box center [1176, 75] width 19 height 19
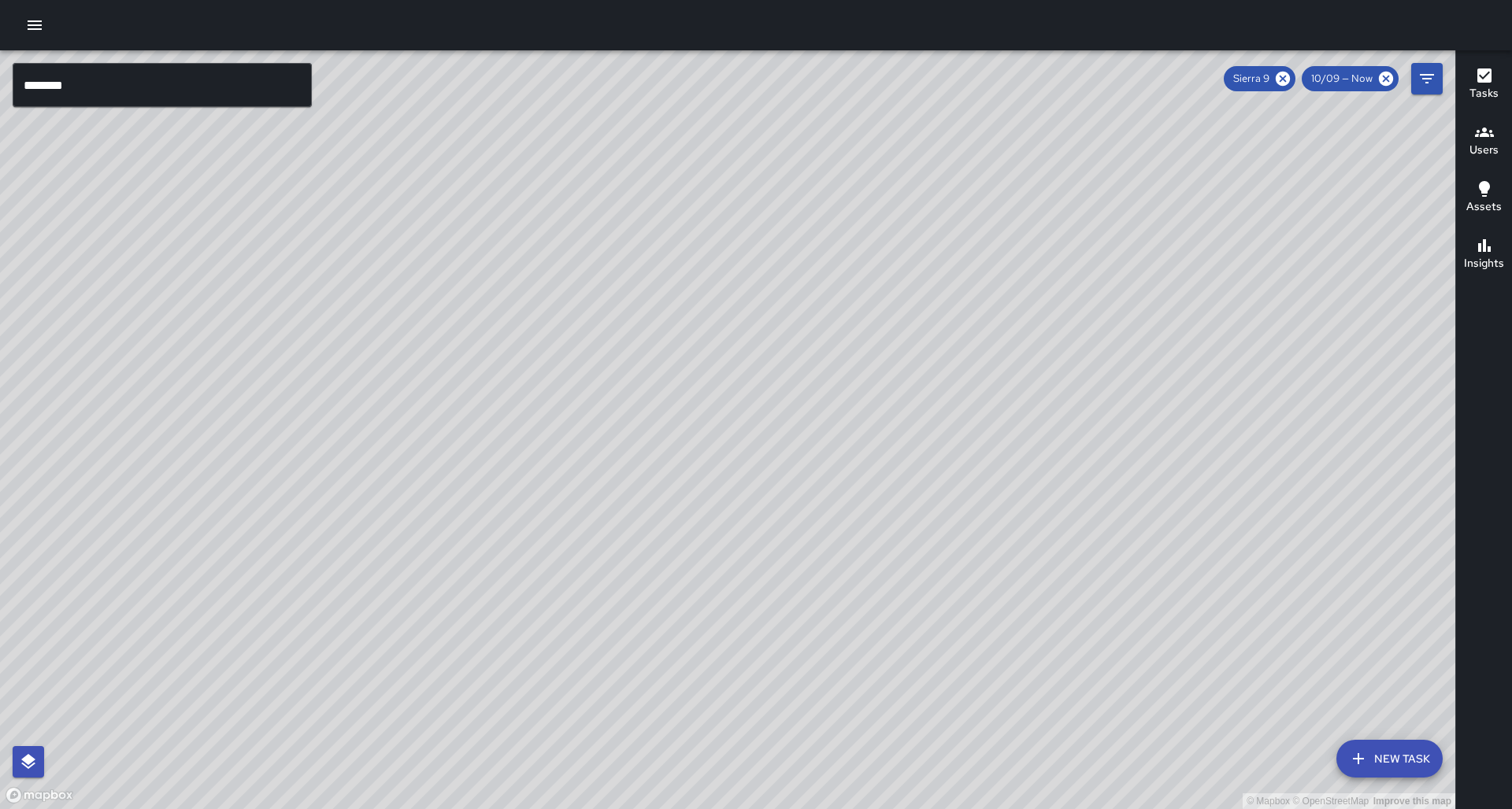
scroll to position [0, 0]
click at [112, 96] on input "********" at bounding box center [162, 85] width 299 height 44
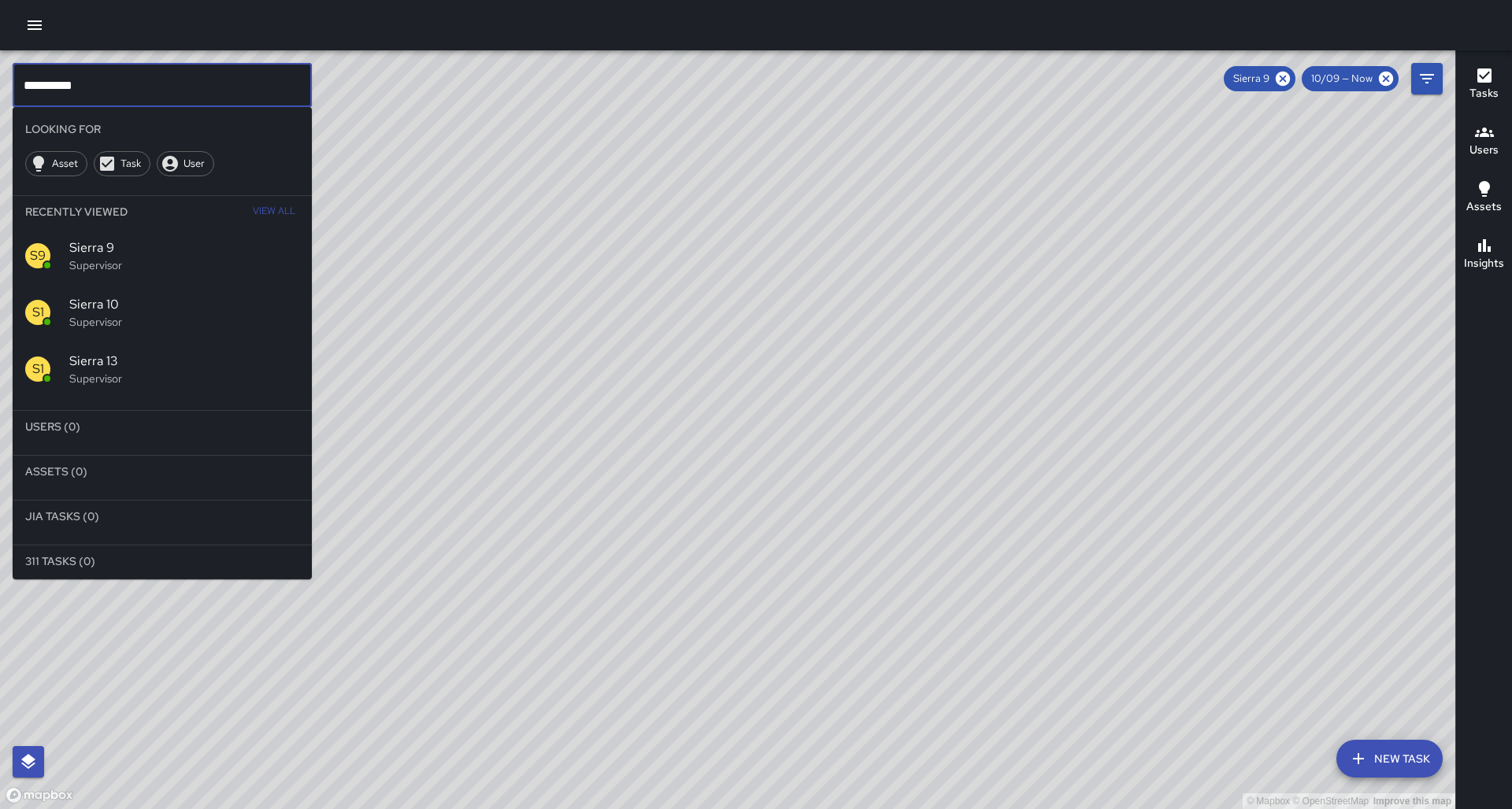
type input "**********"
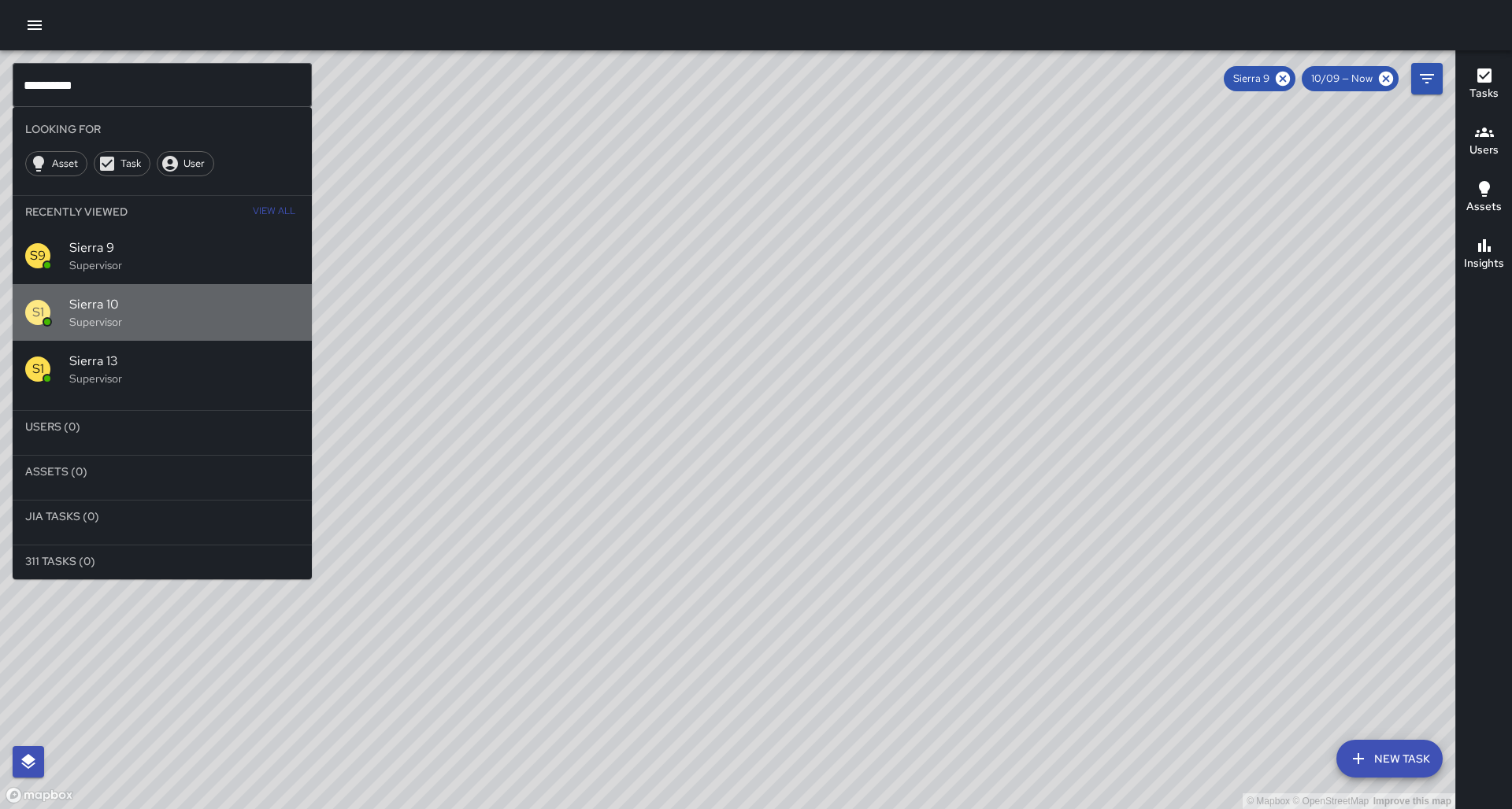
click at [135, 314] on p "Supervisor" at bounding box center [184, 322] width 230 height 15
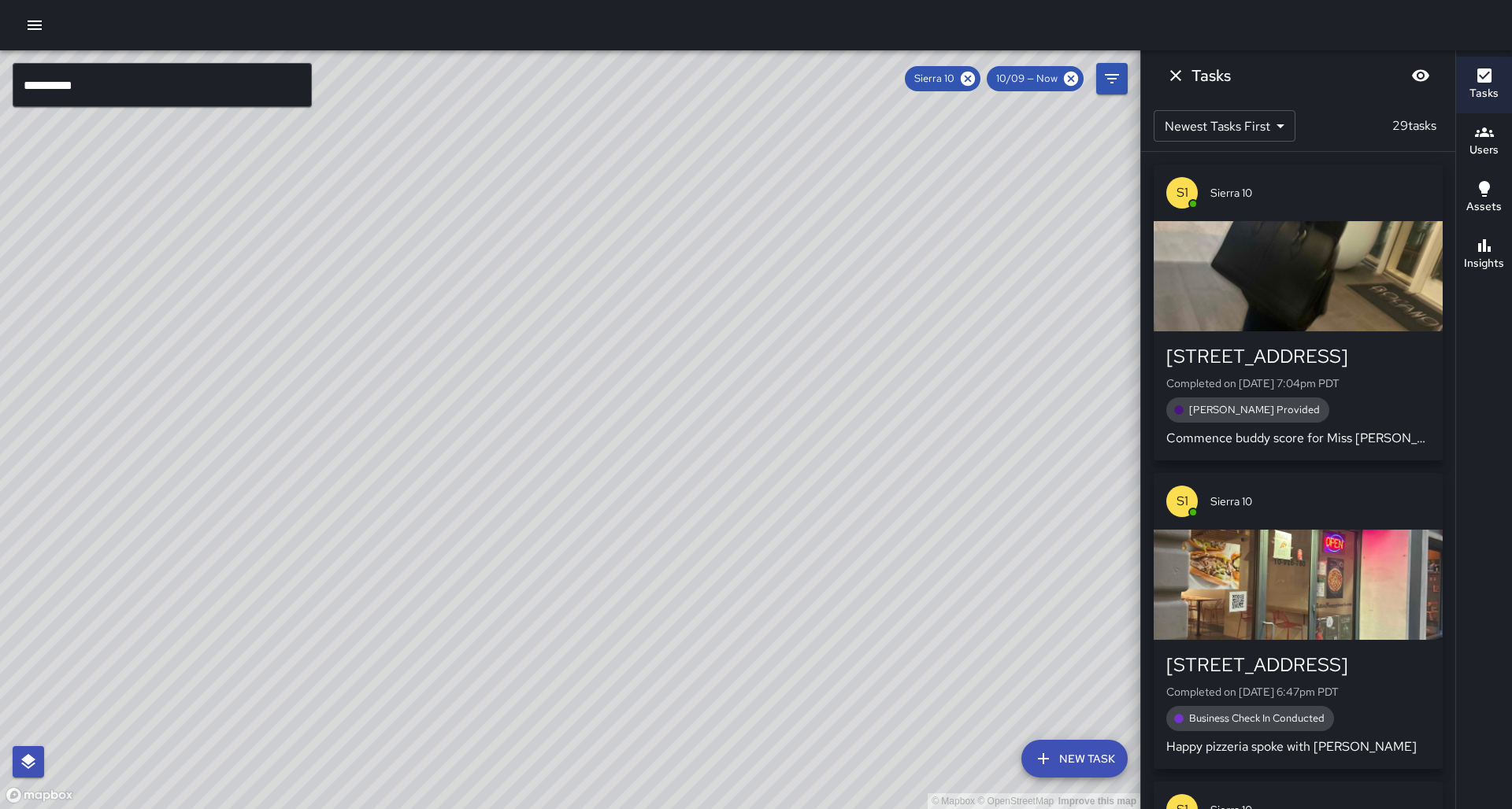
drag, startPoint x: 330, startPoint y: 329, endPoint x: 382, endPoint y: 197, distance: 141.9
click at [386, 186] on div "© Mapbox © OpenStreetMap Improve this map" at bounding box center [569, 429] width 1140 height 759
drag, startPoint x: 346, startPoint y: 316, endPoint x: 268, endPoint y: 387, distance: 105.5
click at [268, 387] on div "© Mapbox © OpenStreetMap Improve this map" at bounding box center [569, 429] width 1140 height 759
drag, startPoint x: 305, startPoint y: 581, endPoint x: 309, endPoint y: 500, distance: 81.1
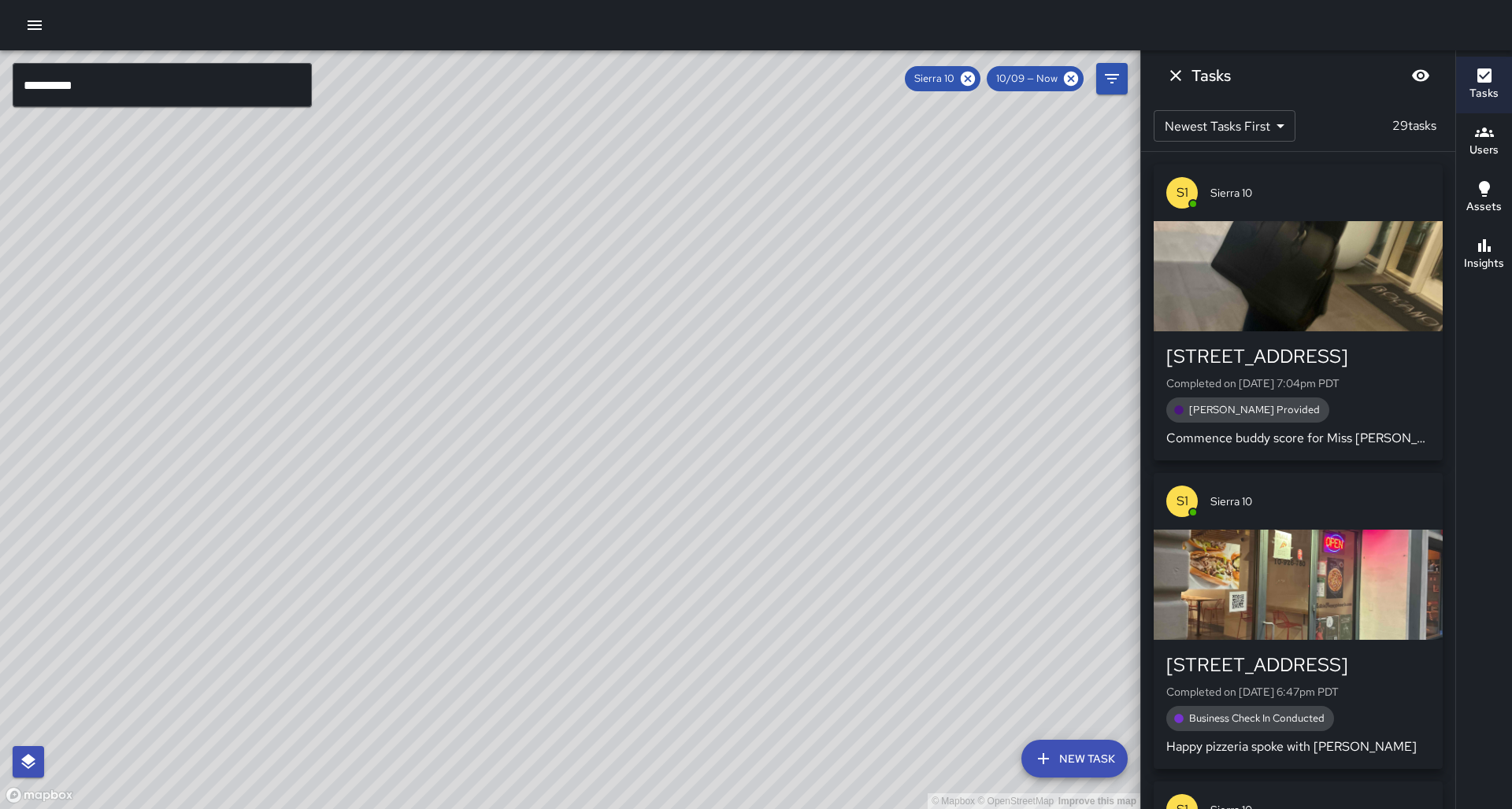
click at [309, 500] on div "© Mapbox © OpenStreetMap Improve this map" at bounding box center [569, 429] width 1140 height 759
drag, startPoint x: 375, startPoint y: 606, endPoint x: 402, endPoint y: 516, distance: 94.0
click at [405, 515] on div "© Mapbox © OpenStreetMap Improve this map" at bounding box center [569, 429] width 1140 height 759
click at [396, 538] on div "© Mapbox © OpenStreetMap Improve this map" at bounding box center [569, 429] width 1140 height 759
drag, startPoint x: 298, startPoint y: 493, endPoint x: 411, endPoint y: 521, distance: 116.4
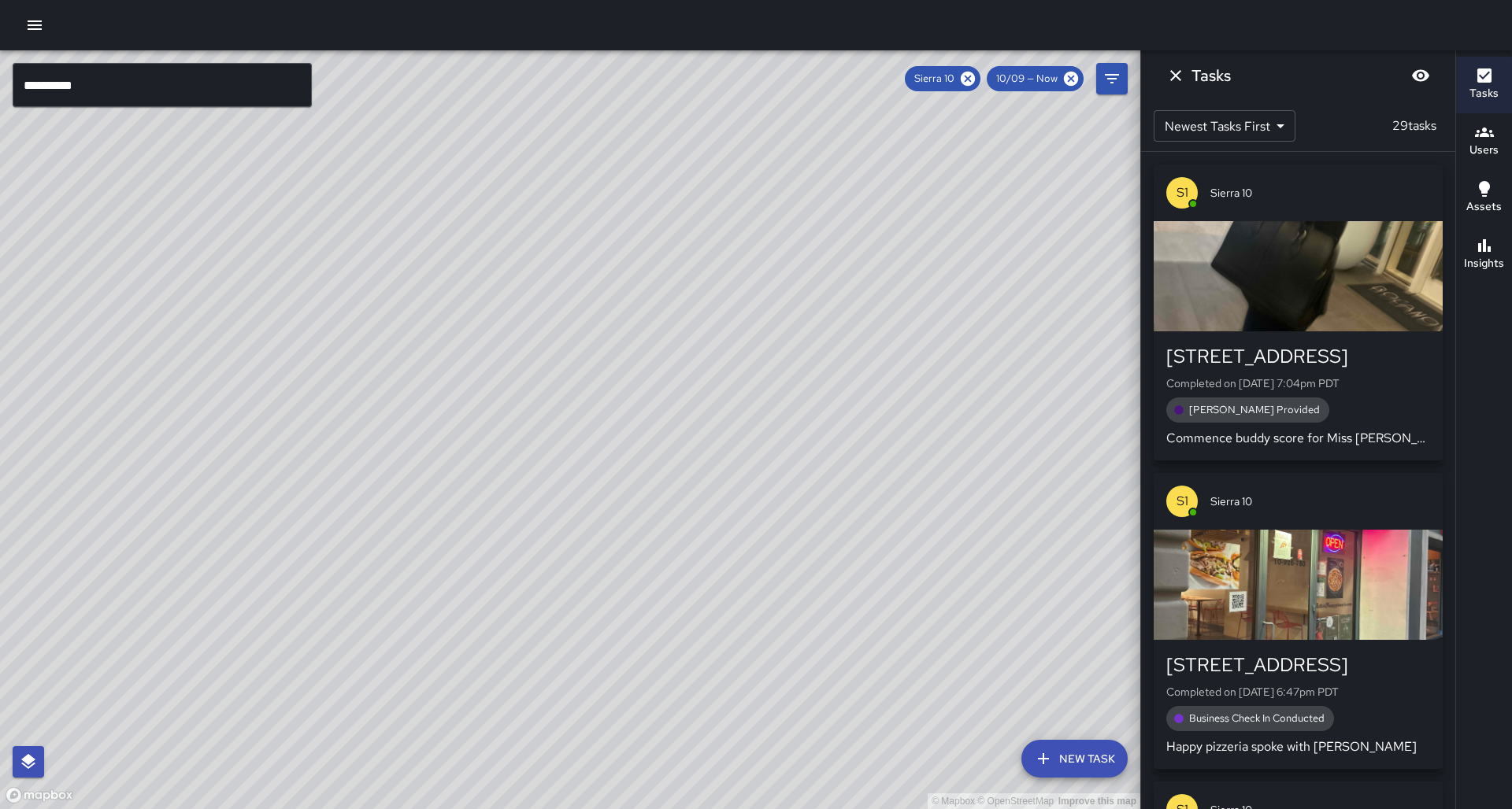
click at [412, 521] on div "© Mapbox © OpenStreetMap Improve this map" at bounding box center [569, 429] width 1140 height 759
click at [1497, 270] on h6 "Insights" at bounding box center [1483, 264] width 40 height 17
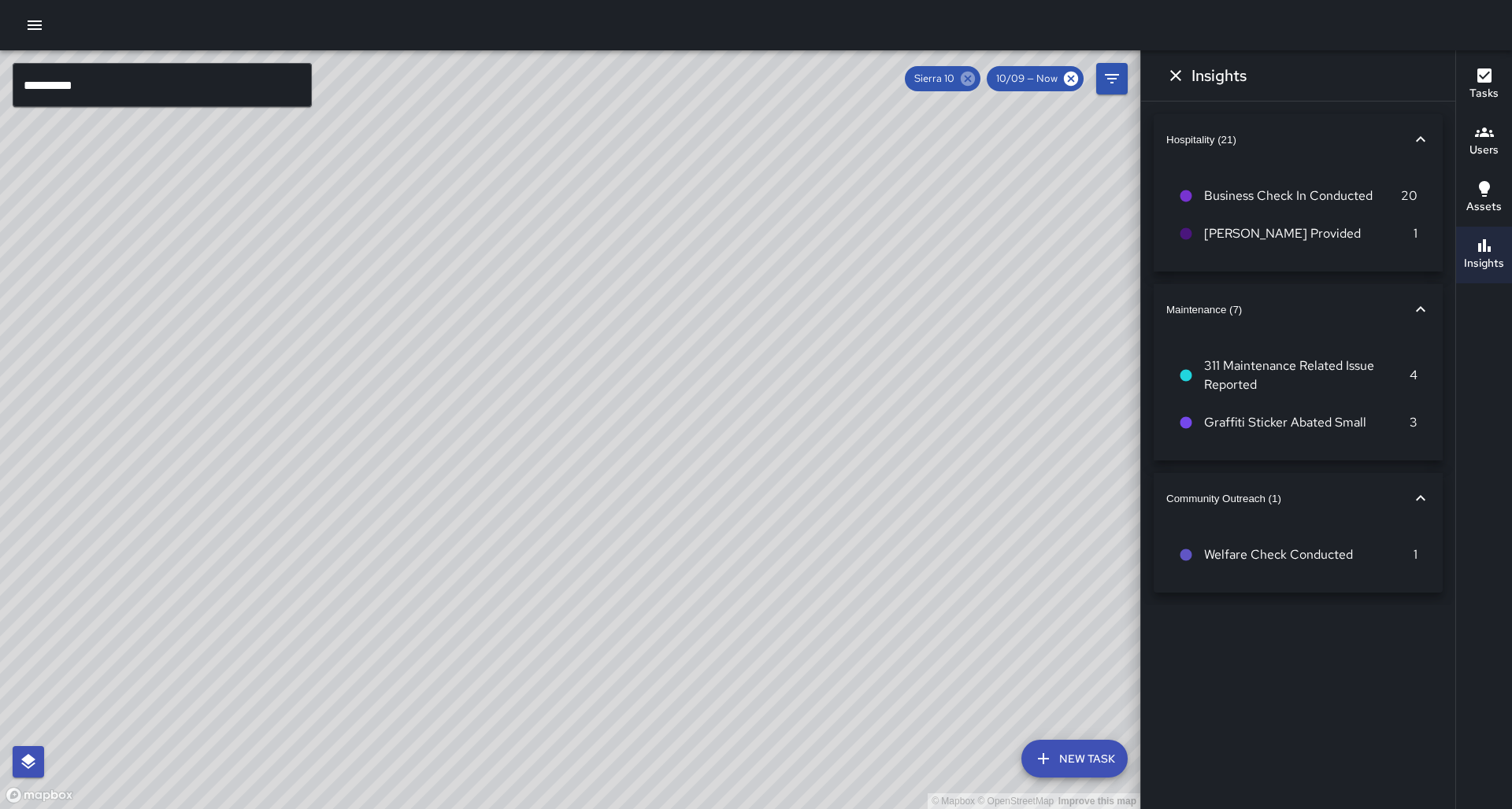
click at [975, 78] on icon at bounding box center [967, 79] width 15 height 15
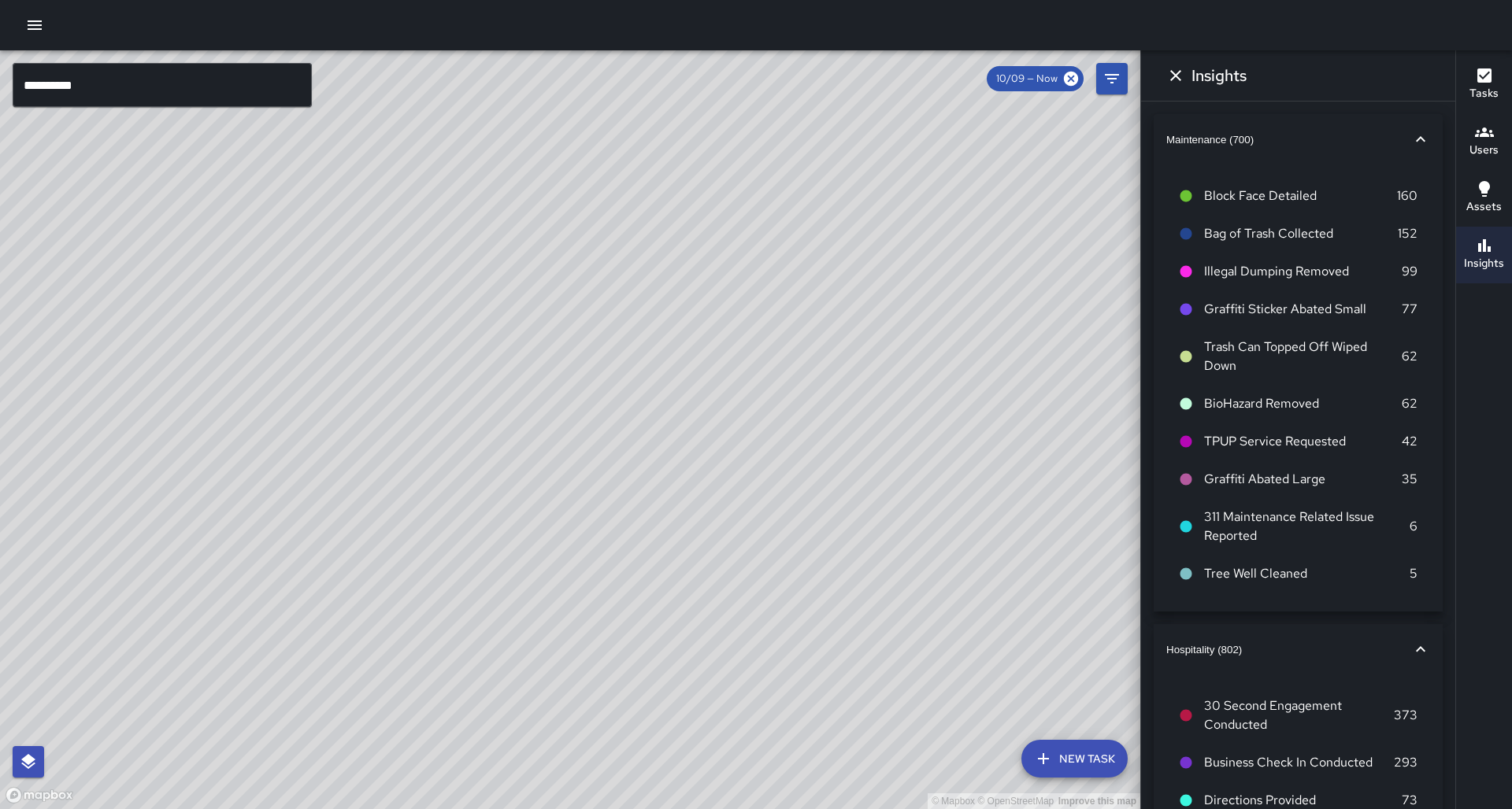
drag, startPoint x: 730, startPoint y: 320, endPoint x: 819, endPoint y: 335, distance: 90.3
click at [819, 335] on div "© Mapbox © OpenStreetMap Improve this map" at bounding box center [569, 429] width 1140 height 759
drag, startPoint x: 812, startPoint y: 308, endPoint x: 772, endPoint y: 332, distance: 46.6
click at [772, 332] on div "© Mapbox © OpenStreetMap Improve this map" at bounding box center [569, 429] width 1140 height 759
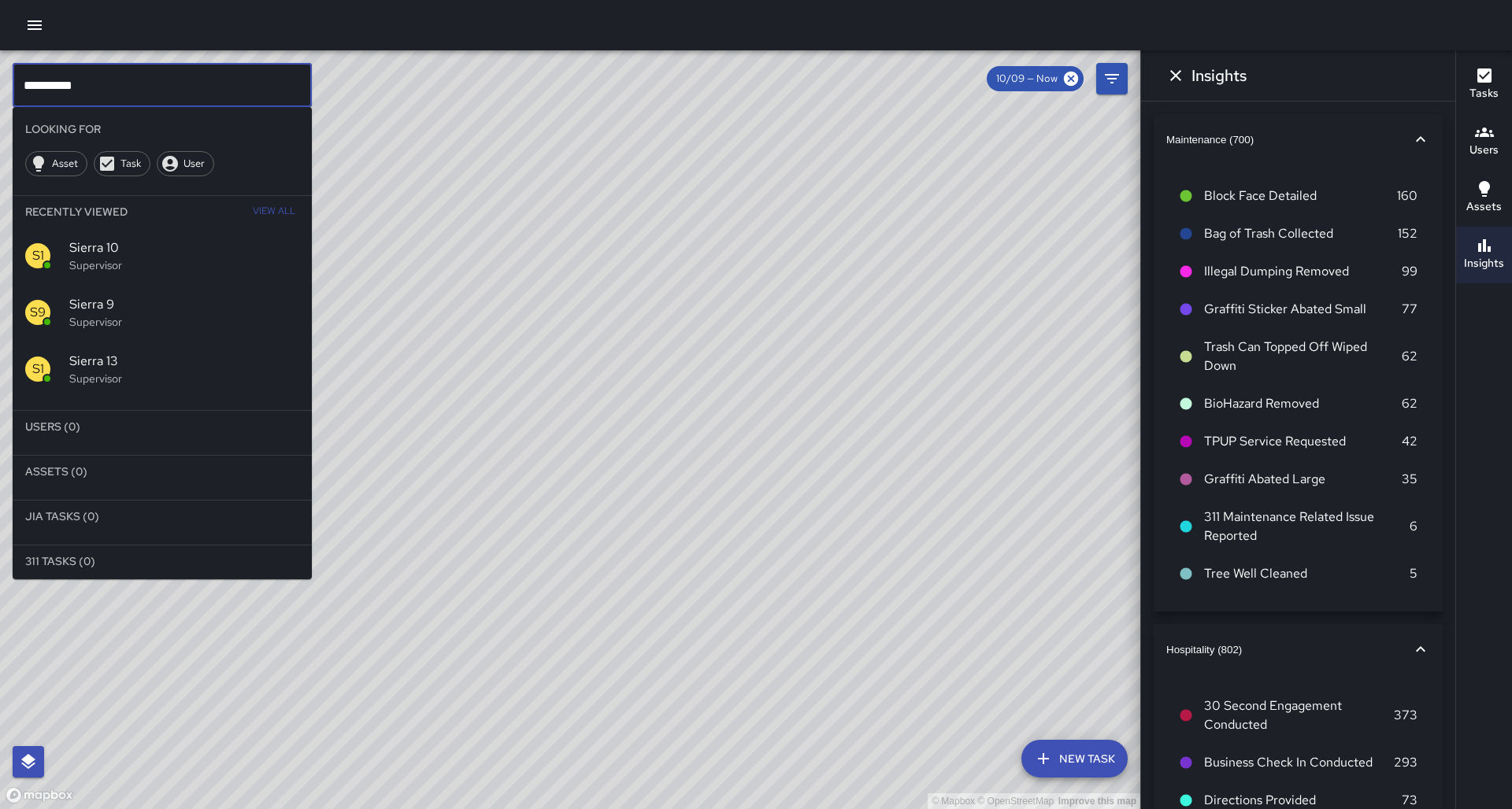
click at [164, 84] on input "**********" at bounding box center [162, 85] width 299 height 44
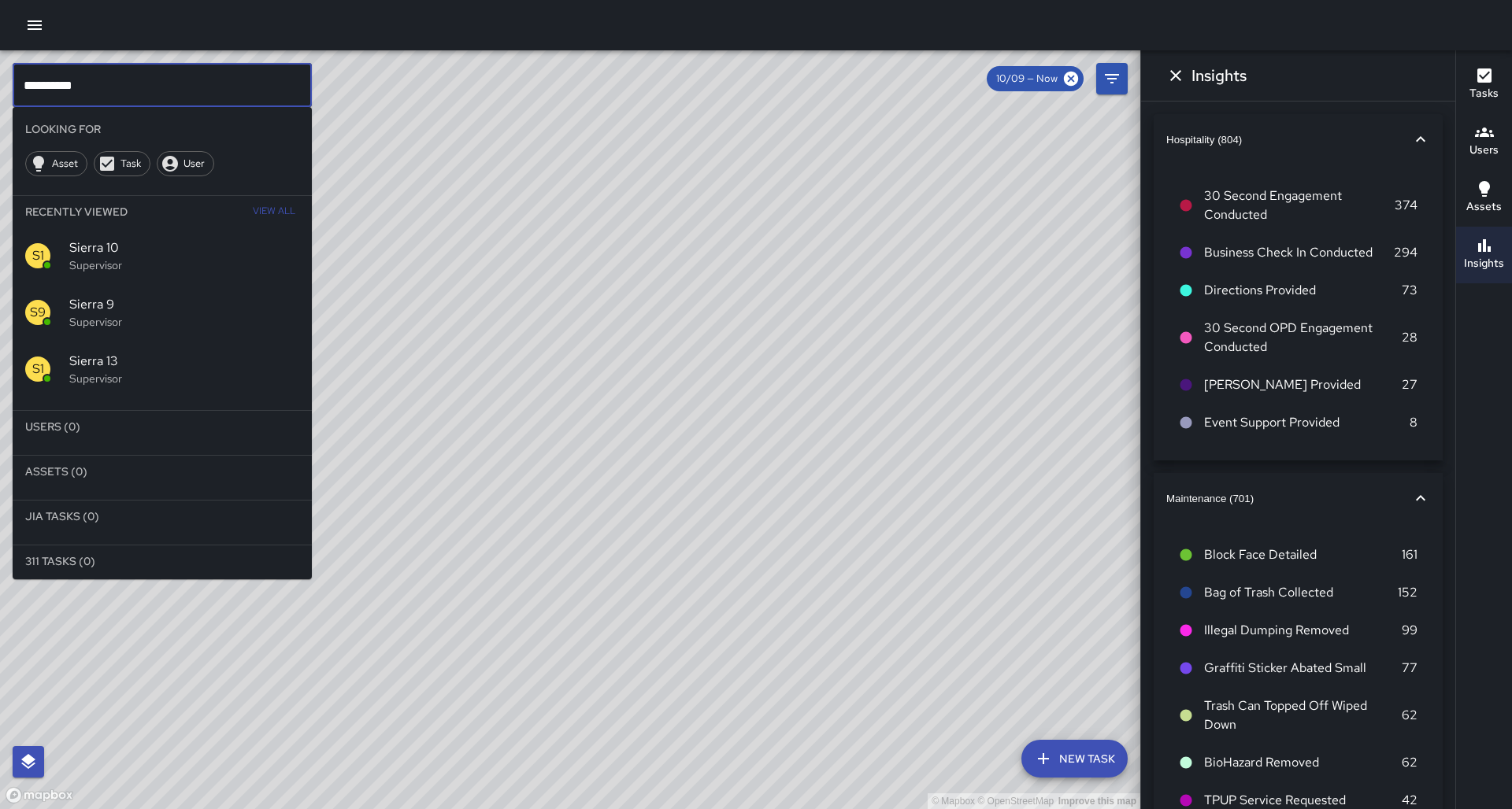
click at [634, 394] on div "© Mapbox © OpenStreetMap Improve this map" at bounding box center [569, 429] width 1140 height 759
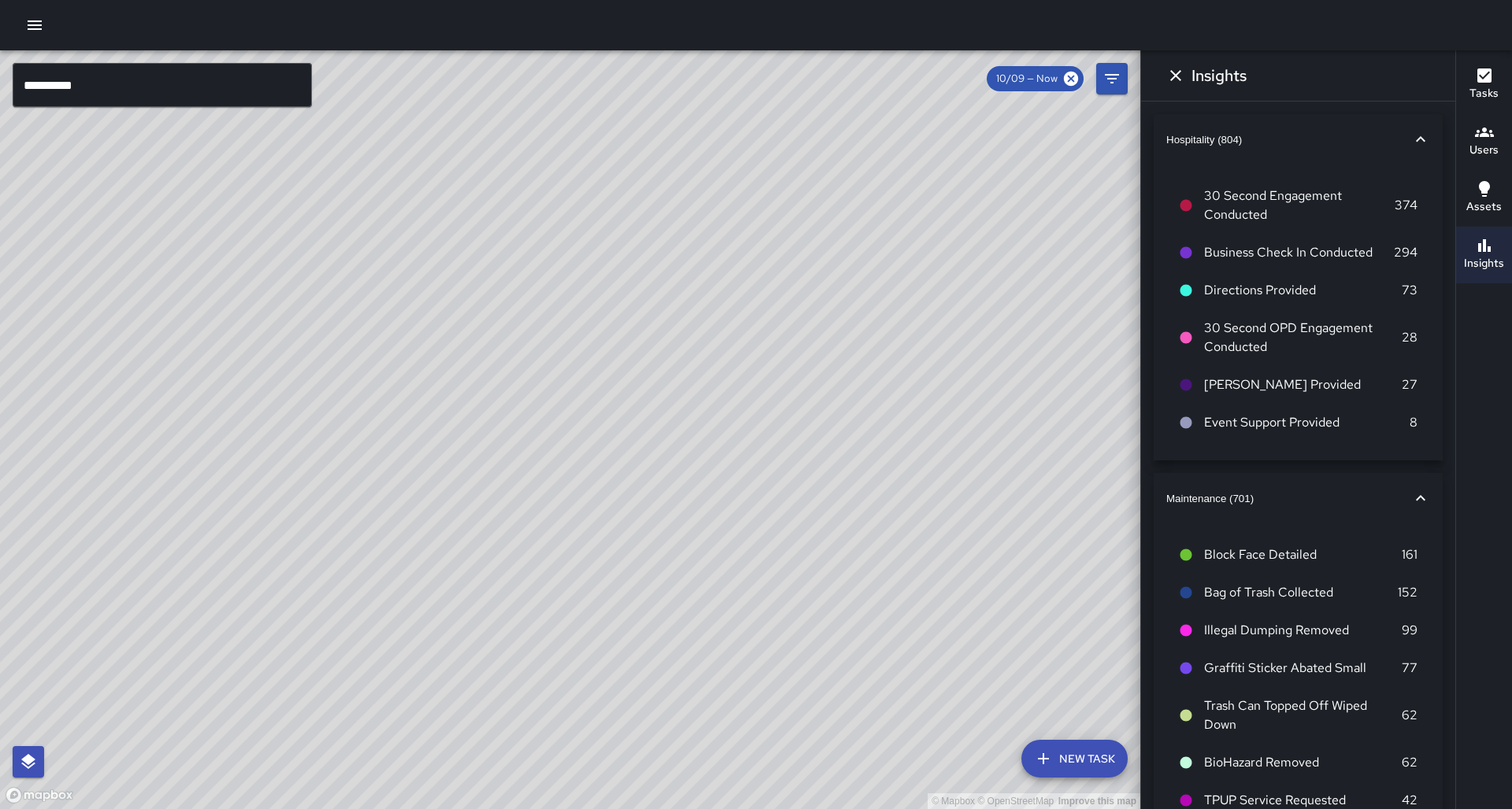
drag, startPoint x: 623, startPoint y: 393, endPoint x: 622, endPoint y: 358, distance: 35.0
click at [622, 358] on div "© Mapbox © OpenStreetMap Improve this map" at bounding box center [569, 429] width 1140 height 759
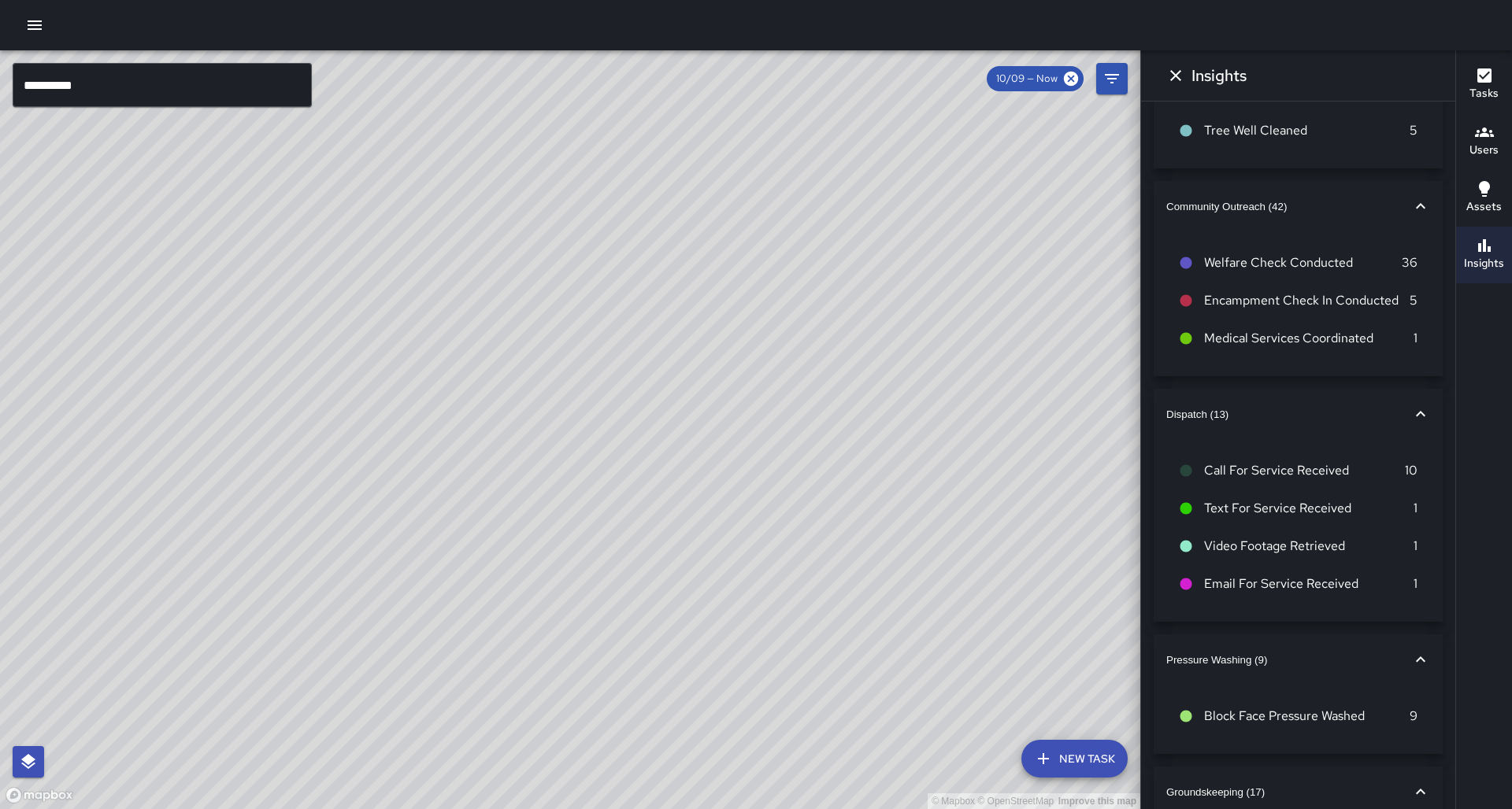
scroll to position [803, 0]
click at [1192, 463] on icon at bounding box center [1185, 469] width 15 height 15
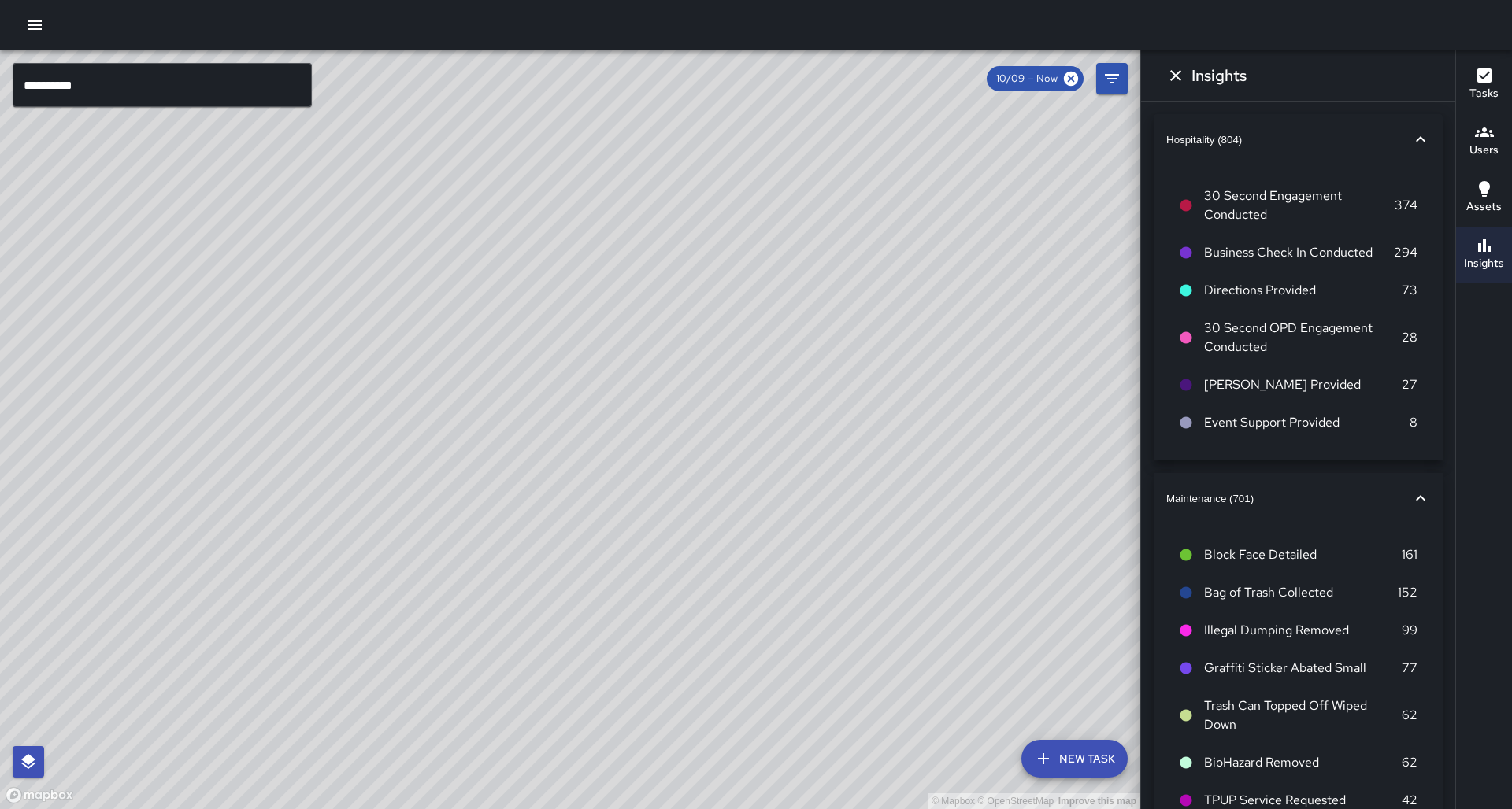
scroll to position [8, 0]
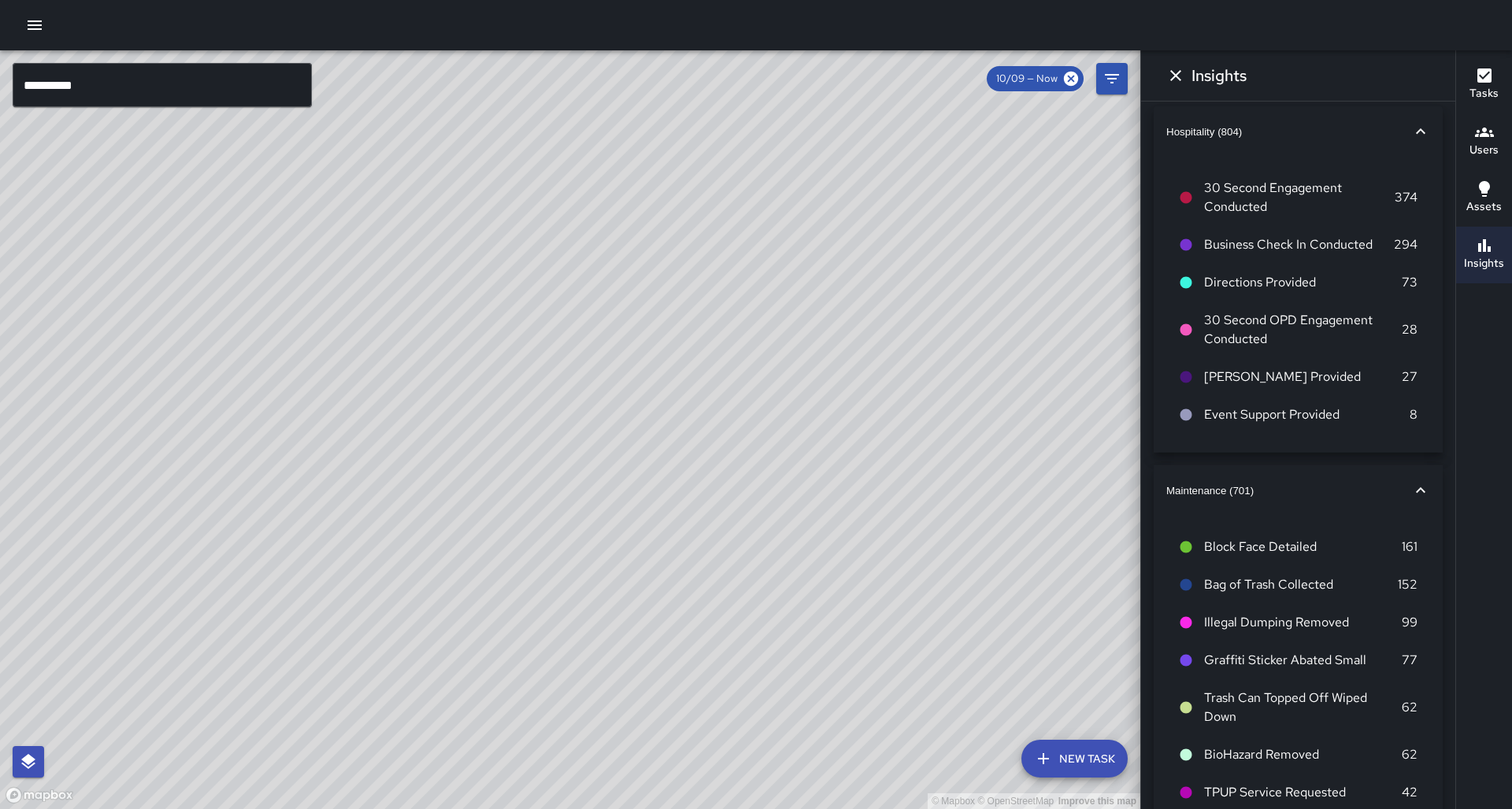
drag, startPoint x: 693, startPoint y: 337, endPoint x: 726, endPoint y: 324, distance: 35.5
click at [726, 324] on div "© Mapbox © OpenStreetMap Improve this map" at bounding box center [569, 429] width 1140 height 759
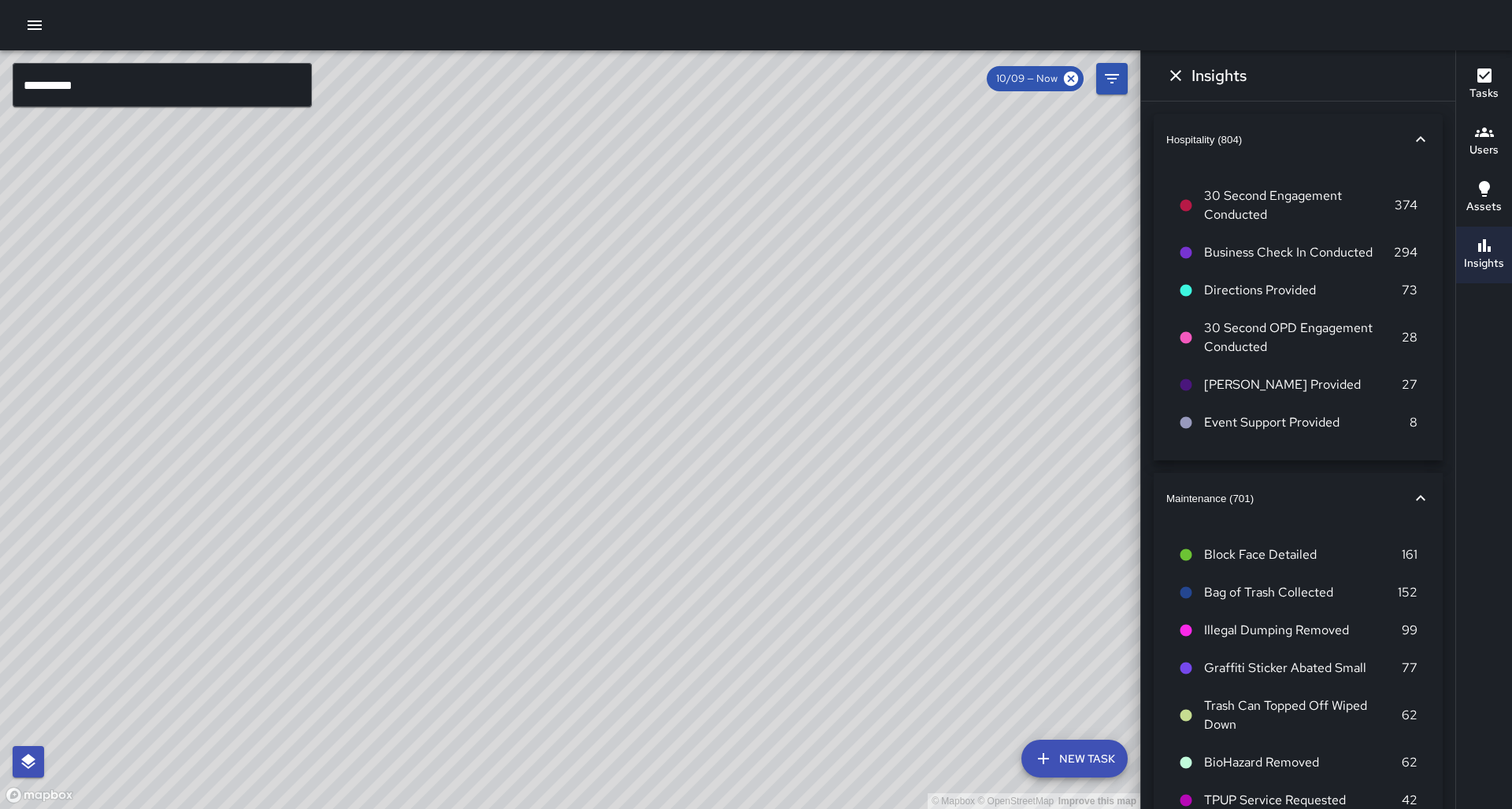
scroll to position [0, 0]
click at [1167, 81] on icon "Dismiss" at bounding box center [1176, 75] width 19 height 19
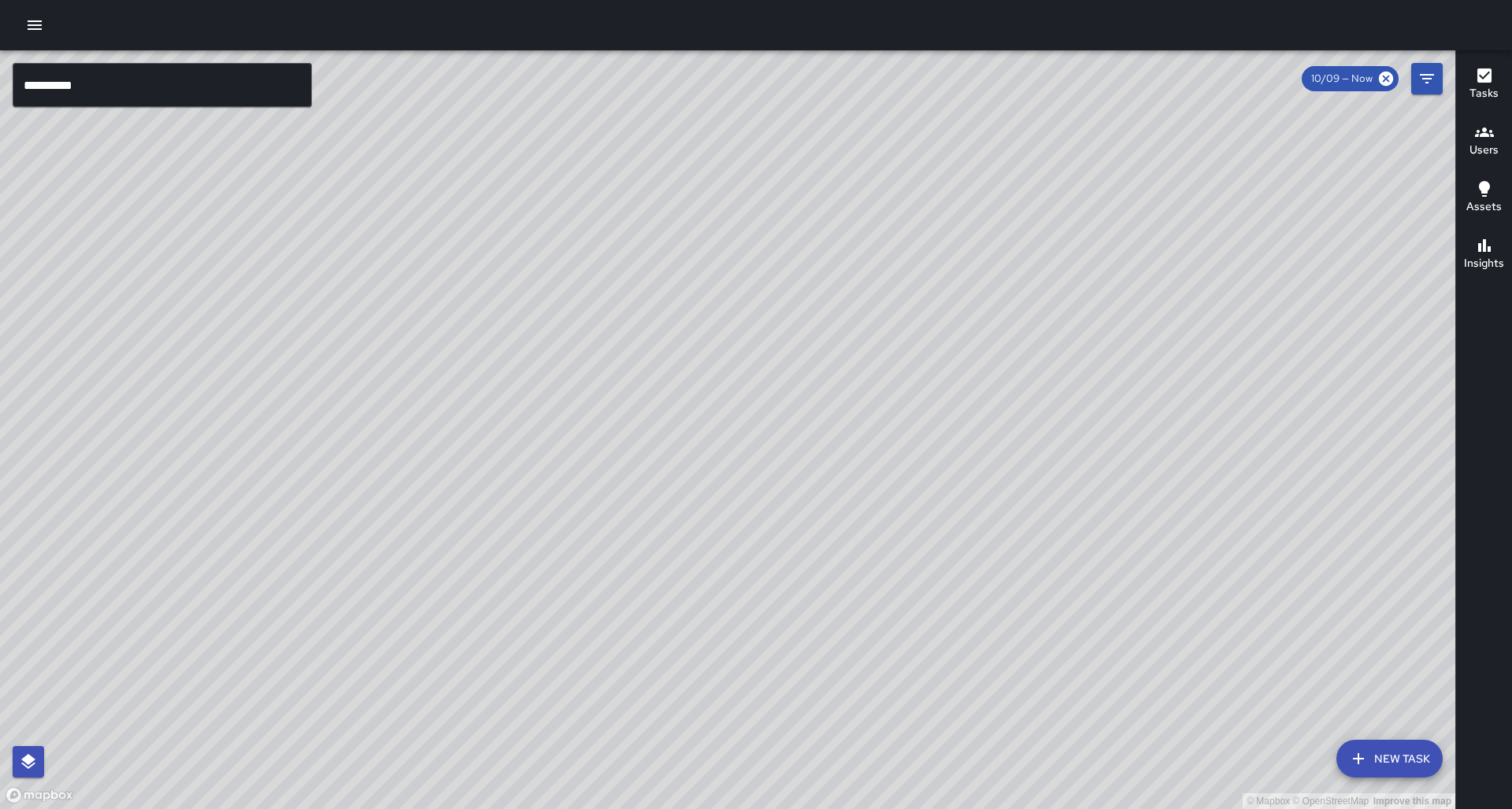
drag, startPoint x: 900, startPoint y: 336, endPoint x: 743, endPoint y: 426, distance: 181.0
click at [745, 425] on div "© Mapbox © OpenStreetMap Improve this map" at bounding box center [727, 429] width 1455 height 759
